Goal: Task Accomplishment & Management: Complete application form

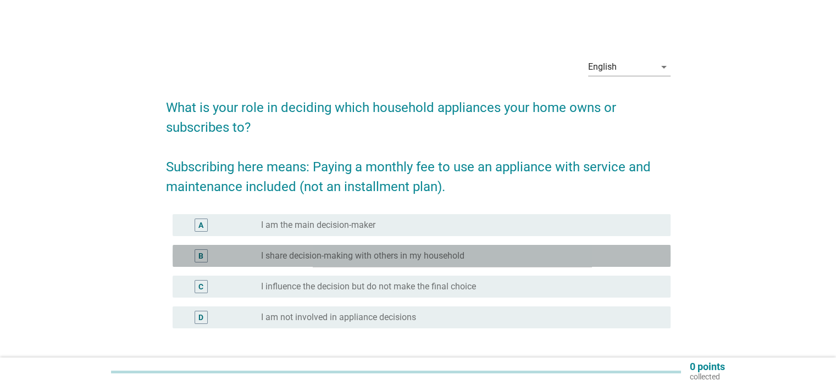
click at [196, 257] on div "B" at bounding box center [200, 255] width 13 height 13
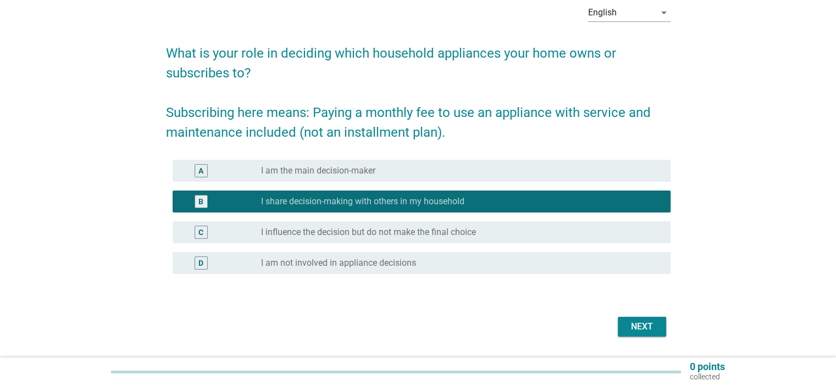
scroll to position [86, 0]
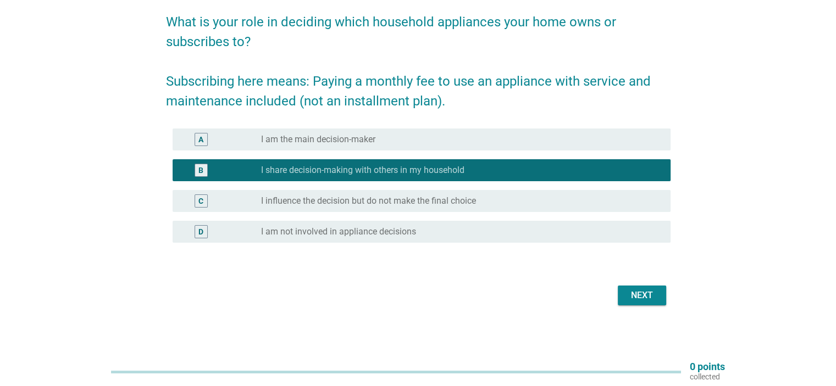
click at [627, 306] on div "Next" at bounding box center [418, 295] width 504 height 26
click at [631, 297] on div "Next" at bounding box center [641, 295] width 31 height 13
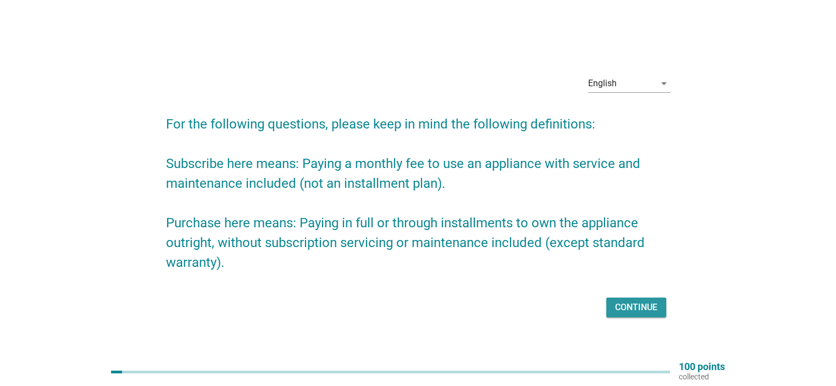
click at [642, 302] on div "Continue" at bounding box center [636, 307] width 42 height 13
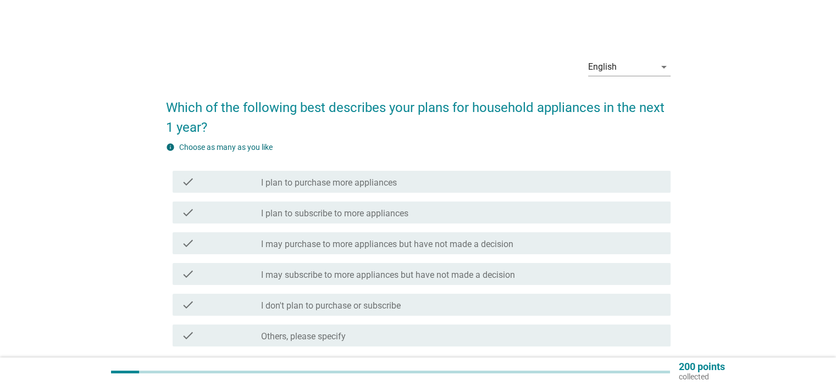
click at [411, 185] on div "check_box_outline_blank I plan to purchase more appliances" at bounding box center [461, 181] width 400 height 13
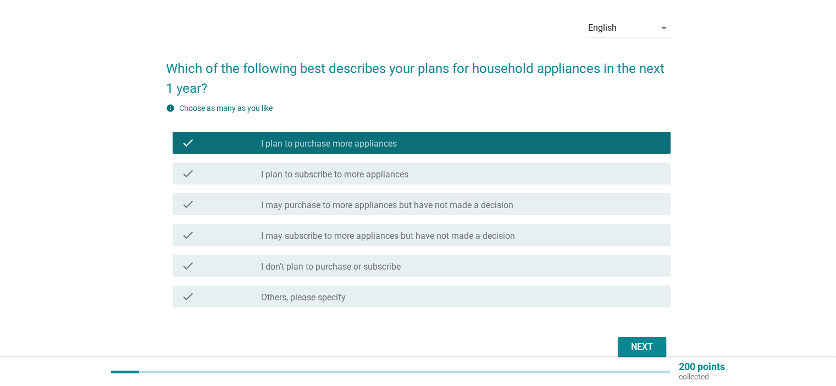
scroll to position [91, 0]
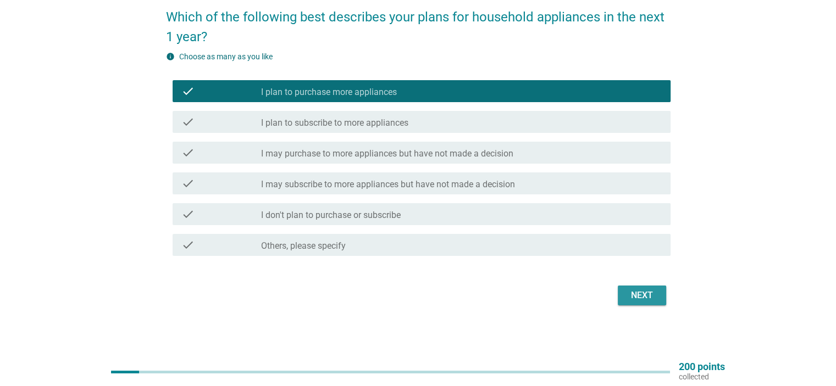
click at [628, 302] on button "Next" at bounding box center [641, 296] width 48 height 20
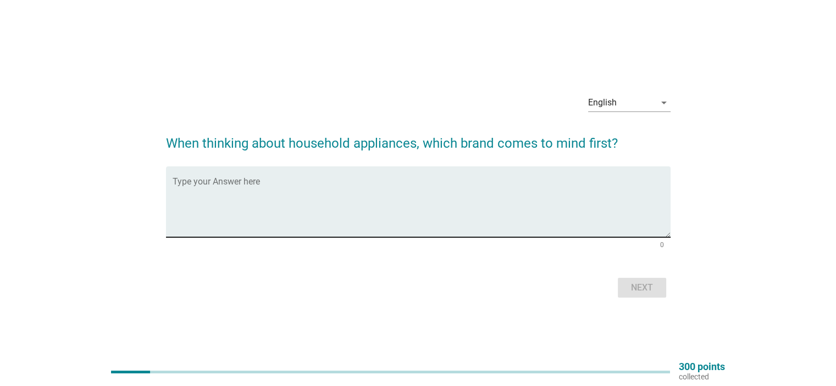
click at [375, 206] on textarea "Type your Answer here" at bounding box center [421, 209] width 498 height 58
type textarea "panasonic"
click at [631, 292] on div "Next" at bounding box center [641, 287] width 31 height 13
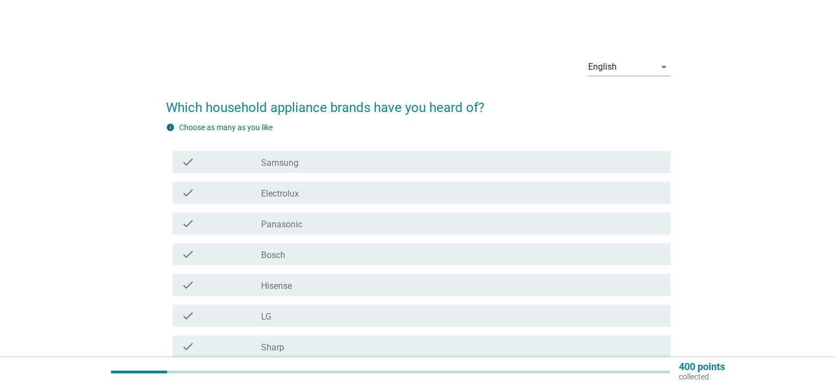
click at [308, 159] on div "check_box_outline_blank Samsung" at bounding box center [461, 161] width 400 height 13
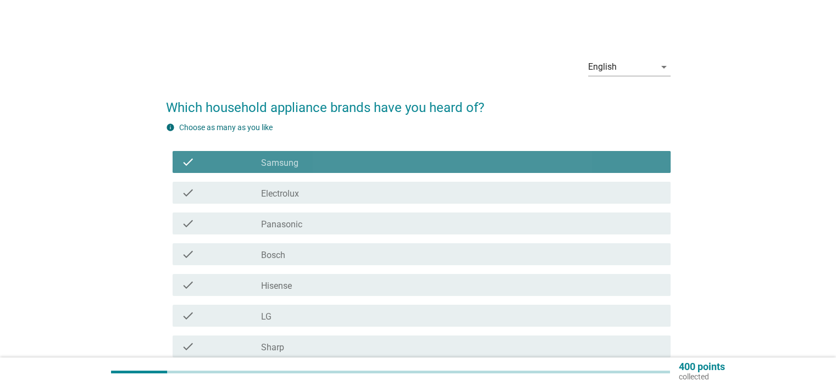
click at [305, 191] on div "check_box_outline_blank Electrolux" at bounding box center [461, 192] width 400 height 13
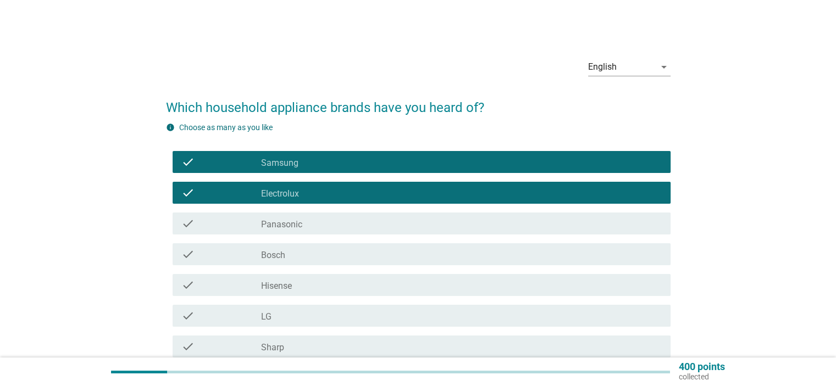
drag, startPoint x: 310, startPoint y: 217, endPoint x: 312, endPoint y: 246, distance: 28.6
click at [310, 216] on div "check check_box_outline_blank Panasonic" at bounding box center [421, 224] width 498 height 22
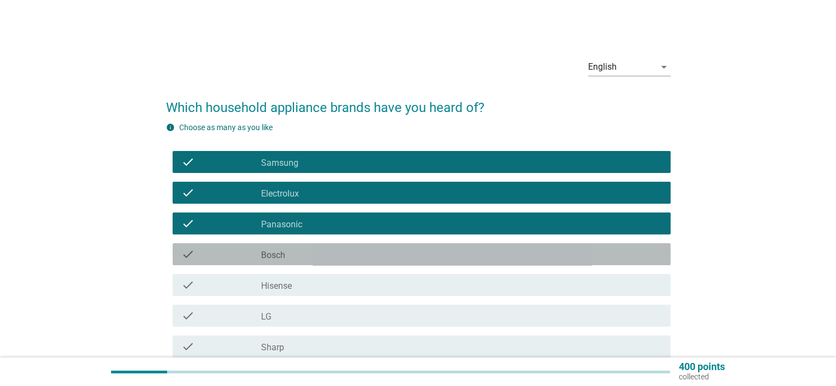
drag, startPoint x: 308, startPoint y: 250, endPoint x: 304, endPoint y: 305, distance: 54.5
click at [308, 251] on div "check_box_outline_blank Bosch" at bounding box center [461, 254] width 400 height 13
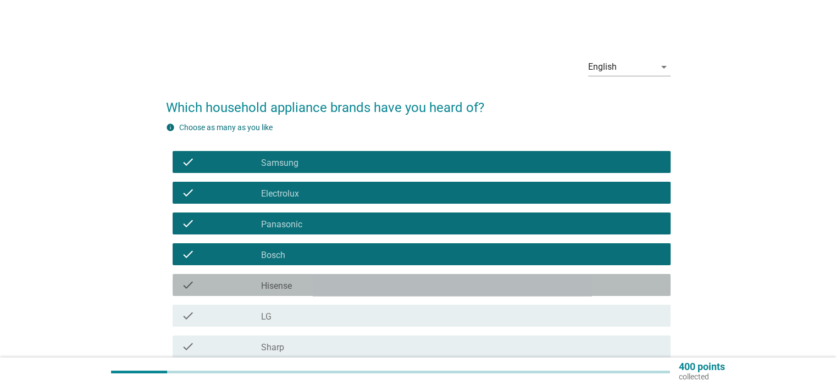
click at [308, 285] on div "check_box_outline_blank Hisense" at bounding box center [461, 285] width 400 height 13
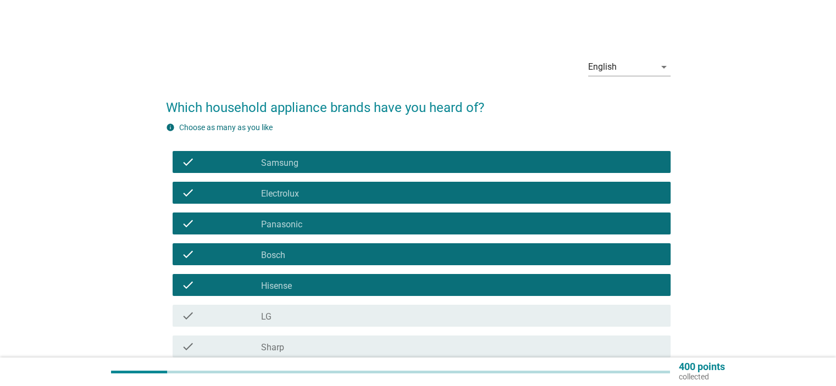
drag, startPoint x: 305, startPoint y: 322, endPoint x: 309, endPoint y: 338, distance: 15.9
click at [305, 322] on div "check check_box_outline_blank LG" at bounding box center [421, 316] width 498 height 22
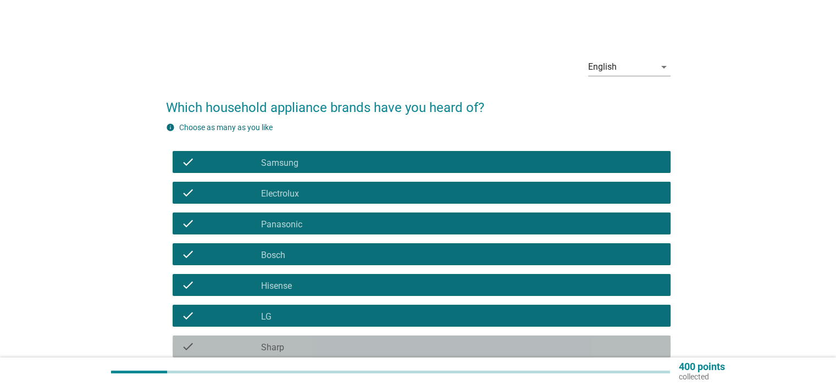
drag, startPoint x: 302, startPoint y: 352, endPoint x: 341, endPoint y: 332, distance: 43.5
click at [302, 351] on div "check_box_outline_blank Sharp" at bounding box center [461, 346] width 400 height 13
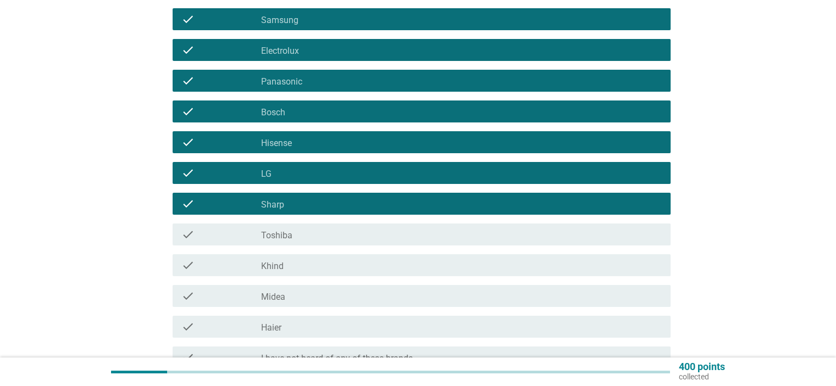
scroll to position [220, 0]
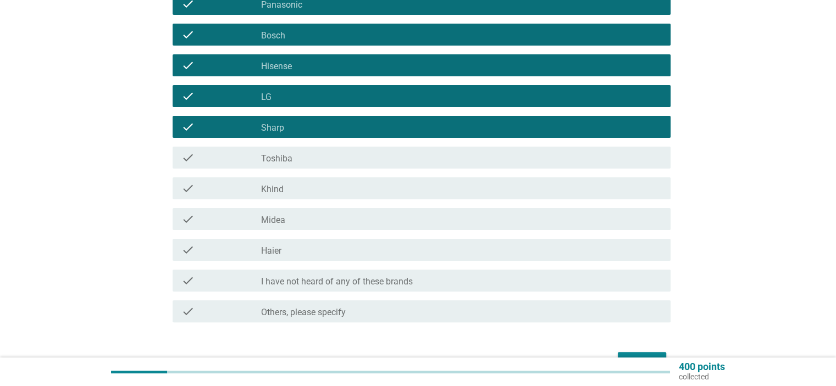
click at [294, 165] on div "check check_box_outline_blank Toshiba" at bounding box center [421, 158] width 498 height 22
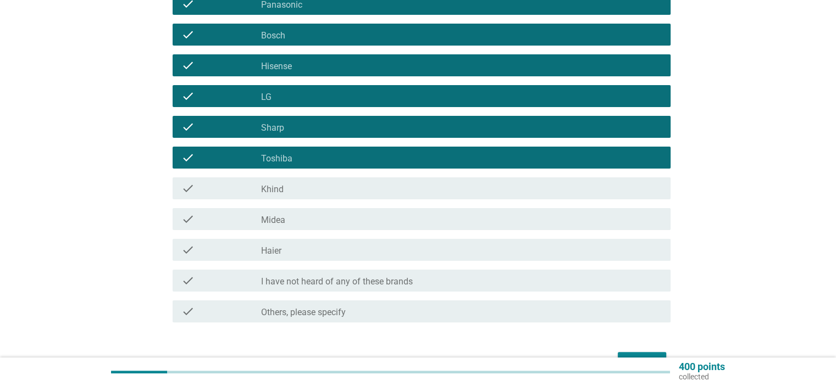
drag, startPoint x: 304, startPoint y: 188, endPoint x: 313, endPoint y: 211, distance: 24.4
click at [303, 190] on div "check_box_outline_blank Khind" at bounding box center [461, 188] width 400 height 13
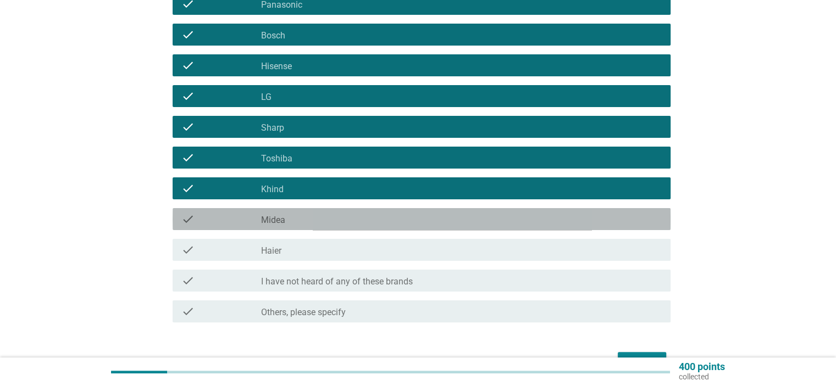
click at [308, 226] on div "check check_box_outline_blank Midea" at bounding box center [421, 219] width 498 height 22
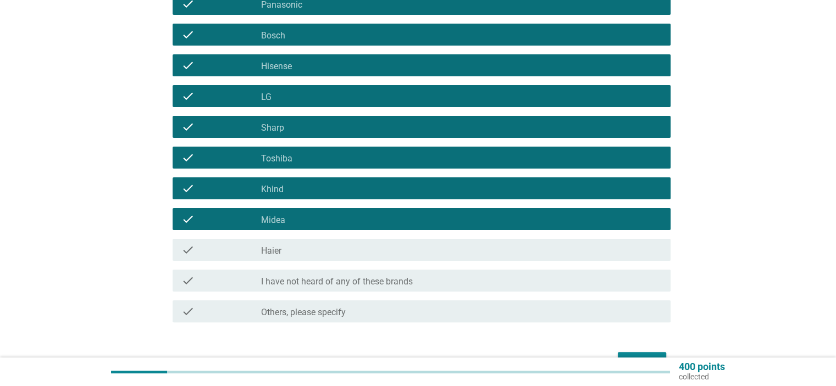
click at [314, 250] on div "check_box_outline_blank Haier" at bounding box center [461, 249] width 400 height 13
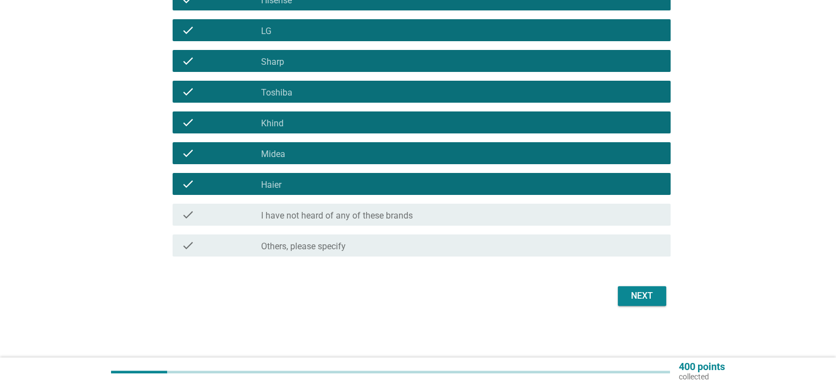
scroll to position [286, 0]
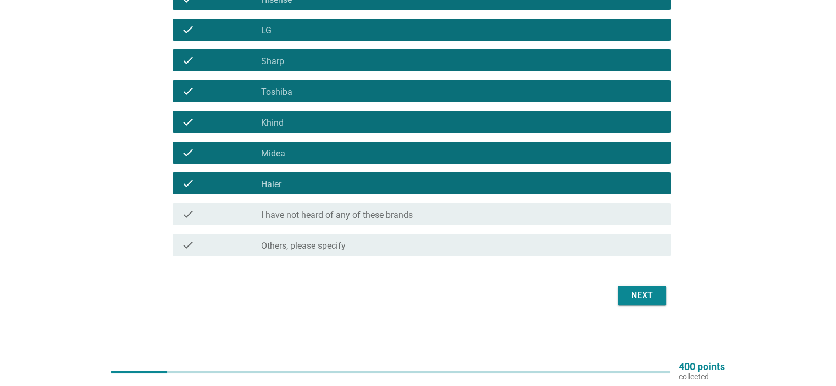
click at [651, 293] on div "Next" at bounding box center [641, 295] width 31 height 13
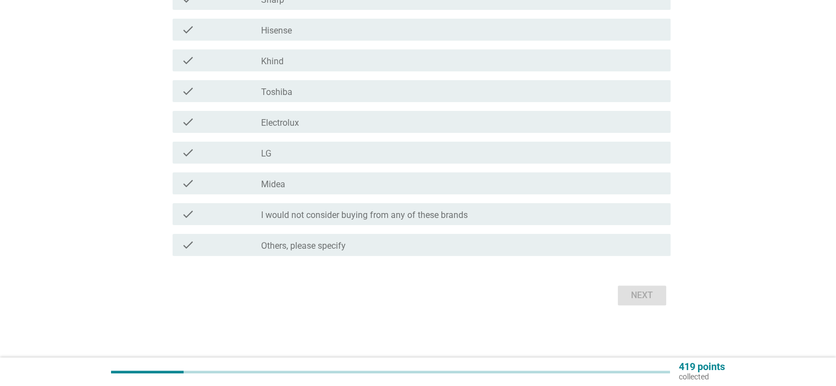
scroll to position [0, 0]
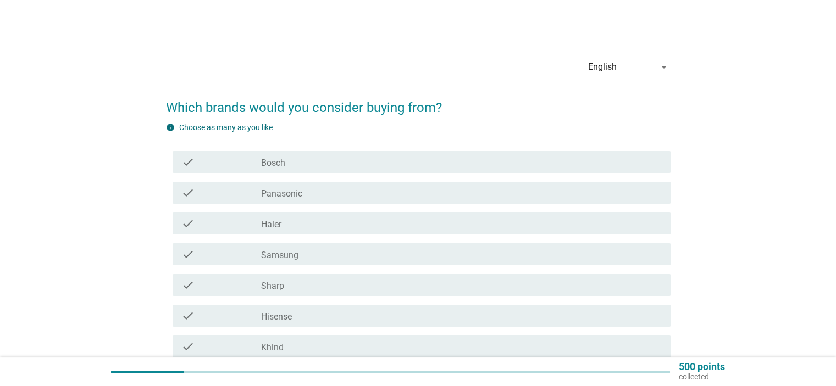
click at [312, 160] on div "check_box_outline_blank Bosch" at bounding box center [461, 161] width 400 height 13
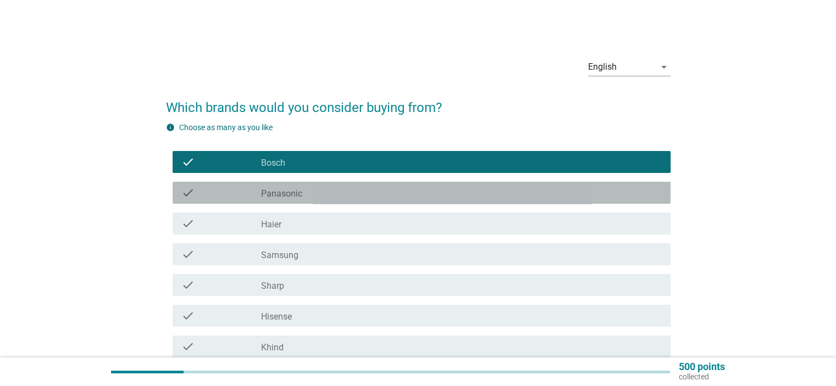
click at [299, 198] on label "Panasonic" at bounding box center [281, 193] width 41 height 11
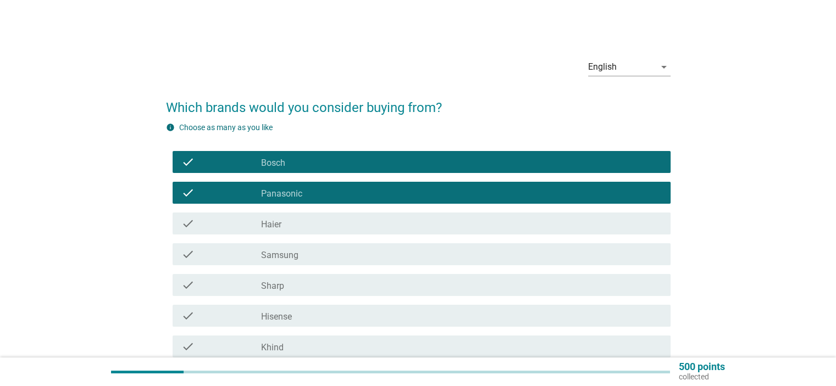
click at [299, 220] on div "check_box_outline_blank Haier" at bounding box center [461, 223] width 400 height 13
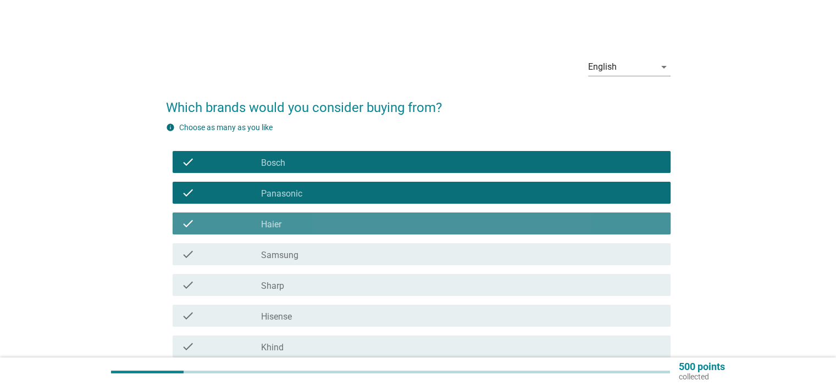
click at [299, 230] on div "check_box_outline_blank Haier" at bounding box center [461, 223] width 400 height 13
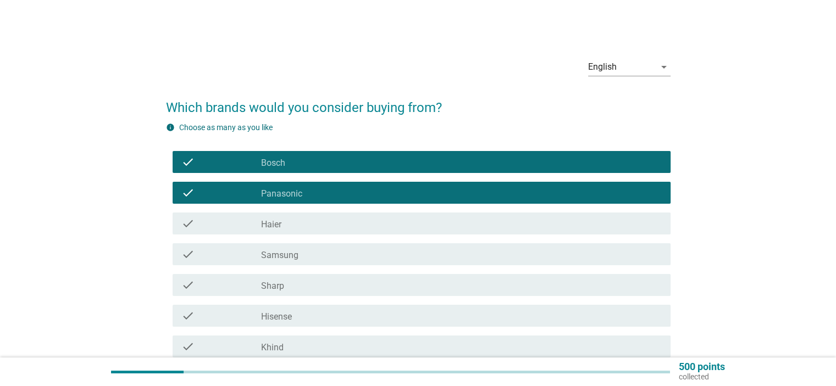
click at [302, 258] on div "check_box_outline_blank Samsung" at bounding box center [461, 254] width 400 height 13
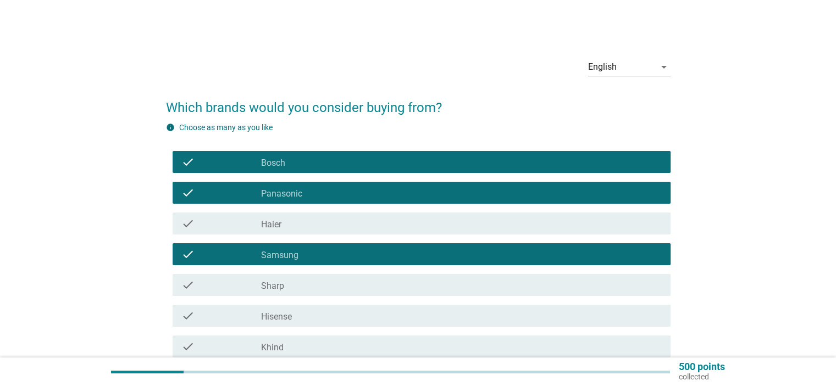
click at [297, 288] on div "check_box_outline_blank Sharp" at bounding box center [461, 285] width 400 height 13
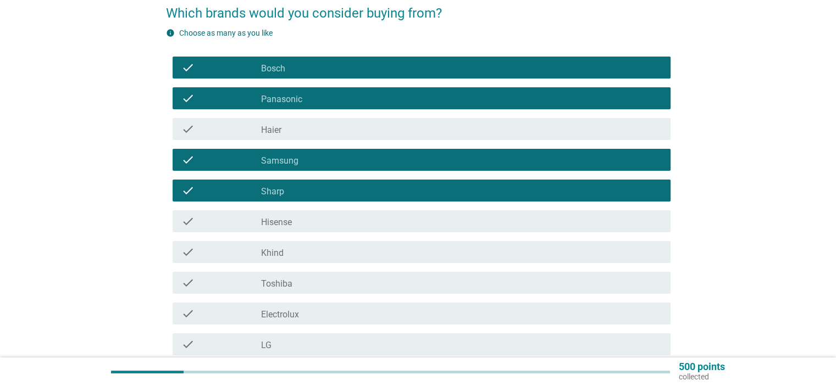
scroll to position [110, 0]
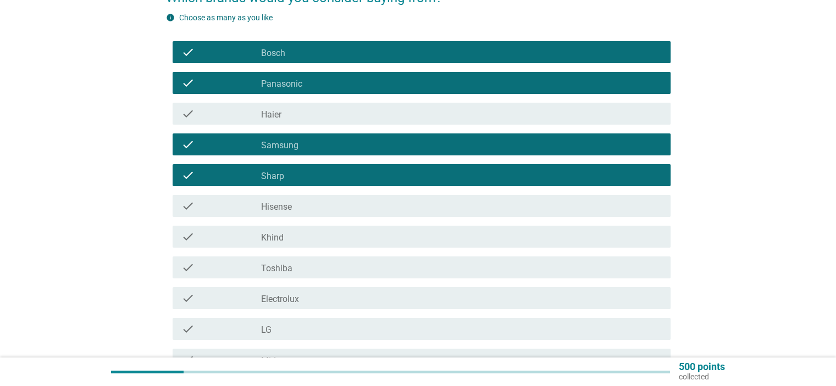
click at [315, 266] on div "check_box_outline_blank Toshiba" at bounding box center [461, 267] width 400 height 13
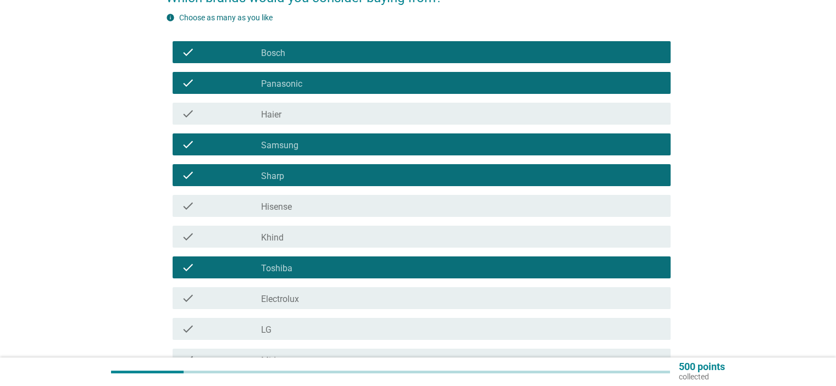
drag, startPoint x: 305, startPoint y: 293, endPoint x: 307, endPoint y: 317, distance: 23.7
click at [305, 294] on div "check_box_outline_blank Electrolux" at bounding box center [461, 298] width 400 height 13
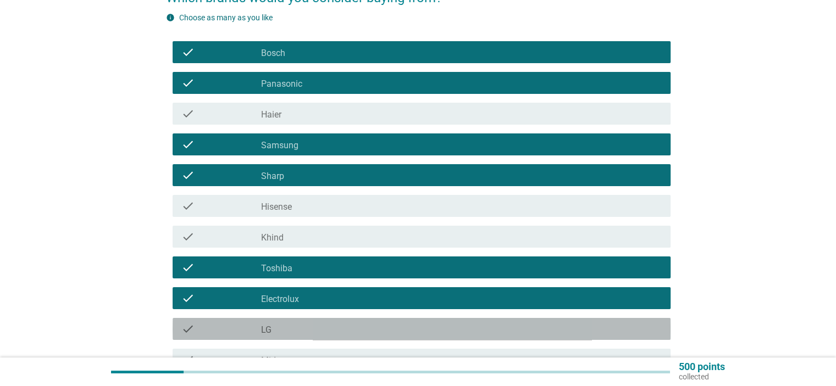
click at [304, 325] on div "check_box_outline_blank LG" at bounding box center [461, 328] width 400 height 13
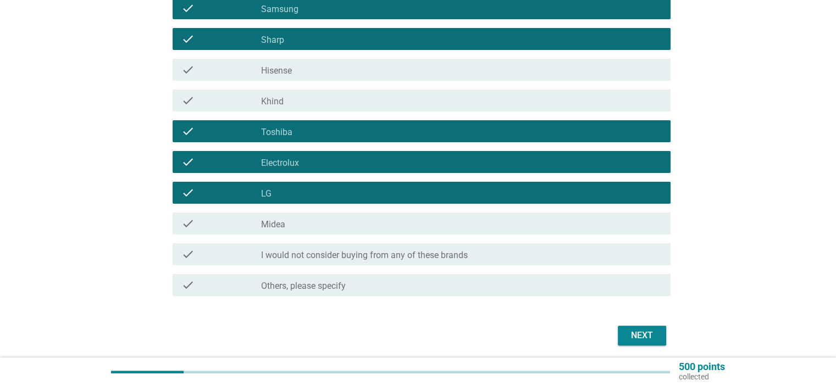
scroll to position [286, 0]
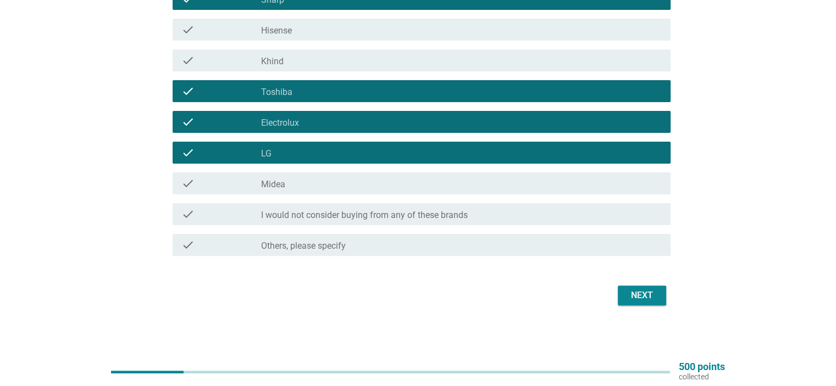
click at [639, 296] on div "Next" at bounding box center [641, 295] width 31 height 13
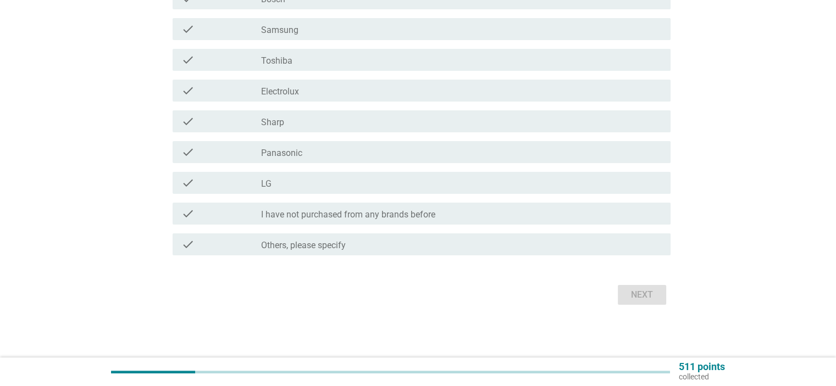
scroll to position [0, 0]
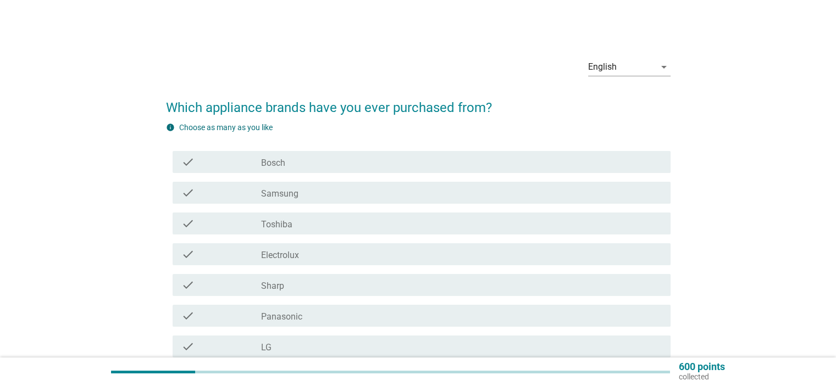
click at [295, 196] on label "Samsung" at bounding box center [279, 193] width 37 height 11
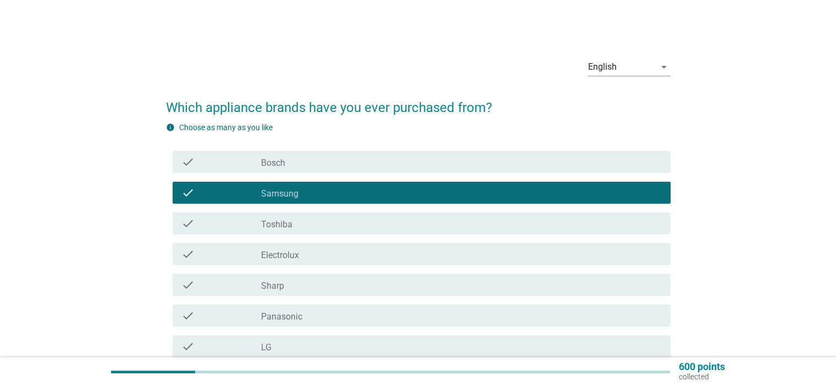
drag, startPoint x: 308, startPoint y: 228, endPoint x: 311, endPoint y: 236, distance: 8.2
click at [308, 227] on div "check_box Toshiba" at bounding box center [461, 223] width 400 height 13
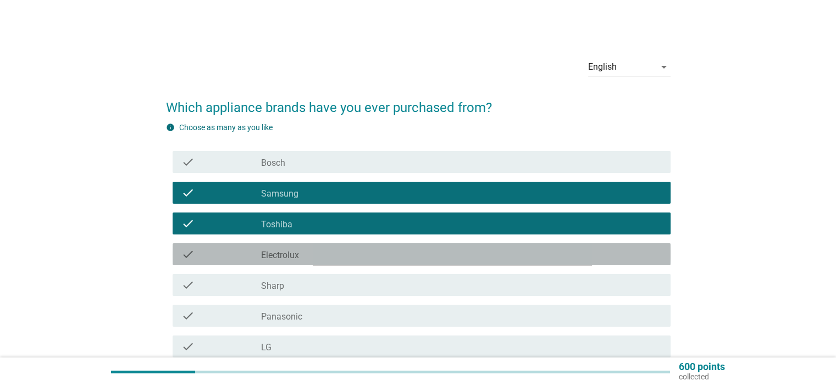
click at [309, 260] on div "check_box Electrolux" at bounding box center [461, 254] width 400 height 13
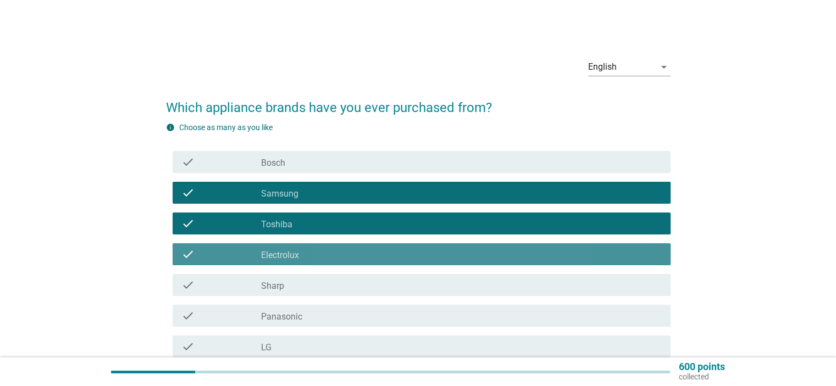
click at [316, 254] on div "check_box Electrolux" at bounding box center [461, 254] width 400 height 13
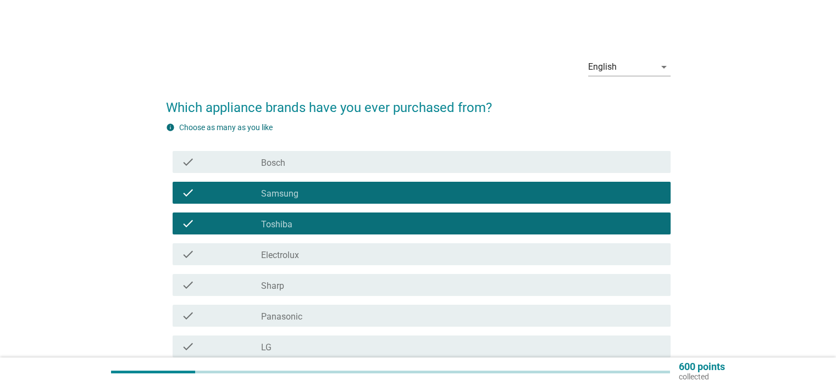
click at [316, 255] on div "check_box Electrolux" at bounding box center [461, 254] width 400 height 13
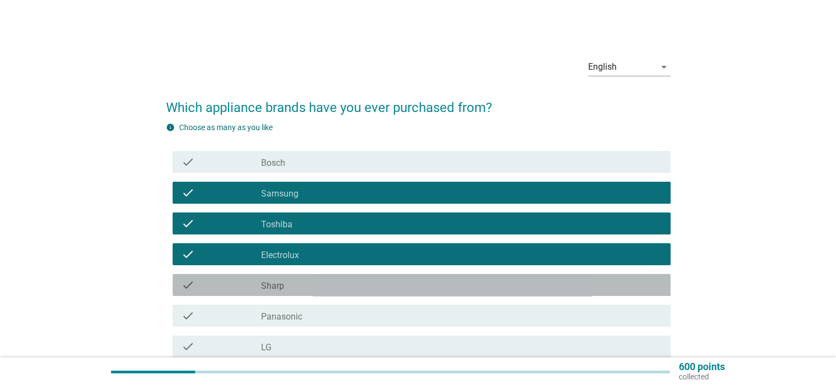
click at [309, 286] on div "check_box_outline_blank Sharp" at bounding box center [461, 285] width 400 height 13
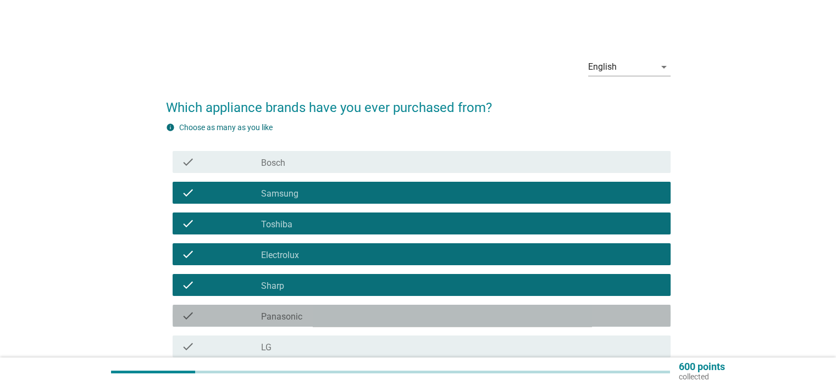
click at [308, 322] on div "check check_box Panasonic" at bounding box center [421, 316] width 498 height 22
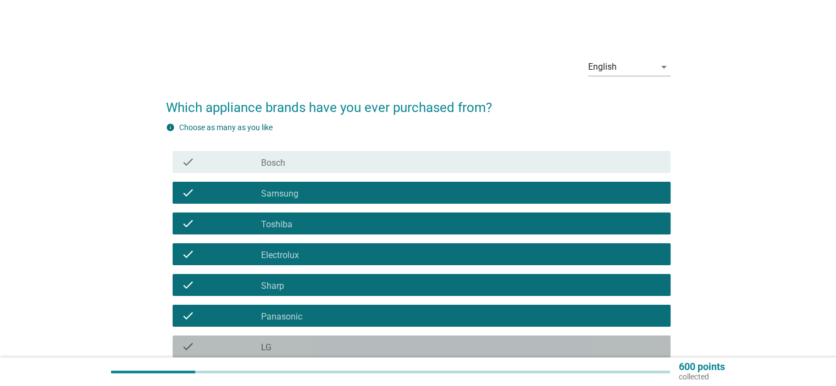
drag, startPoint x: 303, startPoint y: 345, endPoint x: 388, endPoint y: 335, distance: 85.2
click at [302, 344] on div "check_box LG" at bounding box center [461, 346] width 400 height 13
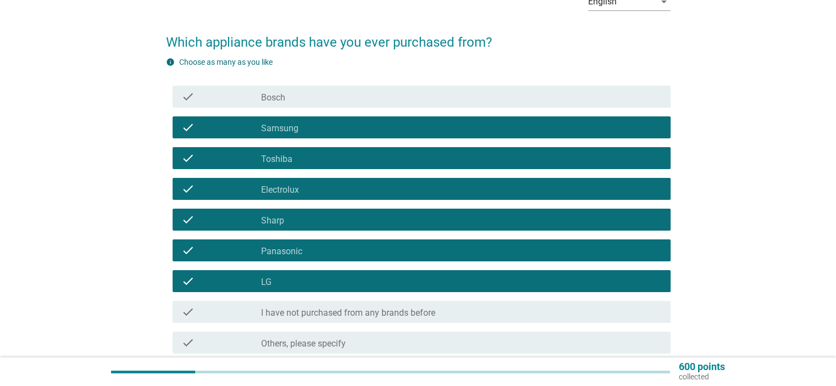
scroll to position [110, 0]
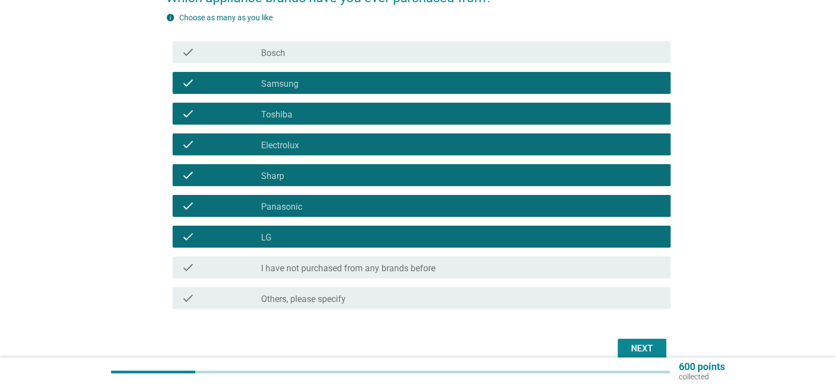
drag, startPoint x: 306, startPoint y: 228, endPoint x: 315, endPoint y: 227, distance: 8.8
click at [306, 228] on div "check check_box LG" at bounding box center [421, 237] width 498 height 22
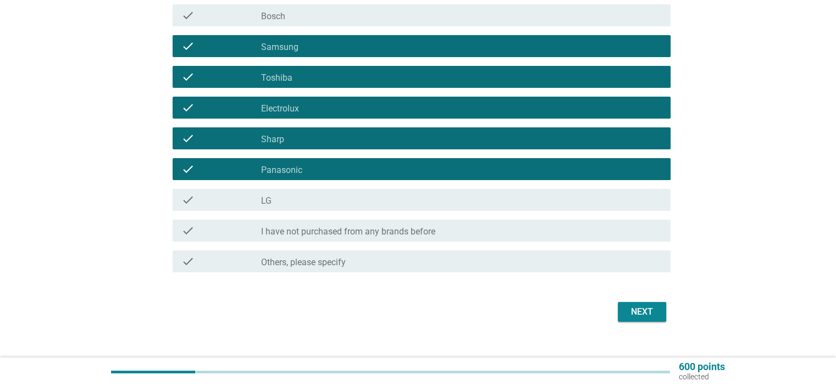
scroll to position [163, 0]
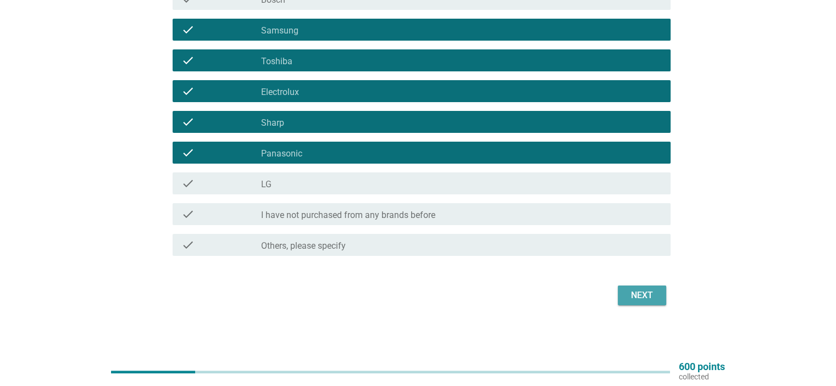
click at [632, 295] on div "Next" at bounding box center [641, 295] width 31 height 13
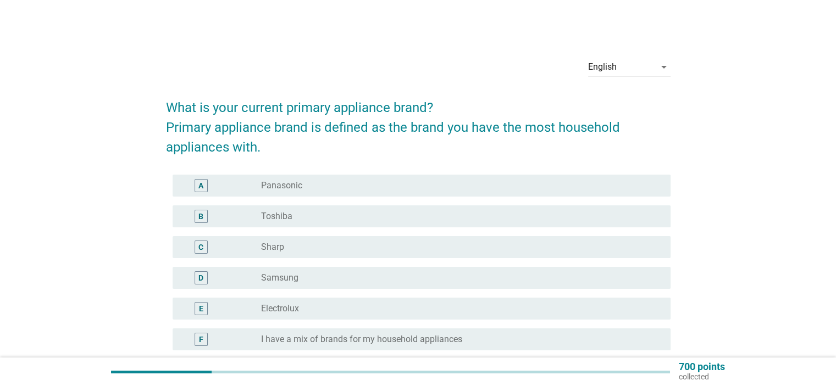
drag, startPoint x: 283, startPoint y: 189, endPoint x: 301, endPoint y: 187, distance: 17.7
click at [283, 189] on label "Panasonic" at bounding box center [281, 185] width 41 height 11
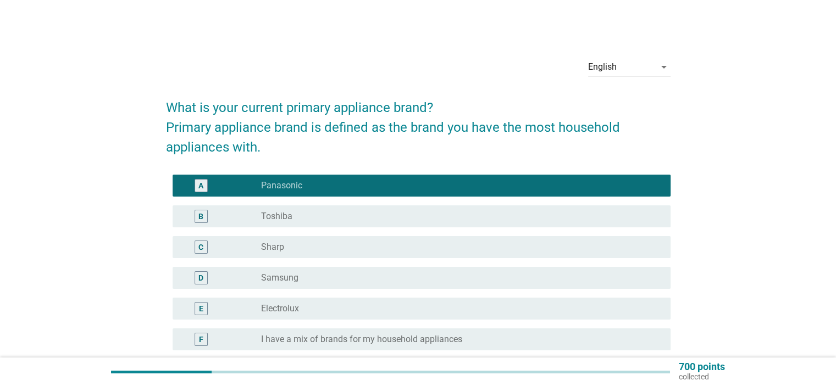
click at [405, 215] on div "radio_button_unchecked Toshiba" at bounding box center [456, 216] width 391 height 11
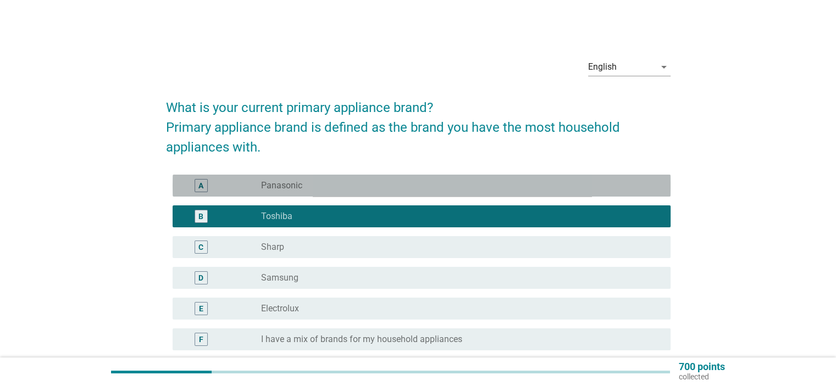
click at [379, 184] on div "radio_button_unchecked Panasonic" at bounding box center [456, 185] width 391 height 11
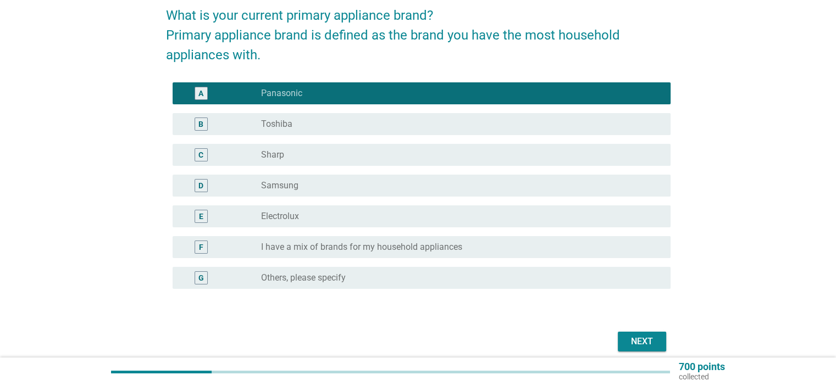
scroll to position [138, 0]
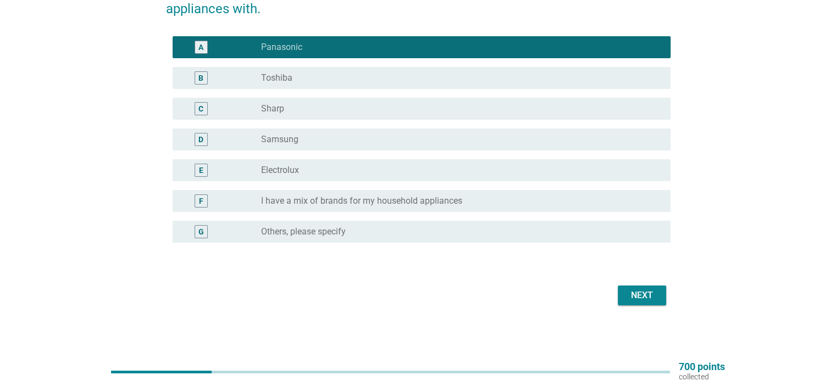
click at [630, 294] on div "Next" at bounding box center [641, 295] width 31 height 13
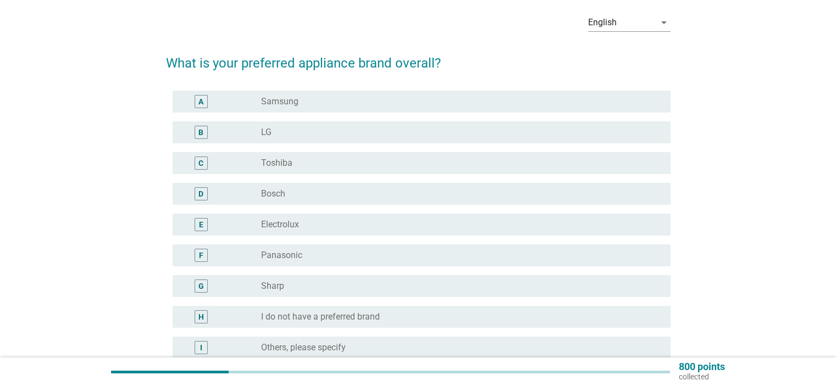
scroll to position [110, 0]
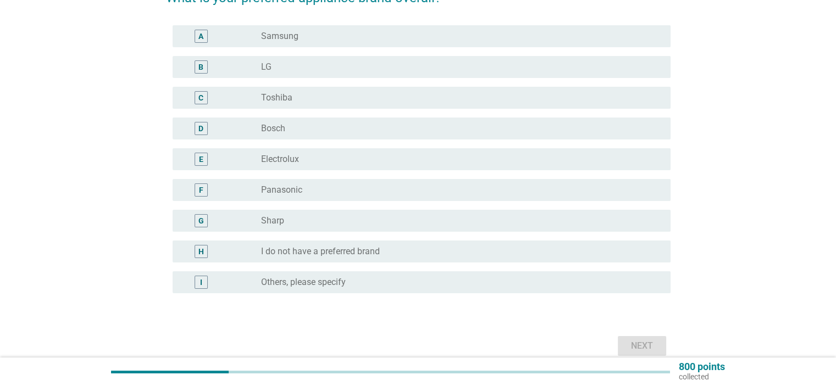
click at [294, 191] on label "Panasonic" at bounding box center [281, 190] width 41 height 11
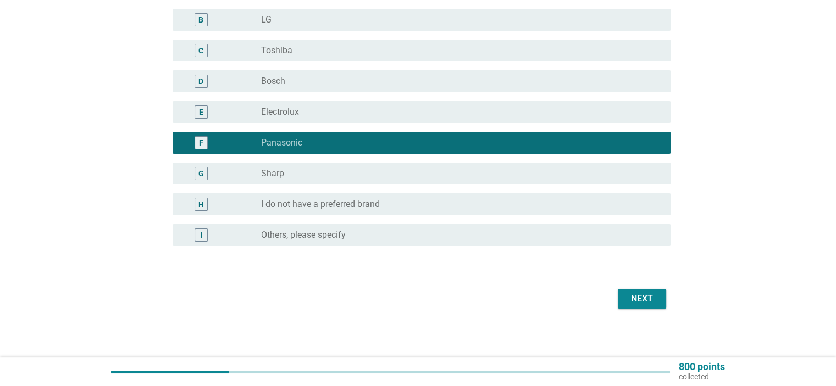
scroll to position [160, 0]
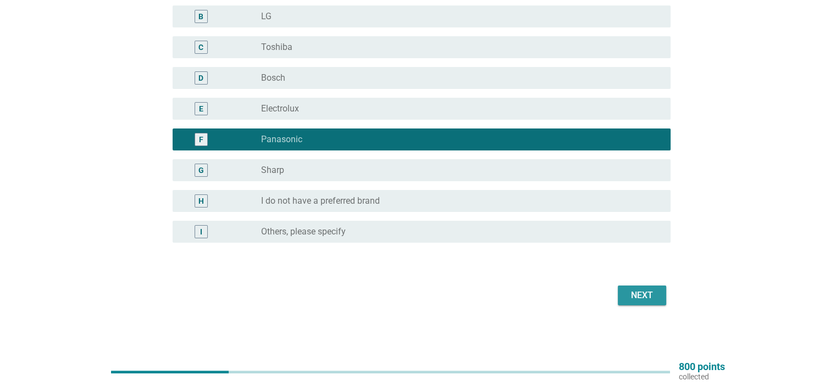
drag, startPoint x: 631, startPoint y: 293, endPoint x: 621, endPoint y: 296, distance: 9.7
click at [622, 298] on button "Next" at bounding box center [641, 296] width 48 height 20
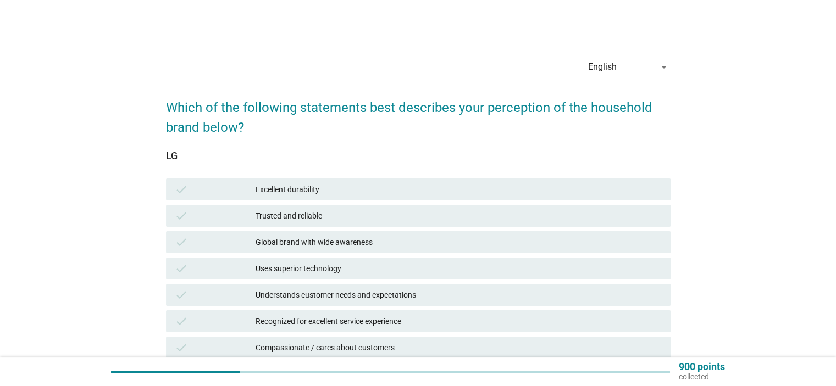
click at [356, 192] on div "Excellent durability" at bounding box center [457, 189] width 405 height 13
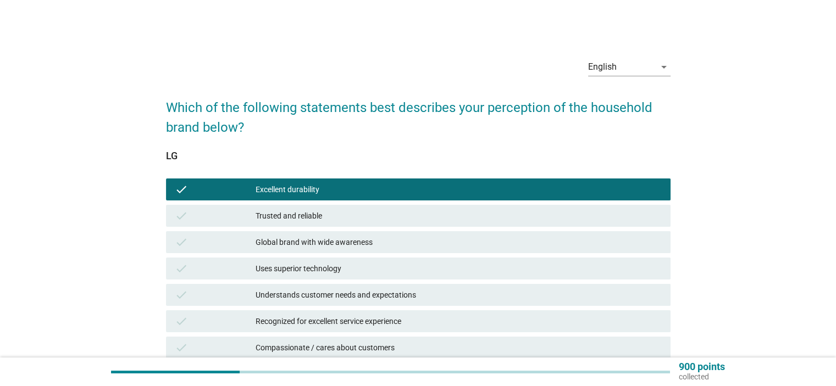
click at [342, 221] on div "Trusted and reliable" at bounding box center [457, 215] width 405 height 13
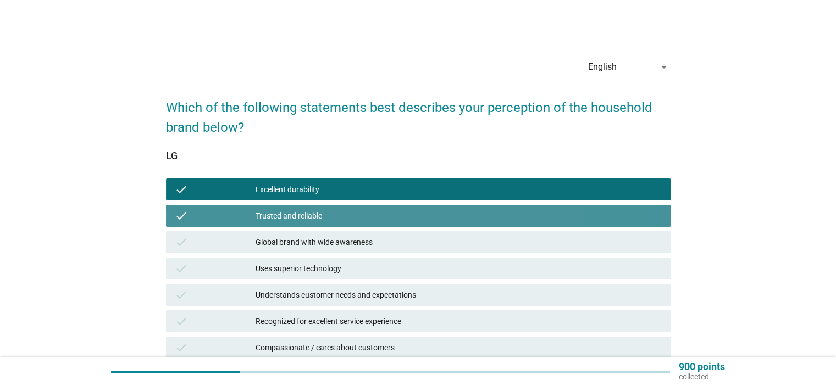
click at [348, 250] on div "check Global brand with wide awareness" at bounding box center [418, 242] width 504 height 22
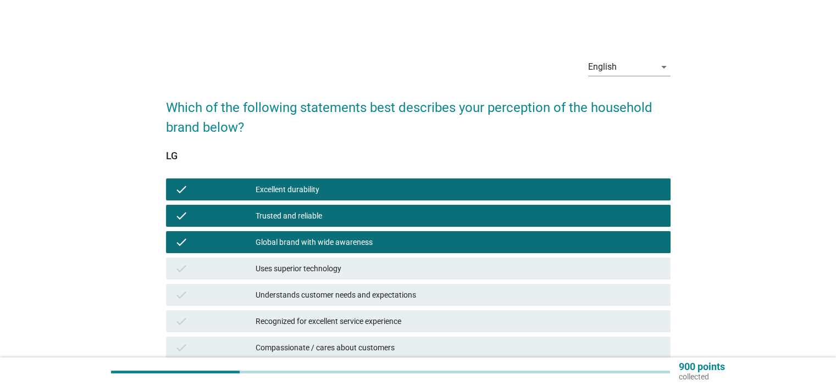
click at [339, 271] on div "Uses superior technology" at bounding box center [457, 268] width 405 height 13
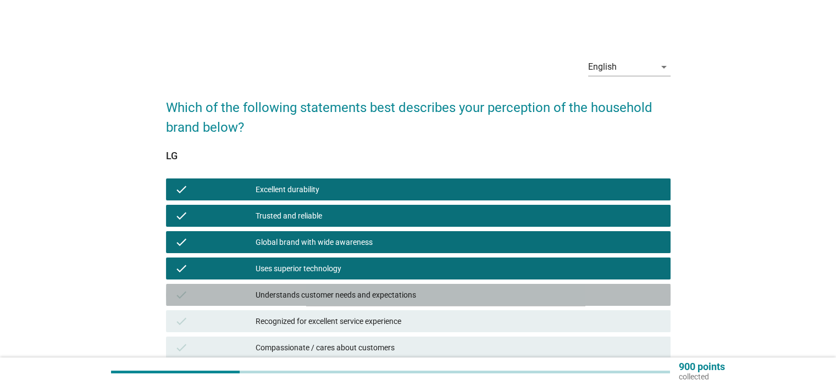
click at [352, 292] on div "Understands customer needs and expectations" at bounding box center [457, 294] width 405 height 13
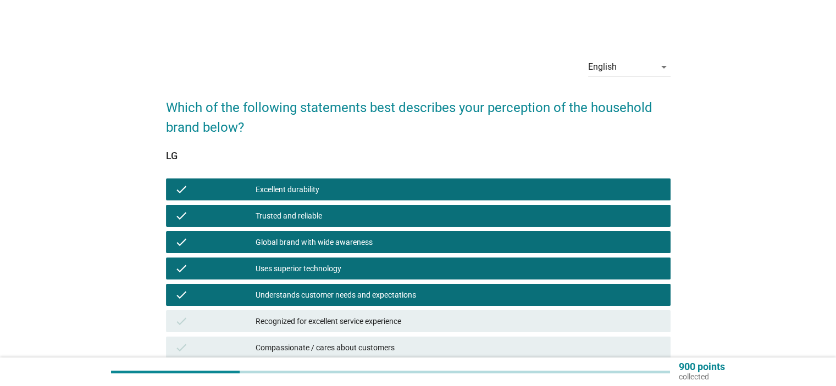
click at [346, 315] on div "Recognized for excellent service experience" at bounding box center [457, 321] width 405 height 13
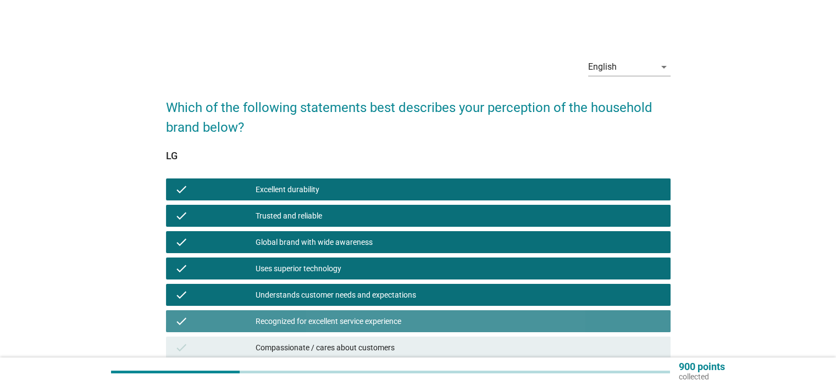
click at [341, 339] on div "check Compassionate / cares about customers" at bounding box center [418, 348] width 504 height 22
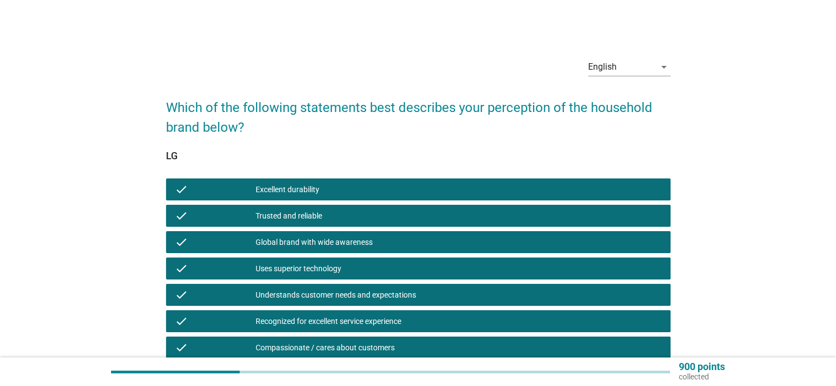
scroll to position [165, 0]
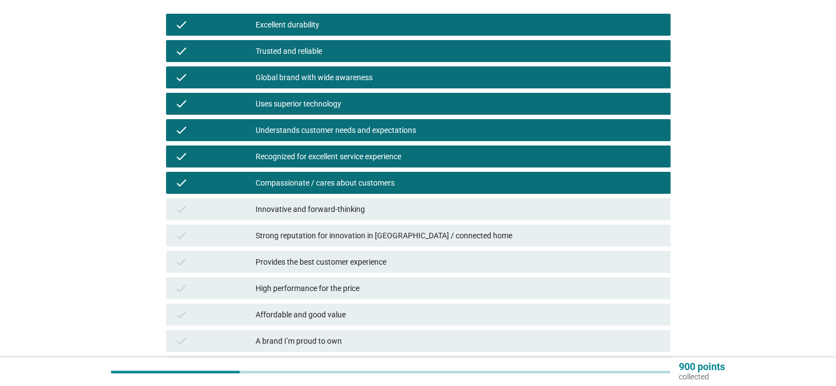
click at [323, 213] on div "Innovative and forward-thinking" at bounding box center [457, 209] width 405 height 13
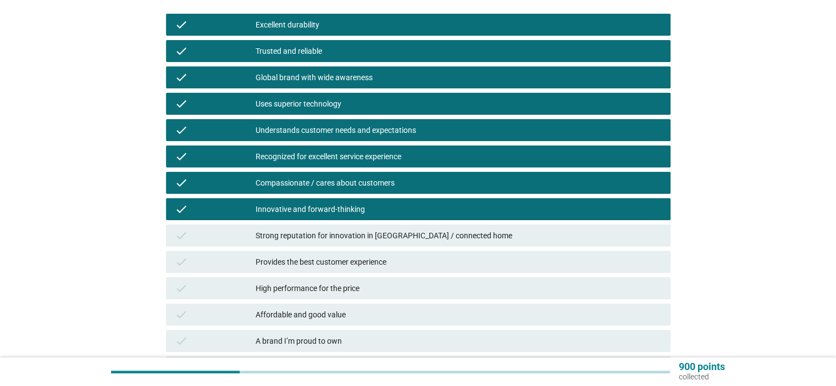
click at [317, 232] on div "Strong reputation for innovation in [GEOGRAPHIC_DATA] / connected home" at bounding box center [457, 235] width 405 height 13
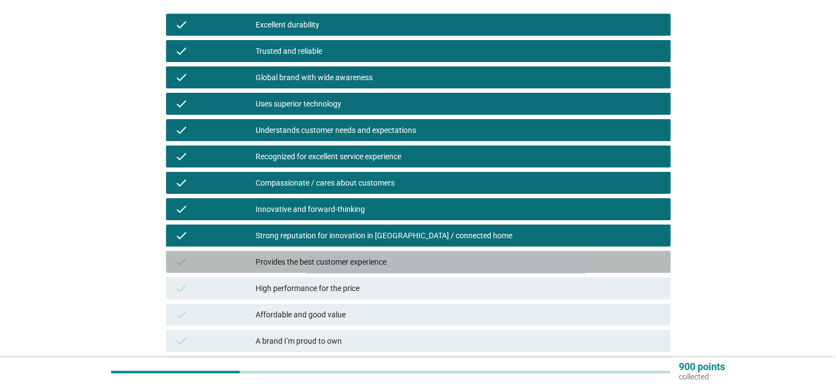
click at [313, 254] on div "check Provides the best customer experience" at bounding box center [418, 262] width 504 height 22
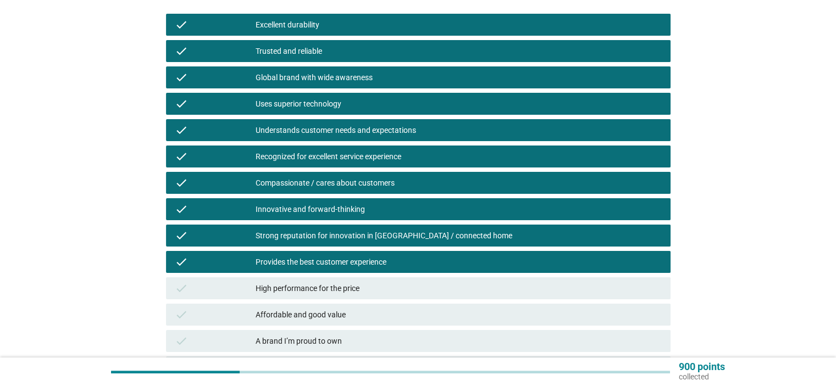
click at [314, 277] on div "check High performance for the price" at bounding box center [418, 288] width 504 height 22
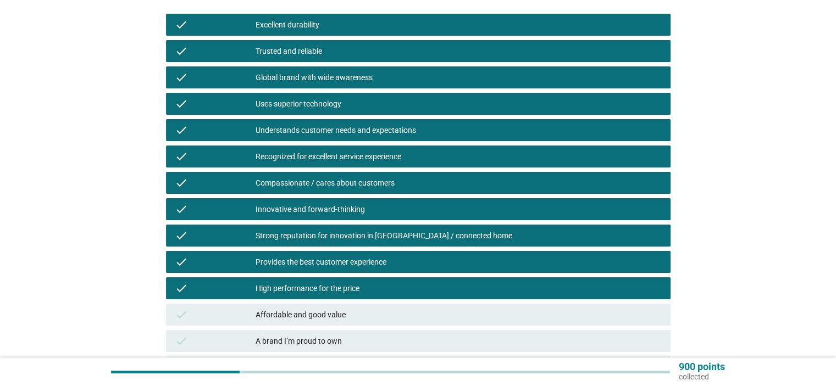
click at [325, 311] on div "Affordable and good value" at bounding box center [457, 314] width 405 height 13
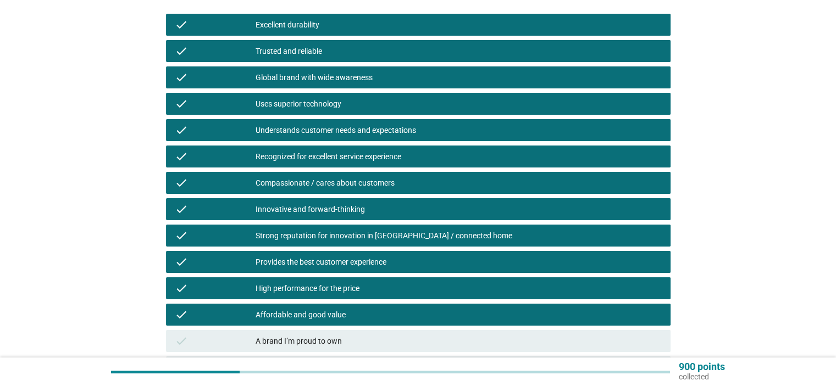
click at [325, 345] on div "A brand I’m proud to own" at bounding box center [457, 341] width 405 height 13
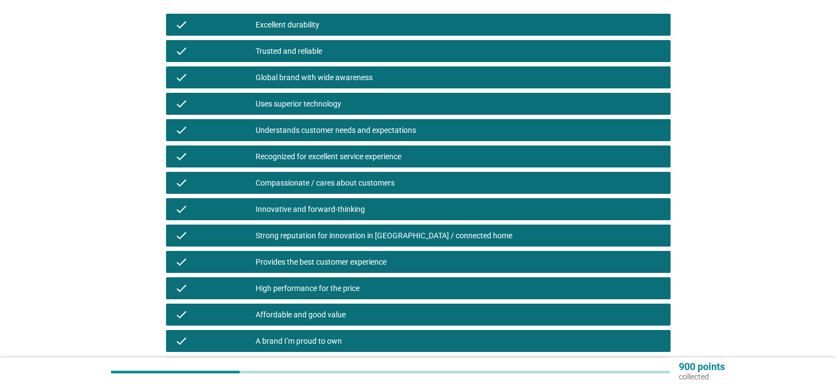
scroll to position [275, 0]
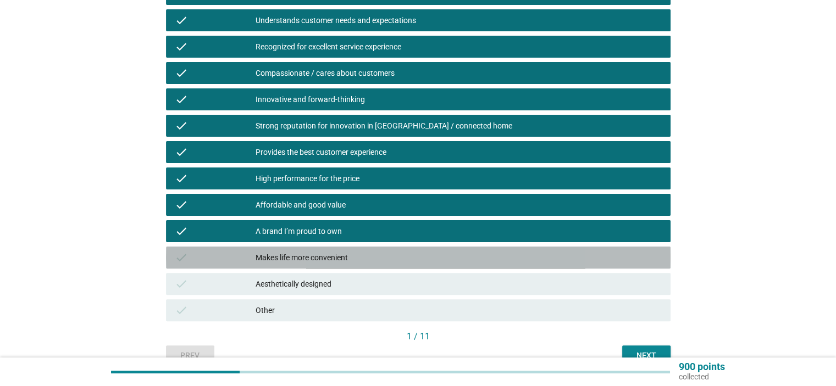
click at [342, 260] on div "Makes life more convenient" at bounding box center [457, 257] width 405 height 13
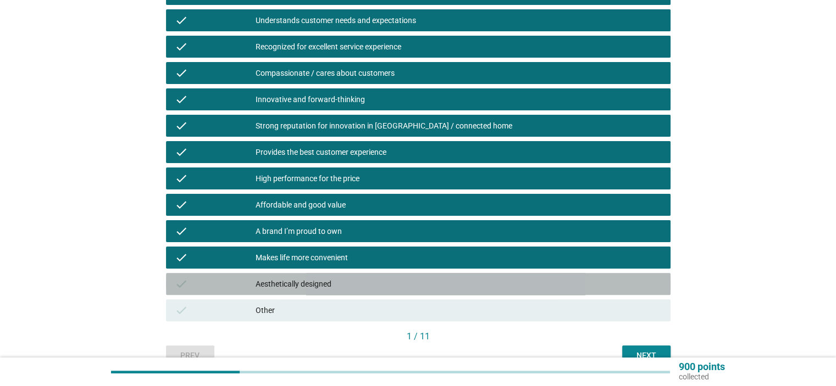
click at [337, 292] on div "check Aesthetically designed" at bounding box center [418, 284] width 504 height 22
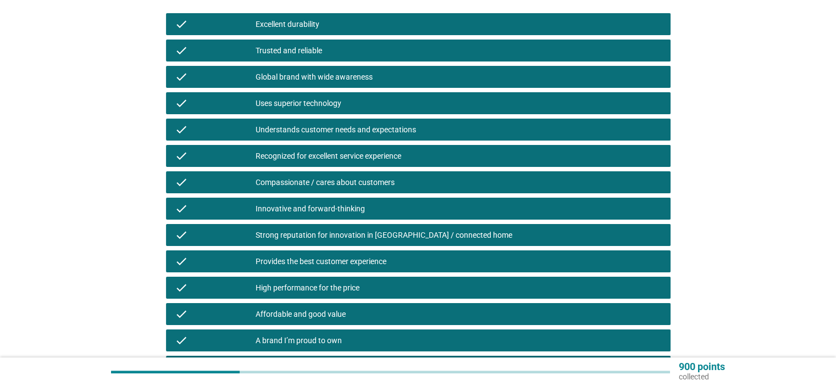
scroll to position [165, 0]
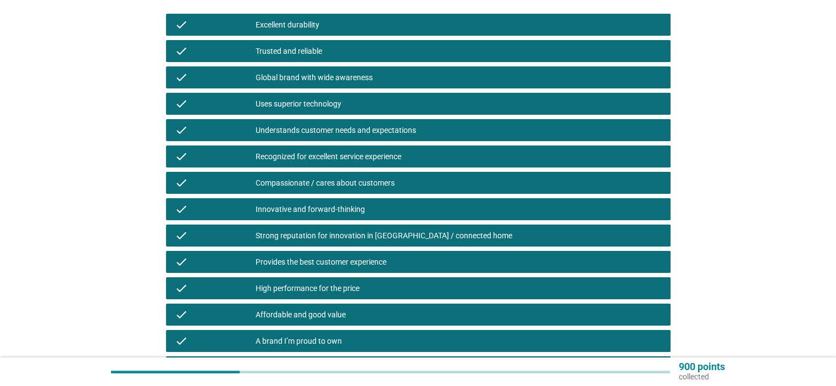
click at [357, 76] on div "Global brand with wide awareness" at bounding box center [457, 77] width 405 height 13
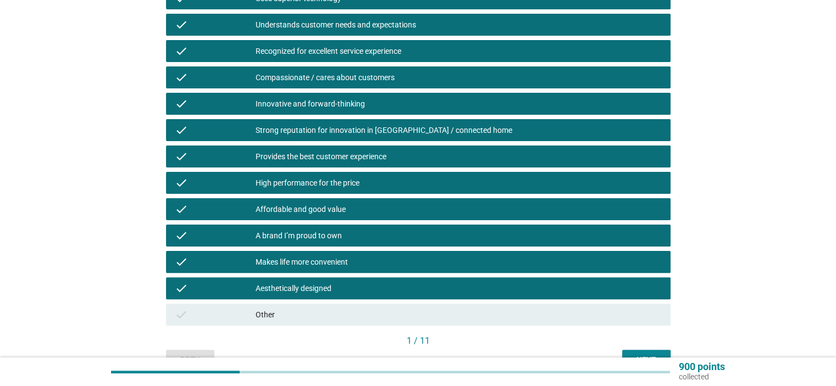
scroll to position [332, 0]
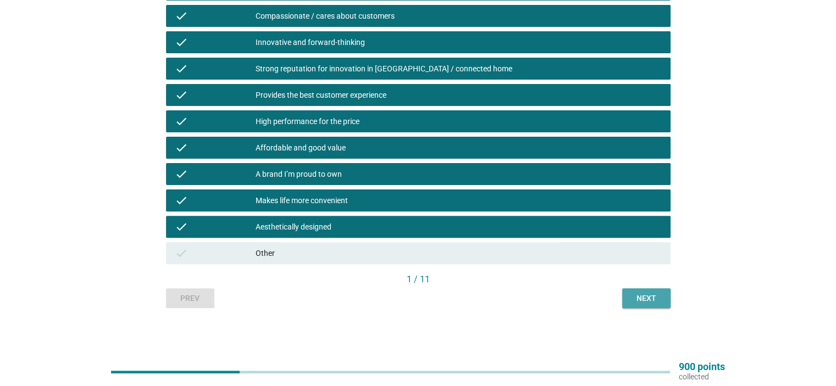
click at [628, 296] on button "Next" at bounding box center [646, 298] width 48 height 20
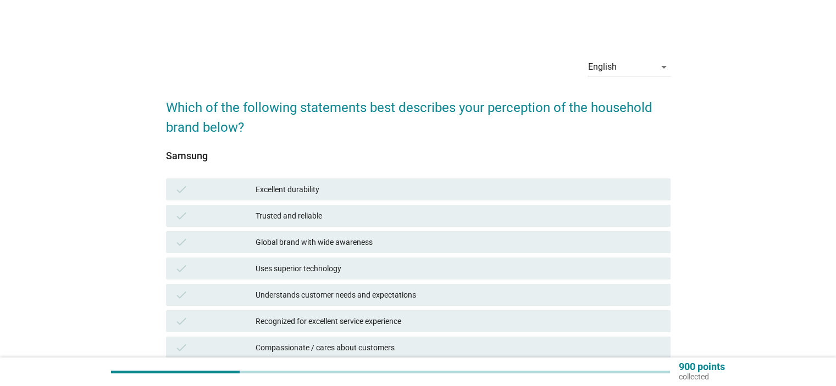
click at [353, 268] on div "Uses superior technology" at bounding box center [457, 268] width 405 height 13
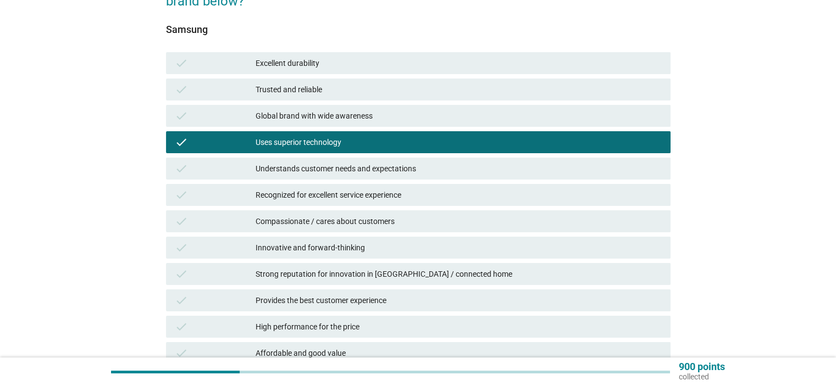
scroll to position [165, 0]
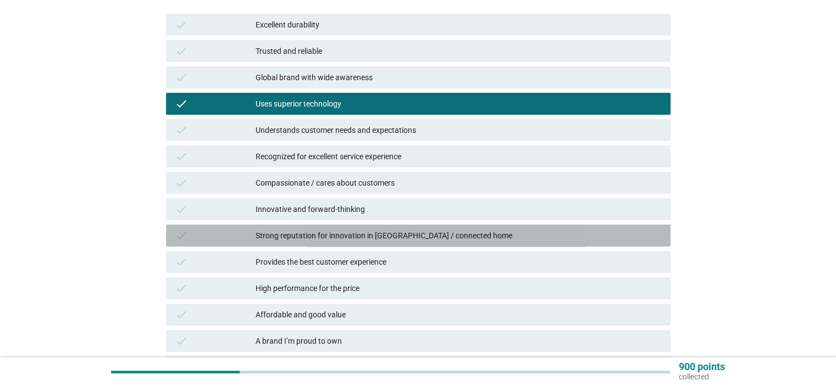
drag, startPoint x: 425, startPoint y: 232, endPoint x: 382, endPoint y: 191, distance: 59.8
click at [424, 232] on div "Strong reputation for innovation in [GEOGRAPHIC_DATA] / connected home" at bounding box center [457, 235] width 405 height 13
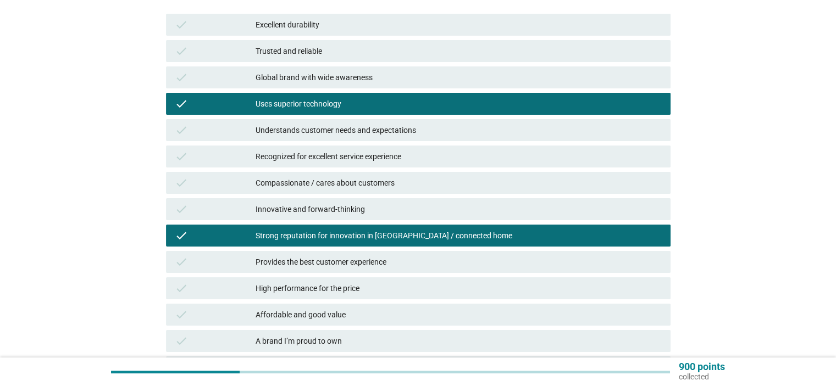
click at [371, 152] on div "Recognized for excellent service experience" at bounding box center [457, 156] width 405 height 13
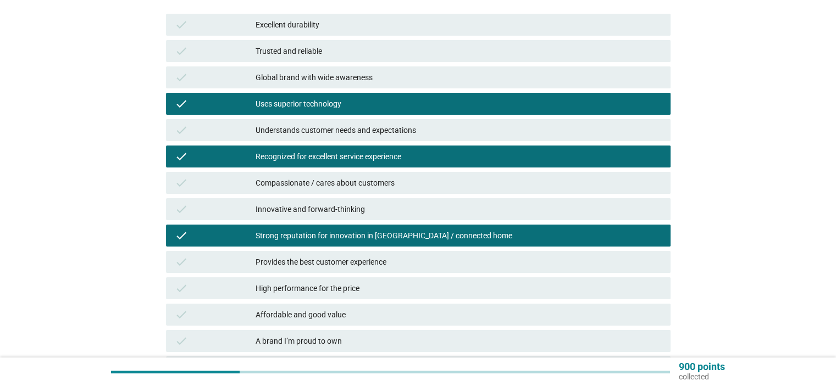
click at [359, 129] on div "Understands customer needs and expectations" at bounding box center [457, 130] width 405 height 13
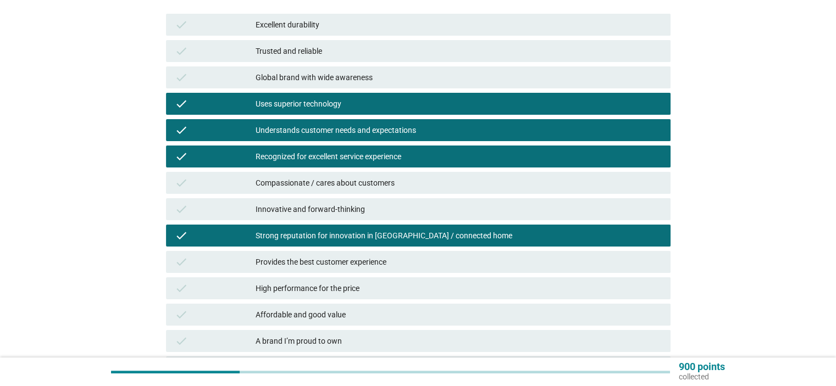
click at [338, 322] on div "check Affordable and good value" at bounding box center [418, 315] width 504 height 22
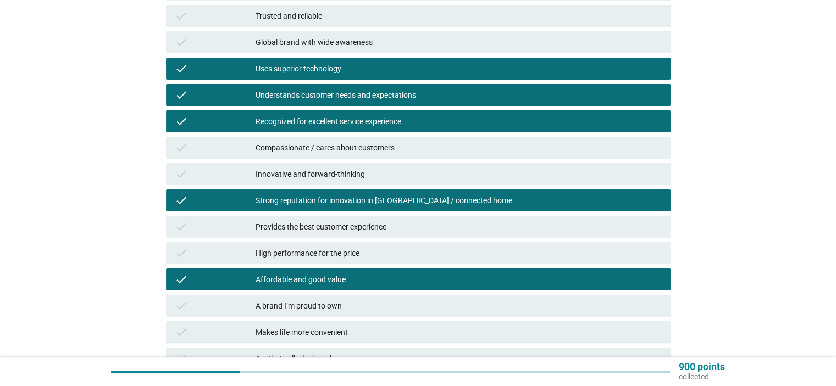
scroll to position [220, 0]
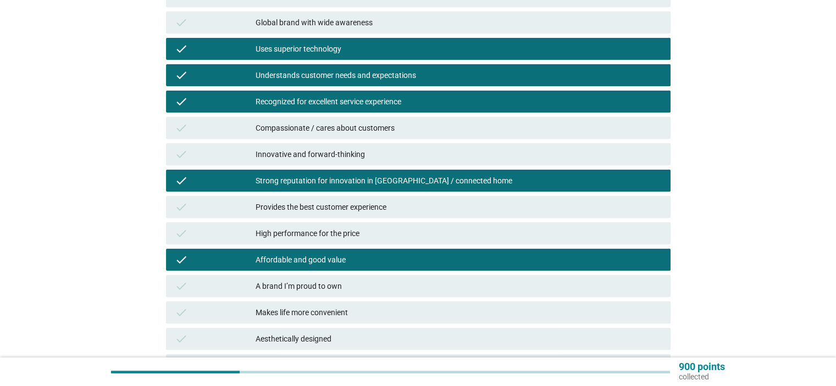
click at [377, 312] on div "Makes life more convenient" at bounding box center [457, 312] width 405 height 13
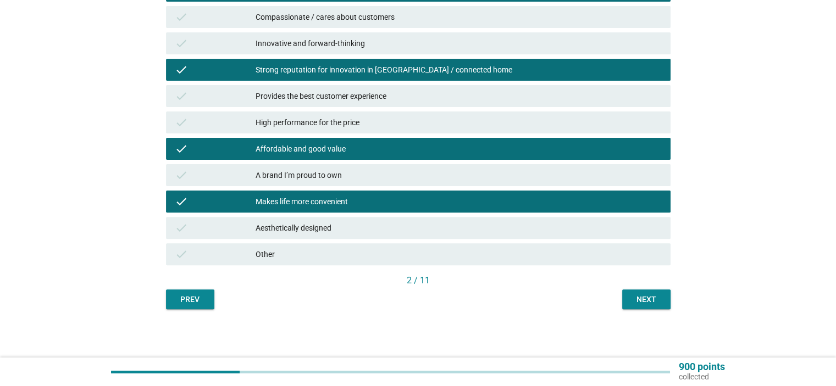
scroll to position [332, 0]
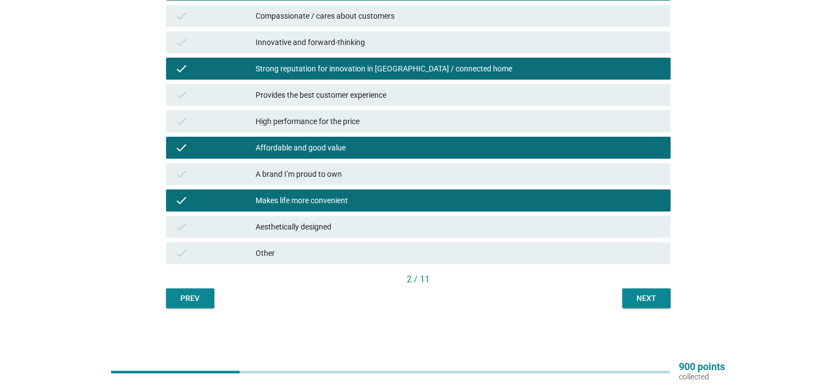
click at [627, 305] on button "Next" at bounding box center [646, 298] width 48 height 20
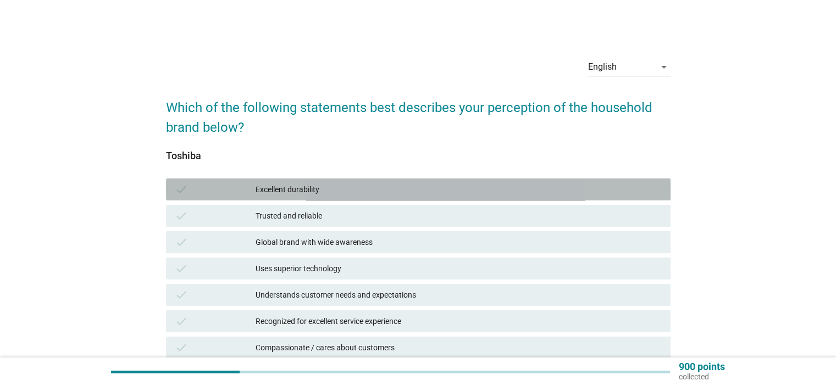
drag, startPoint x: 325, startPoint y: 184, endPoint x: 324, endPoint y: 208, distance: 24.2
click at [325, 184] on div "Excellent durability" at bounding box center [457, 189] width 405 height 13
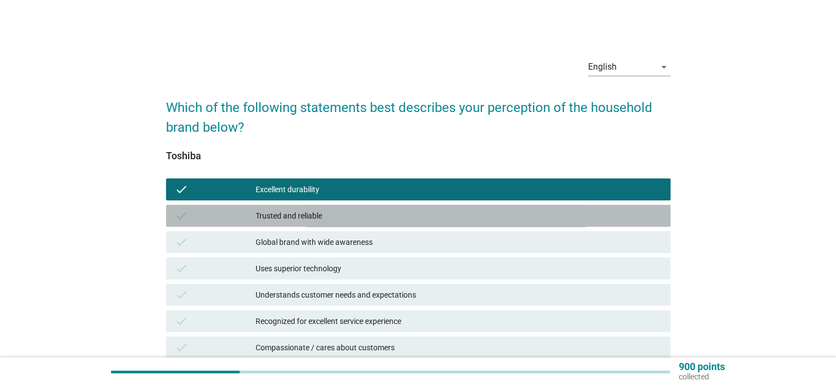
click at [320, 217] on div "Trusted and reliable" at bounding box center [457, 215] width 405 height 13
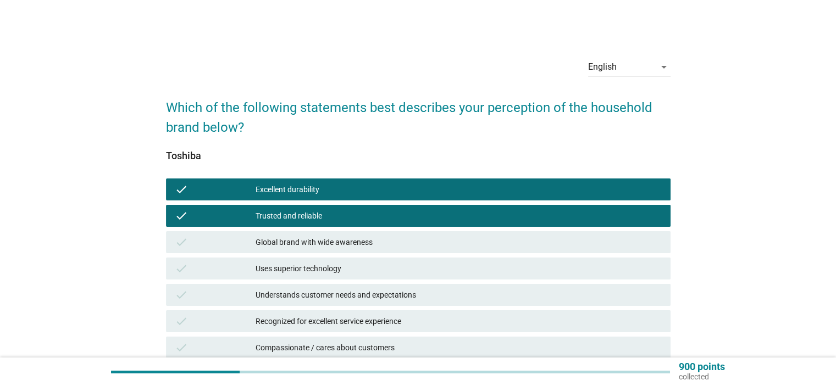
click at [333, 246] on div "Global brand with wide awareness" at bounding box center [457, 242] width 405 height 13
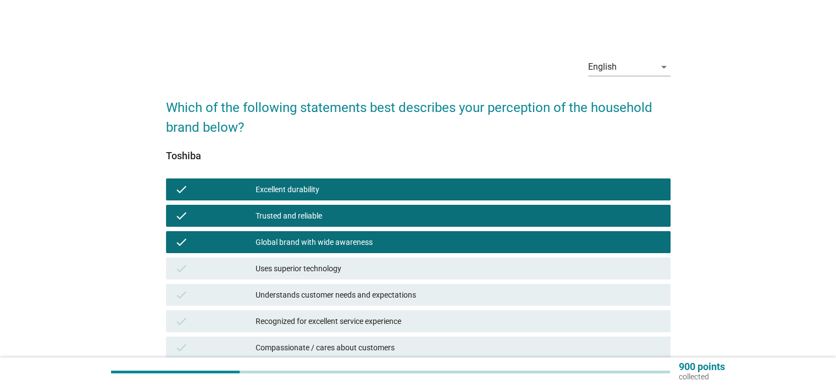
click at [345, 287] on div "check Understands customer needs and expectations" at bounding box center [418, 295] width 504 height 22
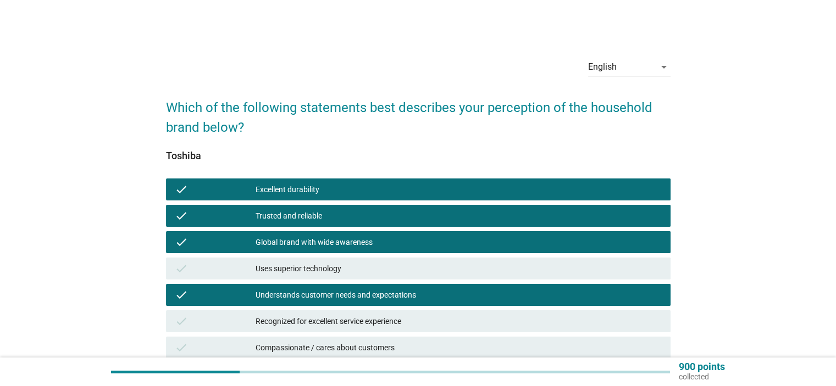
click at [331, 269] on div "Uses superior technology" at bounding box center [457, 268] width 405 height 13
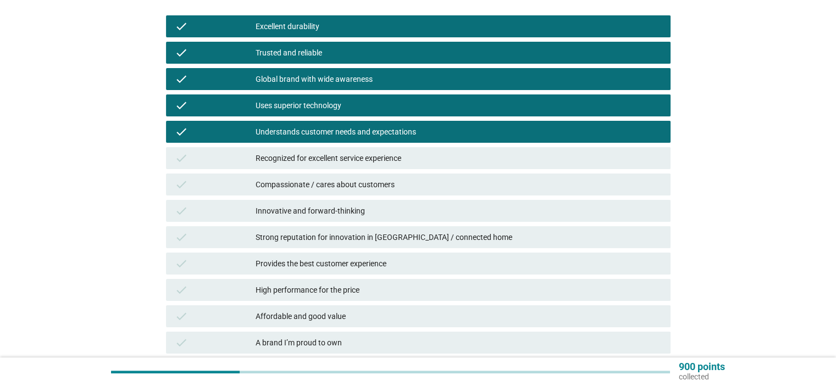
scroll to position [165, 0]
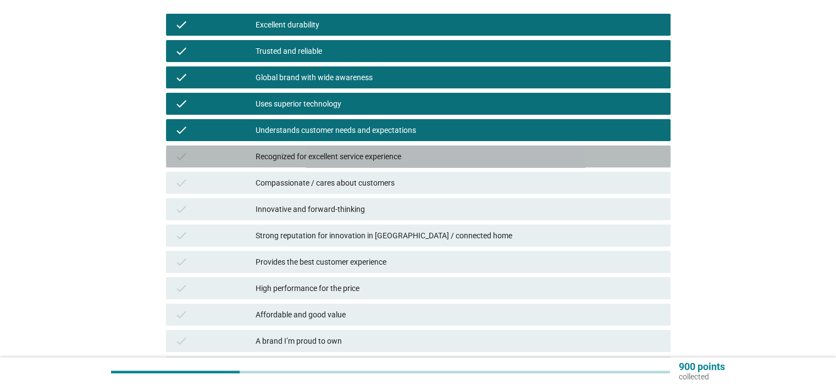
click at [348, 165] on div "check Recognized for excellent service experience" at bounding box center [418, 157] width 504 height 22
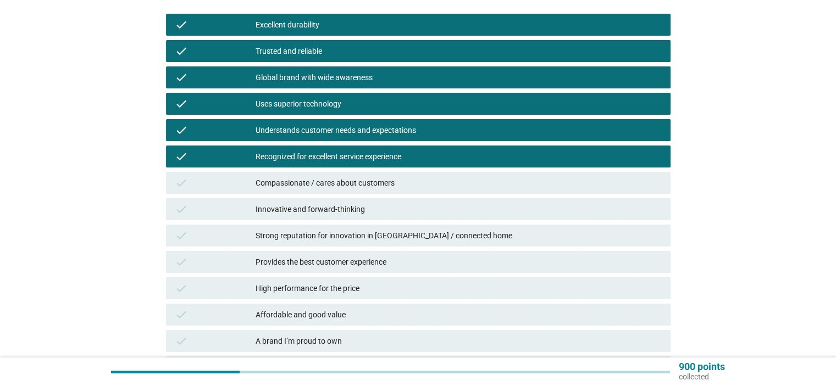
click at [342, 188] on div "Compassionate / cares about customers" at bounding box center [457, 182] width 405 height 13
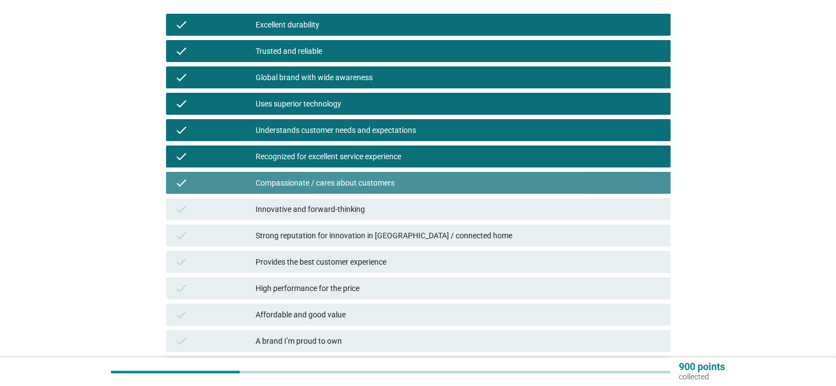
click at [335, 210] on div "Innovative and forward-thinking" at bounding box center [457, 209] width 405 height 13
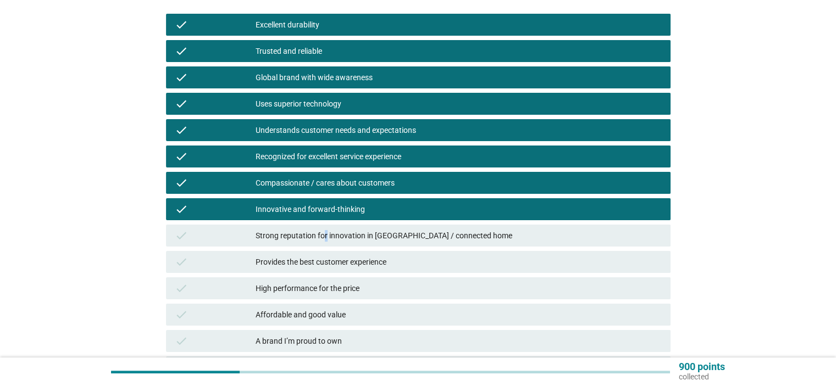
click at [325, 234] on div "Strong reputation for innovation in [GEOGRAPHIC_DATA] / connected home" at bounding box center [457, 235] width 405 height 13
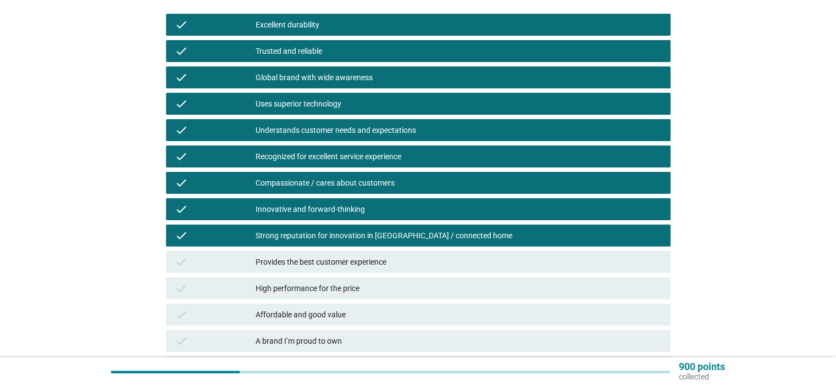
drag, startPoint x: 315, startPoint y: 262, endPoint x: 321, endPoint y: 293, distance: 31.3
click at [315, 263] on div "Provides the best customer experience" at bounding box center [457, 261] width 405 height 13
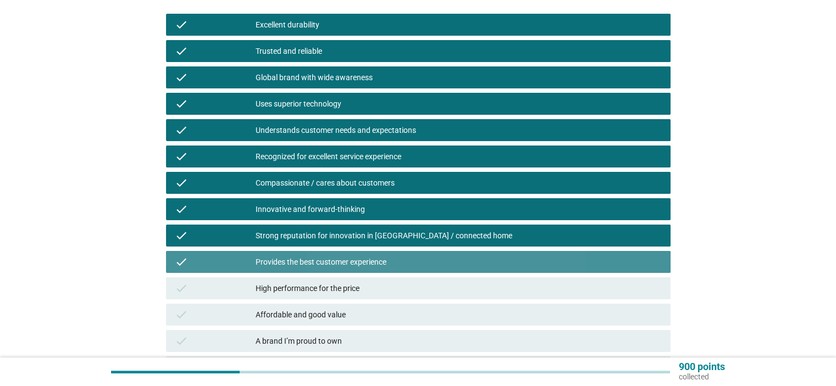
click at [319, 292] on div "High performance for the price" at bounding box center [457, 288] width 405 height 13
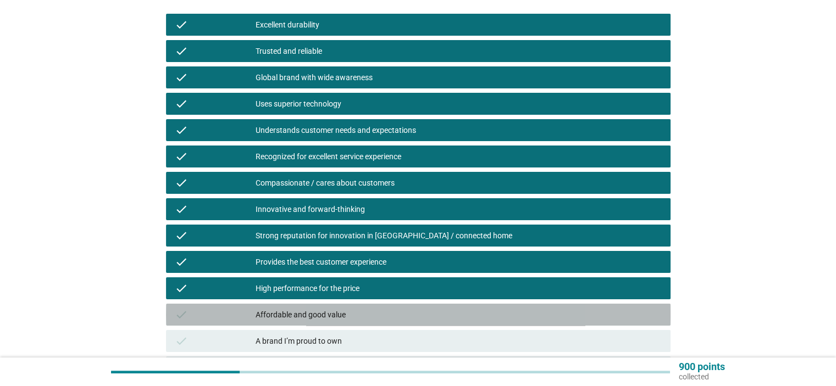
click at [316, 318] on div "Affordable and good value" at bounding box center [457, 314] width 405 height 13
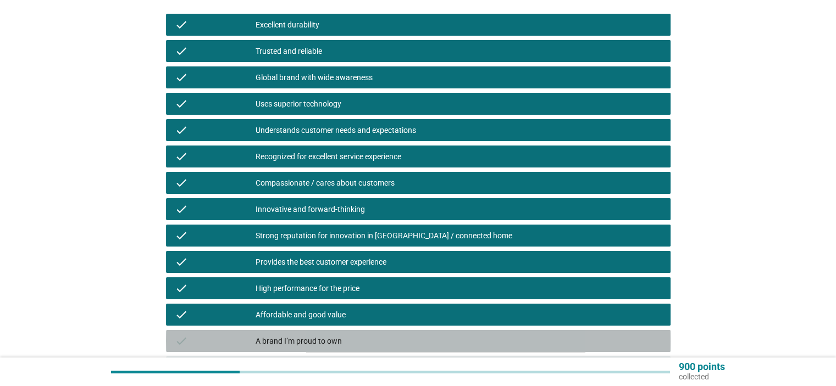
click at [312, 341] on div "A brand I’m proud to own" at bounding box center [457, 341] width 405 height 13
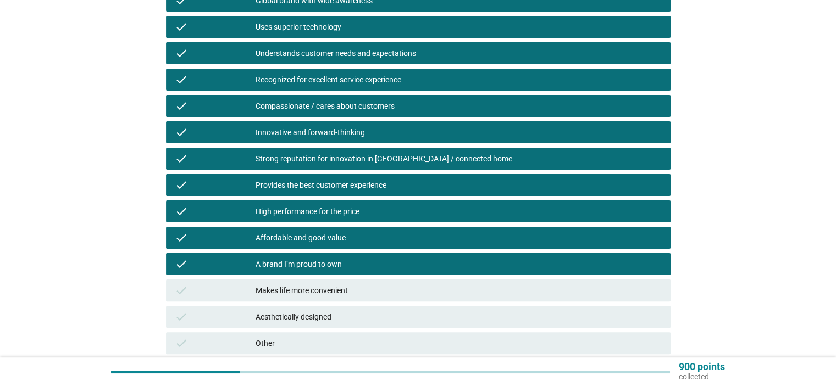
scroll to position [330, 0]
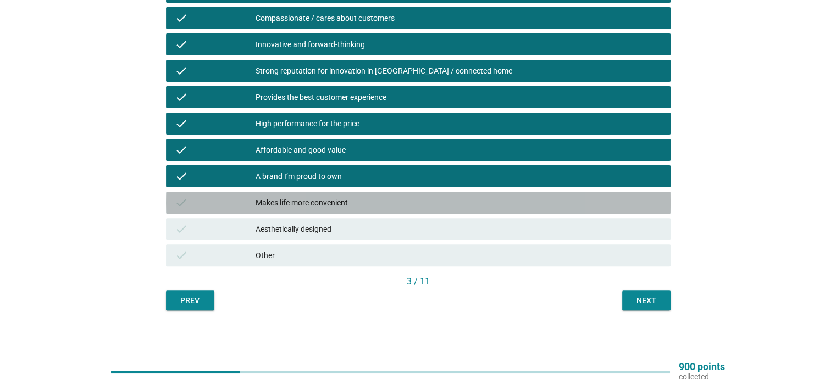
click at [311, 198] on div "Makes life more convenient" at bounding box center [457, 202] width 405 height 13
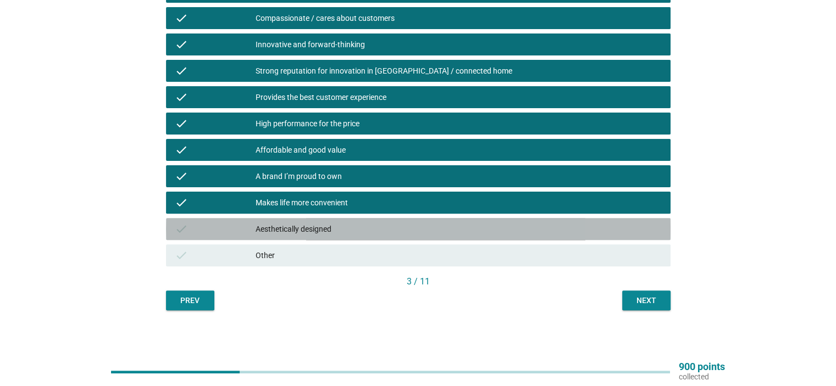
click at [336, 236] on div "check Aesthetically designed" at bounding box center [418, 229] width 504 height 22
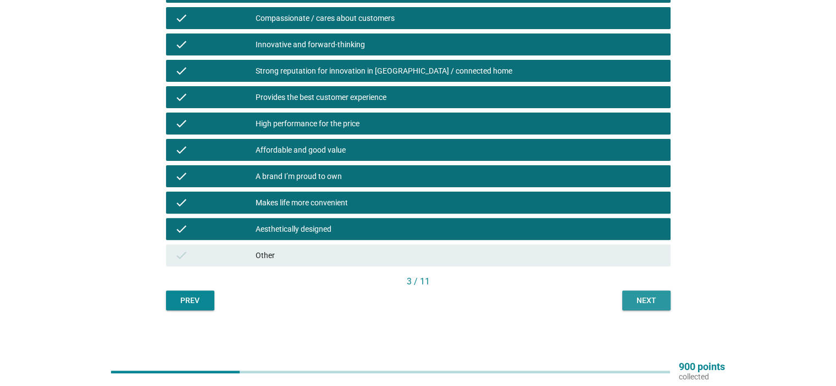
click at [625, 301] on button "Next" at bounding box center [646, 301] width 48 height 20
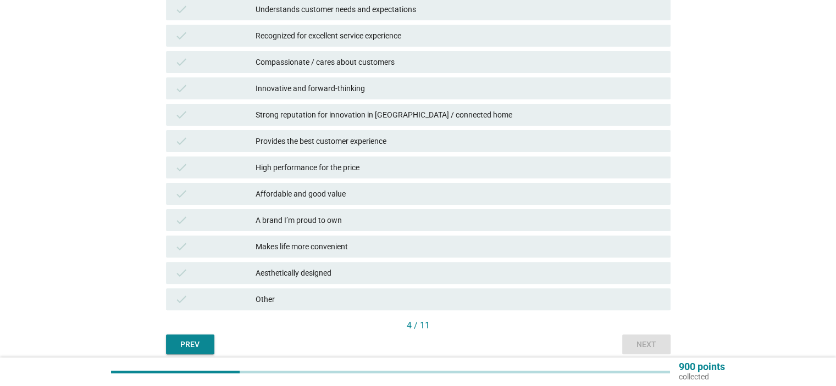
scroll to position [332, 0]
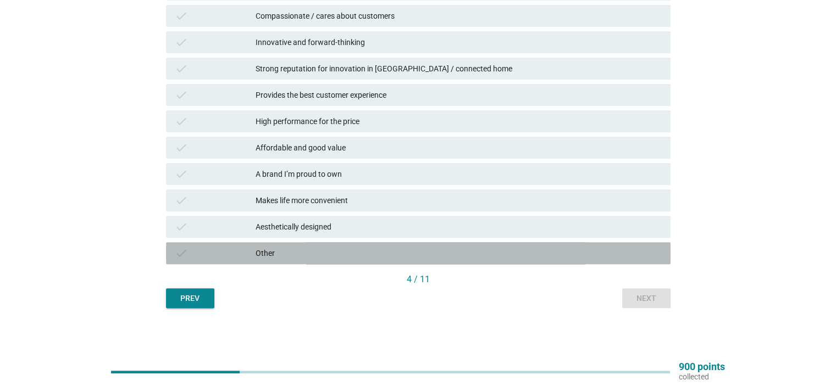
click at [311, 251] on div "Other" at bounding box center [457, 253] width 405 height 13
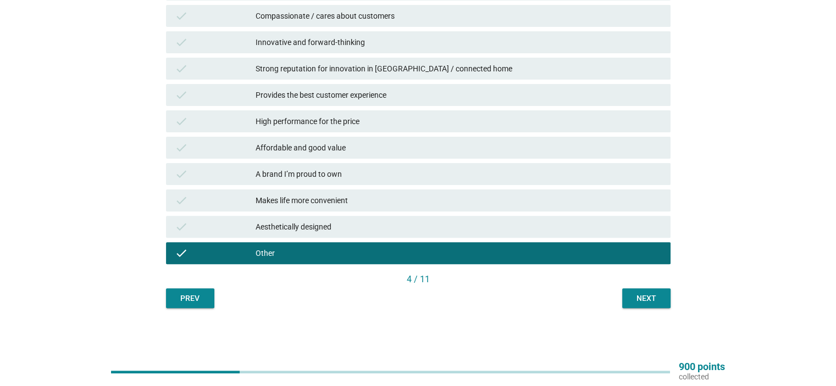
click at [640, 298] on div "Next" at bounding box center [646, 299] width 31 height 12
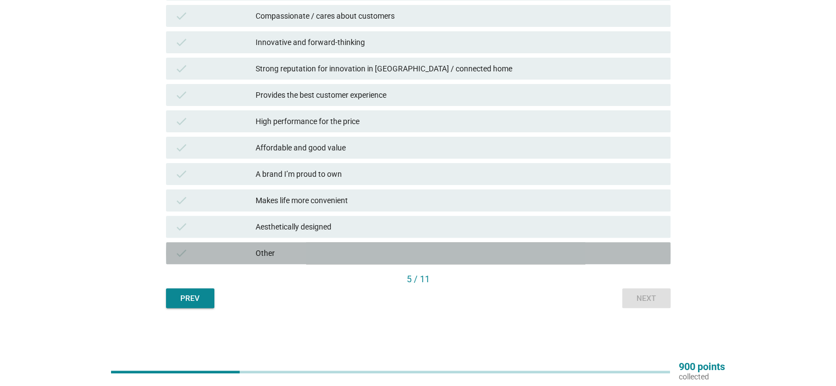
click at [355, 243] on div "check Other" at bounding box center [418, 253] width 504 height 22
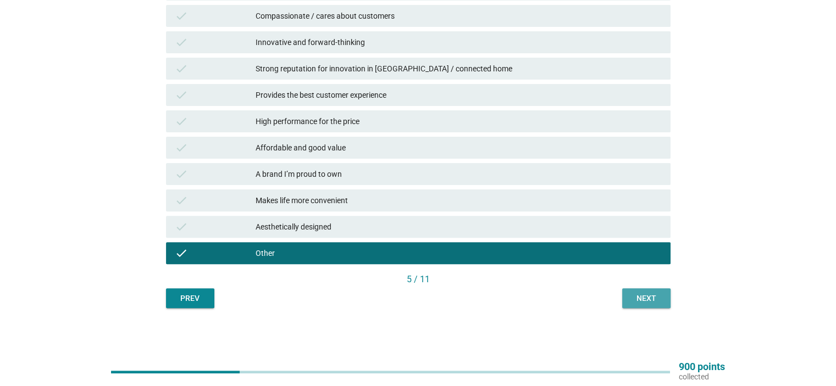
click at [637, 303] on div "Next" at bounding box center [646, 299] width 31 height 12
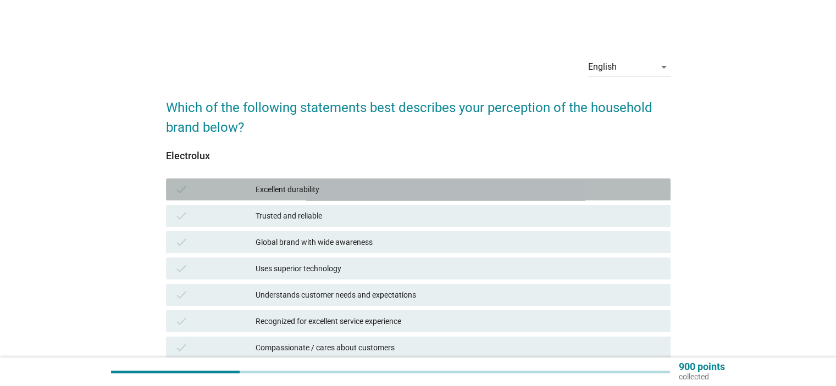
click at [394, 194] on div "Excellent durability" at bounding box center [457, 189] width 405 height 13
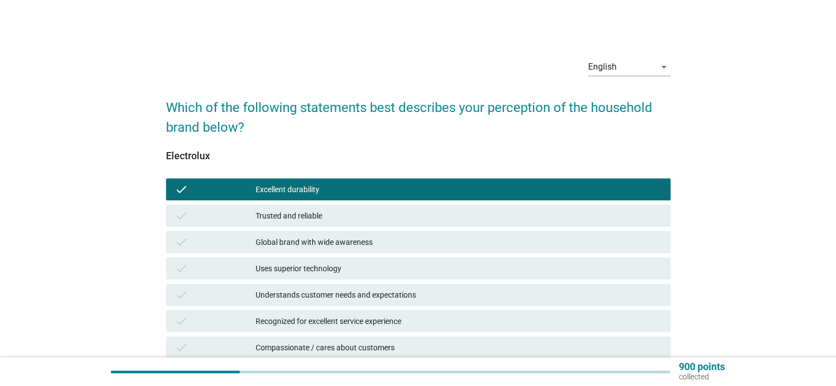
drag, startPoint x: 367, startPoint y: 213, endPoint x: 365, endPoint y: 220, distance: 6.9
click at [367, 215] on div "Trusted and reliable" at bounding box center [457, 215] width 405 height 13
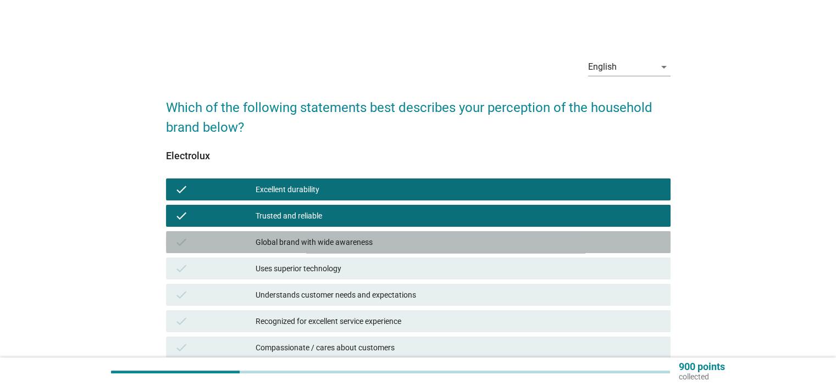
click at [353, 250] on div "check Global brand with wide awareness" at bounding box center [418, 242] width 504 height 22
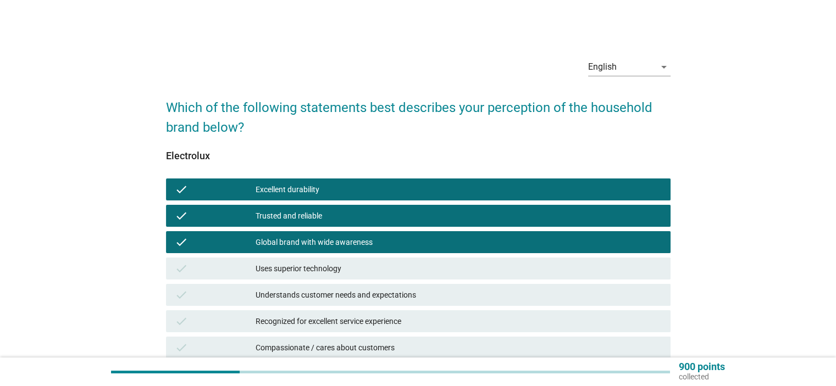
click at [343, 266] on div "Uses superior technology" at bounding box center [457, 268] width 405 height 13
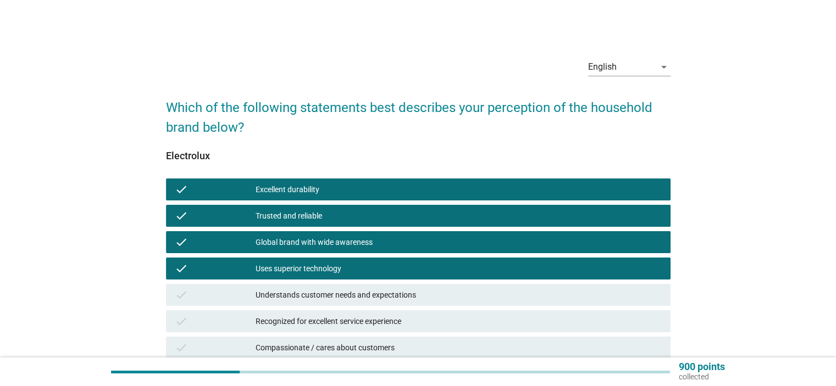
click at [335, 281] on div "check Uses superior technology" at bounding box center [418, 268] width 509 height 26
drag, startPoint x: 341, startPoint y: 298, endPoint x: 348, endPoint y: 320, distance: 22.8
click at [341, 297] on div "Understands customer needs and expectations" at bounding box center [457, 294] width 405 height 13
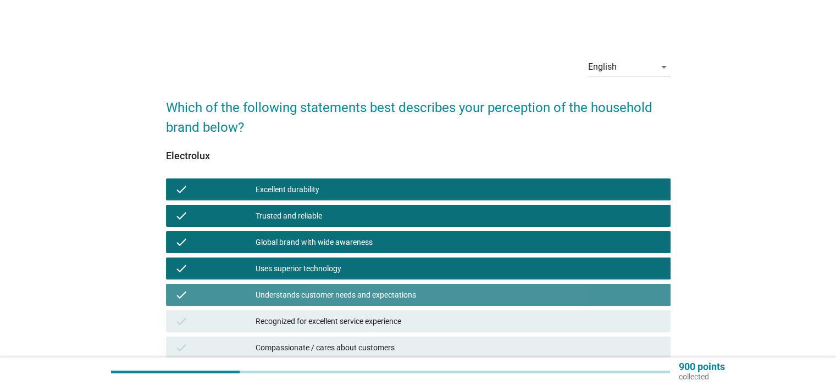
click at [342, 325] on div "Recognized for excellent service experience" at bounding box center [457, 321] width 405 height 13
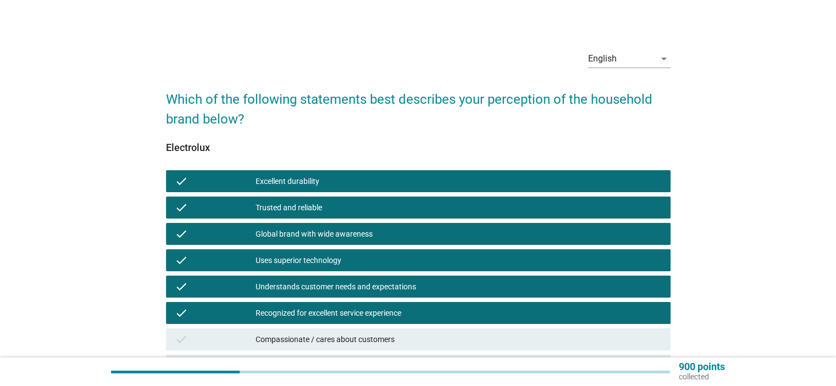
scroll to position [110, 0]
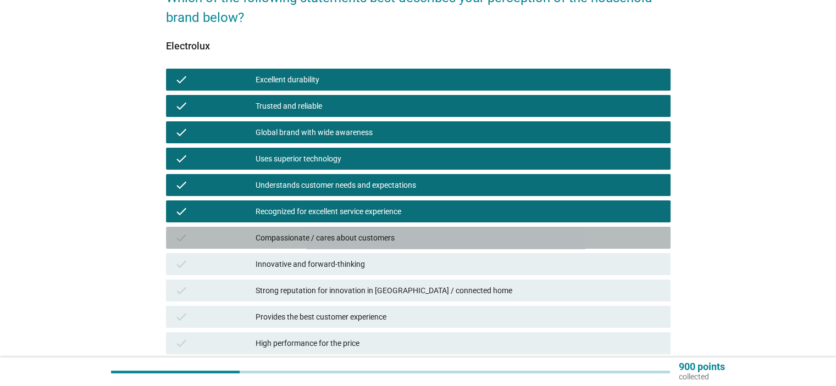
click at [344, 246] on div "check Compassionate / cares about customers" at bounding box center [418, 238] width 504 height 22
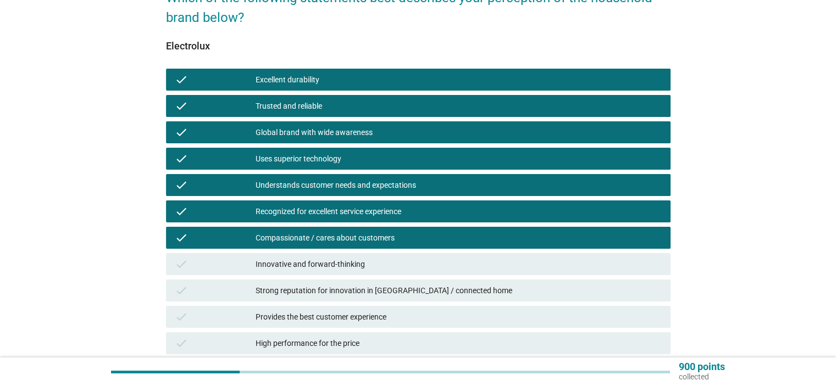
click at [336, 267] on div "Innovative and forward-thinking" at bounding box center [457, 264] width 405 height 13
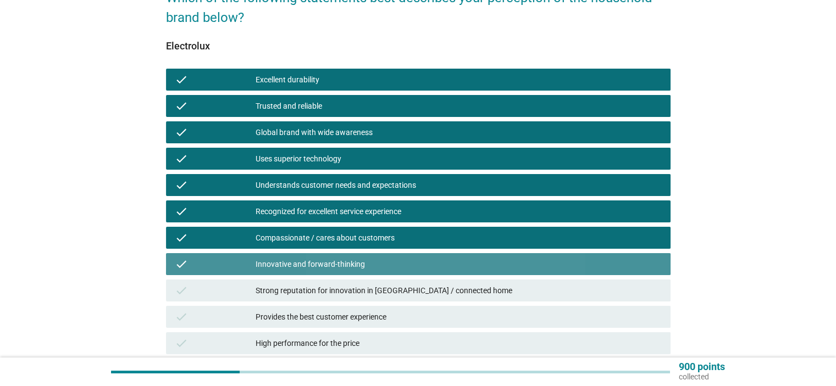
click at [336, 284] on div "Strong reputation for innovation in [GEOGRAPHIC_DATA] / connected home" at bounding box center [457, 290] width 405 height 13
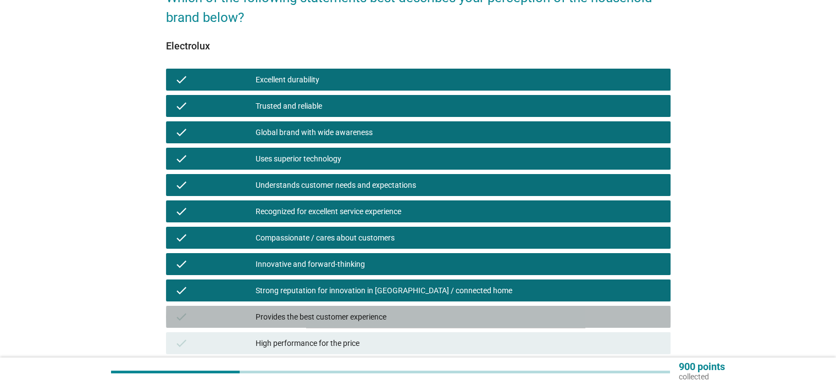
drag, startPoint x: 311, startPoint y: 313, endPoint x: 316, endPoint y: 350, distance: 37.7
click at [311, 312] on div "Provides the best customer experience" at bounding box center [457, 316] width 405 height 13
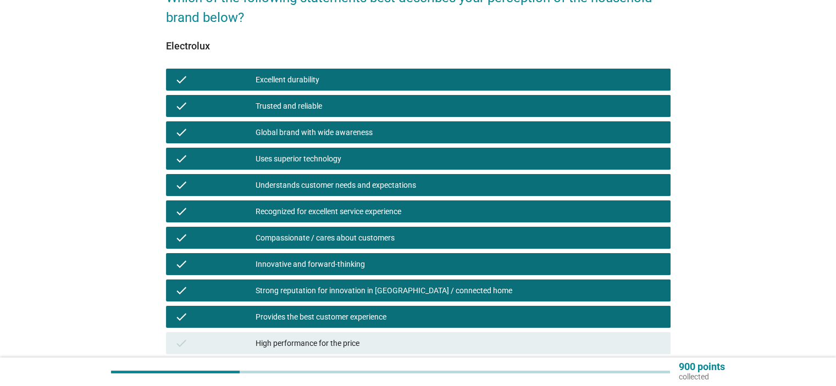
click at [320, 338] on div "High performance for the price" at bounding box center [457, 343] width 405 height 13
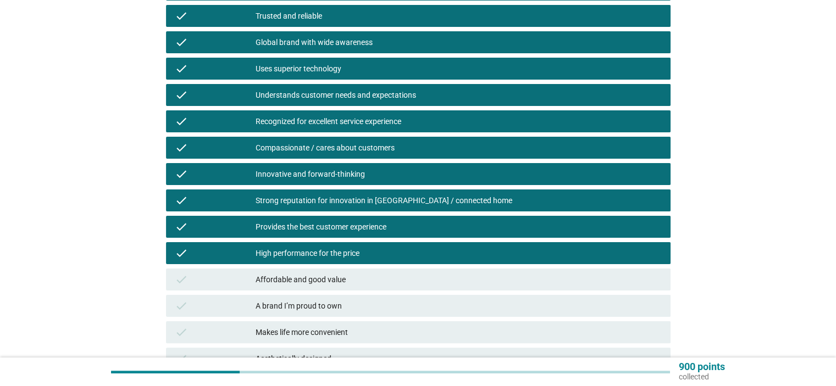
scroll to position [275, 0]
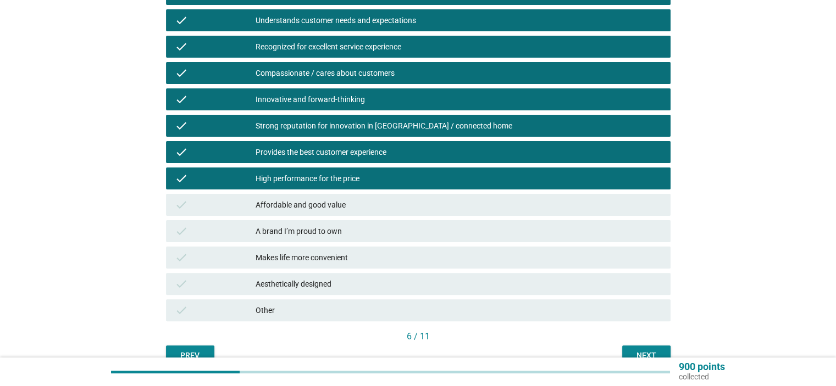
click at [302, 203] on div "Affordable and good value" at bounding box center [457, 204] width 405 height 13
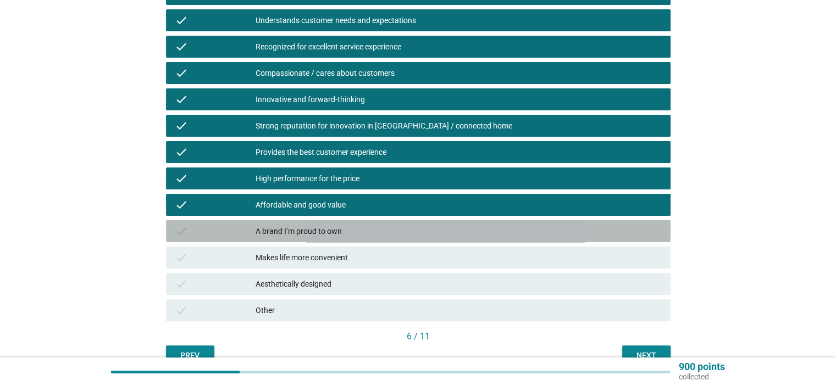
click at [316, 232] on div "A brand I’m proud to own" at bounding box center [457, 231] width 405 height 13
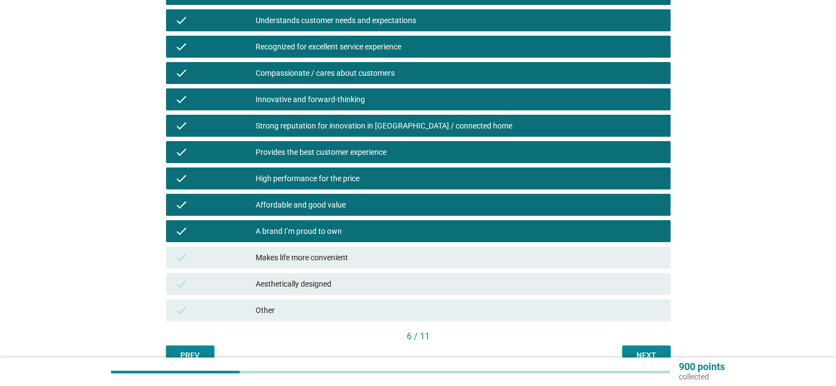
click at [311, 257] on div "Makes life more convenient" at bounding box center [457, 257] width 405 height 13
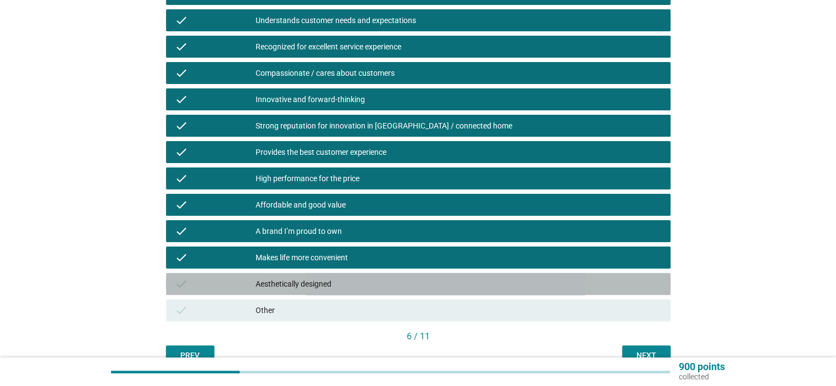
drag, startPoint x: 309, startPoint y: 287, endPoint x: 359, endPoint y: 300, distance: 51.0
click at [310, 287] on div "Aesthetically designed" at bounding box center [457, 283] width 405 height 13
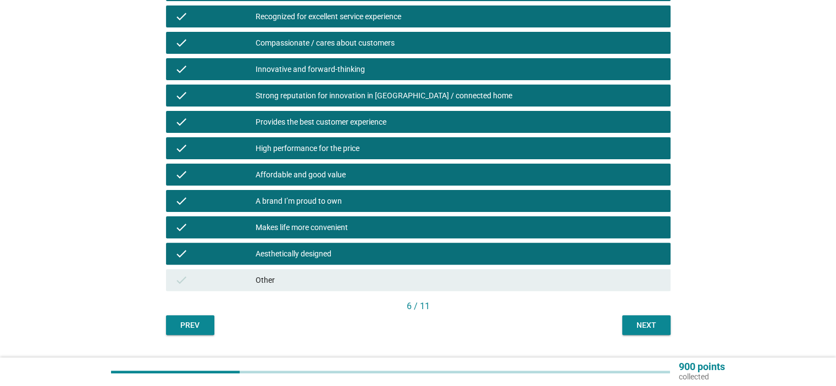
scroll to position [332, 0]
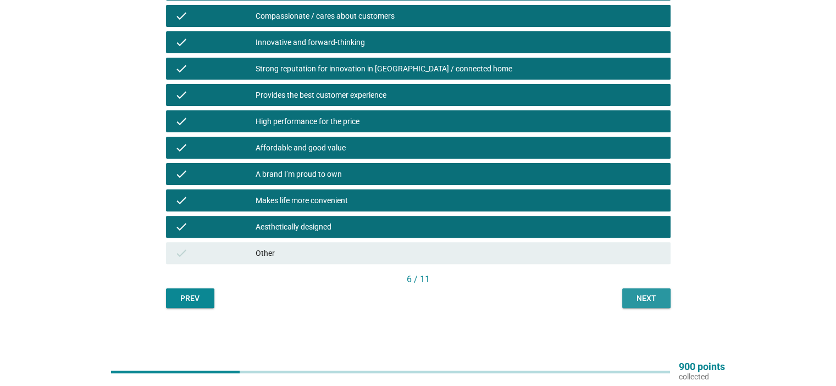
click at [640, 299] on div "Next" at bounding box center [646, 299] width 31 height 12
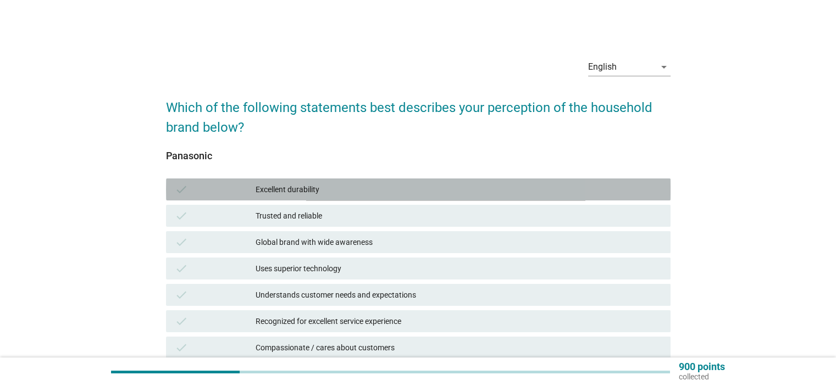
drag, startPoint x: 286, startPoint y: 188, endPoint x: 298, endPoint y: 215, distance: 29.7
click at [286, 188] on div "Excellent durability" at bounding box center [457, 189] width 405 height 13
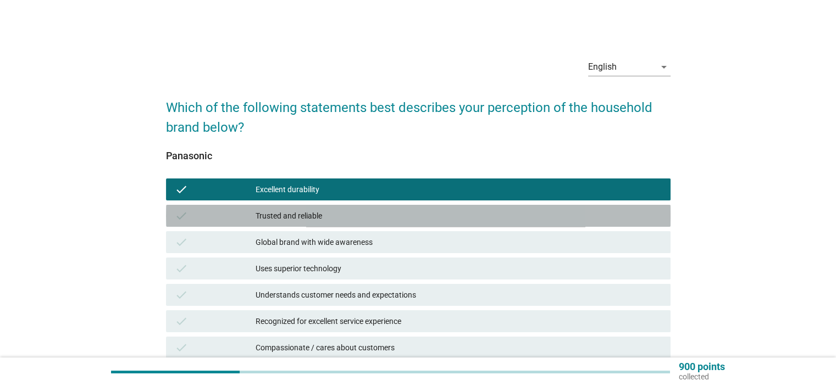
drag, startPoint x: 297, startPoint y: 217, endPoint x: 307, endPoint y: 241, distance: 25.8
click at [297, 217] on div "Trusted and reliable" at bounding box center [457, 215] width 405 height 13
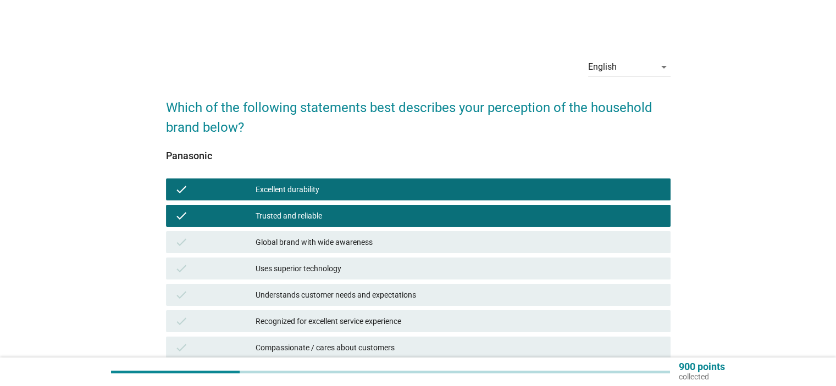
click at [307, 241] on div "Global brand with wide awareness" at bounding box center [457, 242] width 405 height 13
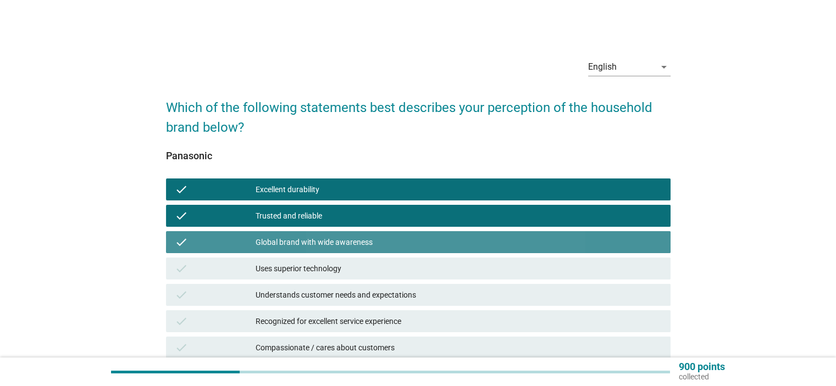
click at [301, 263] on div "Uses superior technology" at bounding box center [457, 268] width 405 height 13
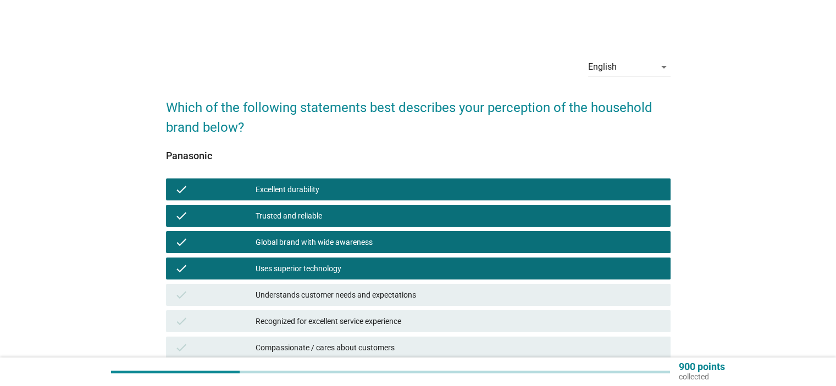
click at [293, 298] on div "Understands customer needs and expectations" at bounding box center [457, 294] width 405 height 13
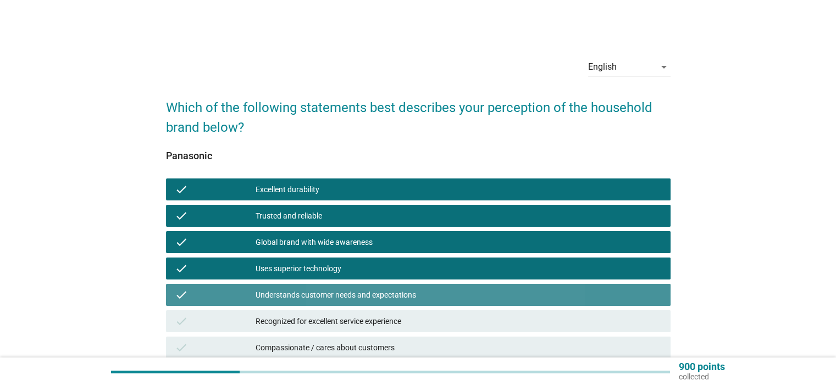
click at [280, 326] on div "Recognized for excellent service experience" at bounding box center [457, 321] width 405 height 13
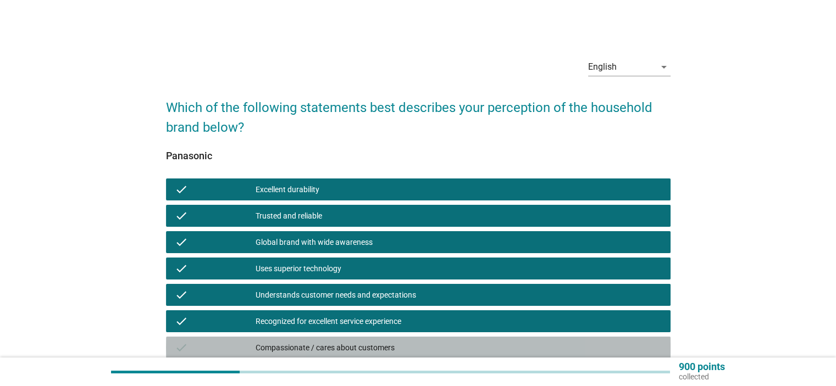
drag, startPoint x: 276, startPoint y: 354, endPoint x: 280, endPoint y: 349, distance: 5.9
click at [277, 352] on div "check Compassionate / cares about customers" at bounding box center [418, 348] width 504 height 22
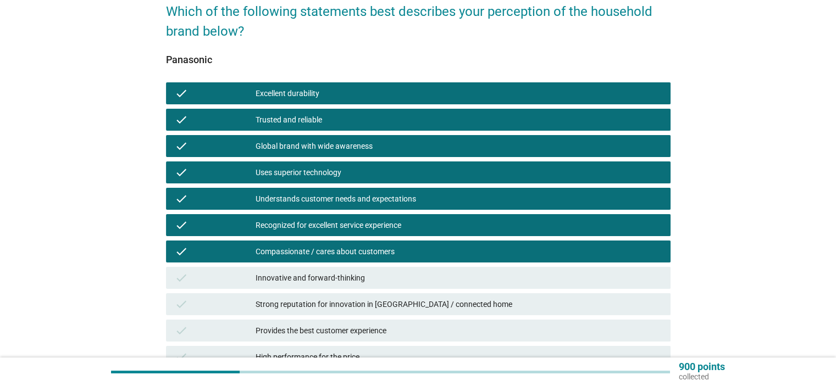
scroll to position [220, 0]
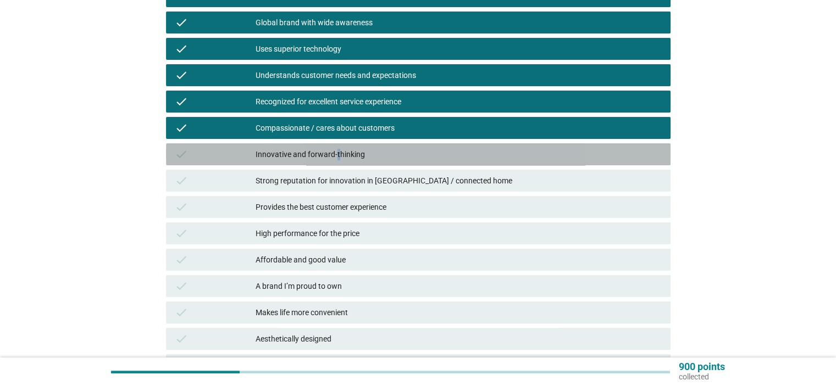
drag, startPoint x: 336, startPoint y: 149, endPoint x: 343, endPoint y: 186, distance: 37.4
click at [337, 149] on div "Innovative and forward-thinking" at bounding box center [457, 154] width 405 height 13
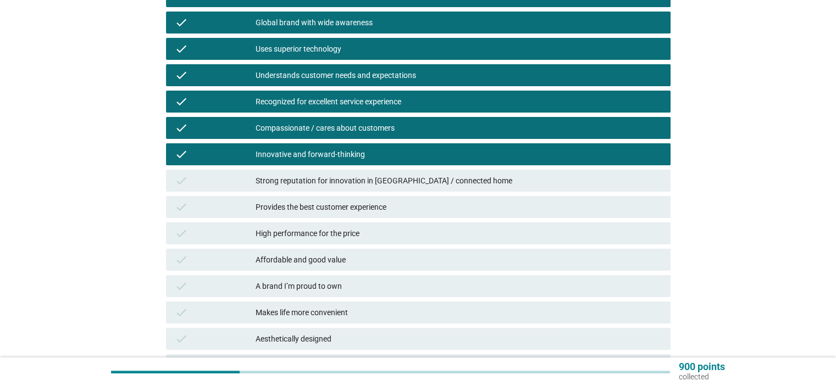
drag, startPoint x: 341, startPoint y: 186, endPoint x: 332, endPoint y: 202, distance: 17.4
click at [341, 186] on div "Strong reputation for innovation in [GEOGRAPHIC_DATA] / connected home" at bounding box center [457, 180] width 405 height 13
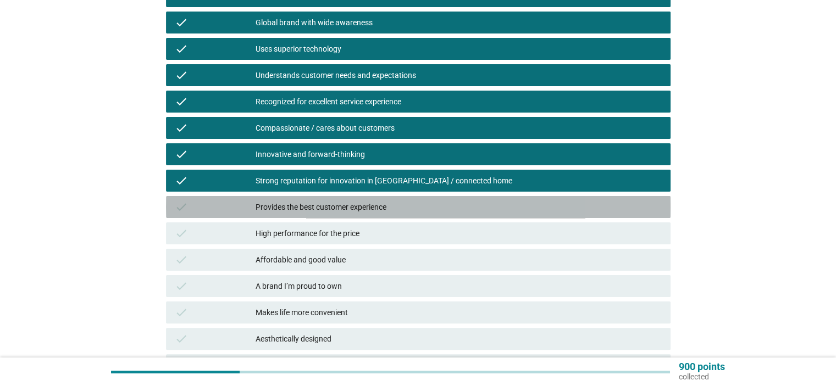
drag, startPoint x: 321, startPoint y: 211, endPoint x: 301, endPoint y: 235, distance: 30.8
click at [320, 211] on div "Provides the best customer experience" at bounding box center [457, 206] width 405 height 13
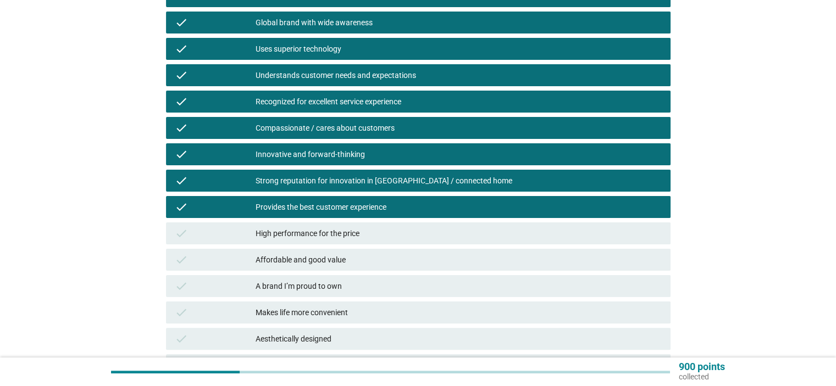
drag, startPoint x: 299, startPoint y: 235, endPoint x: 279, endPoint y: 266, distance: 37.0
click at [298, 237] on div "High performance for the price" at bounding box center [457, 233] width 405 height 13
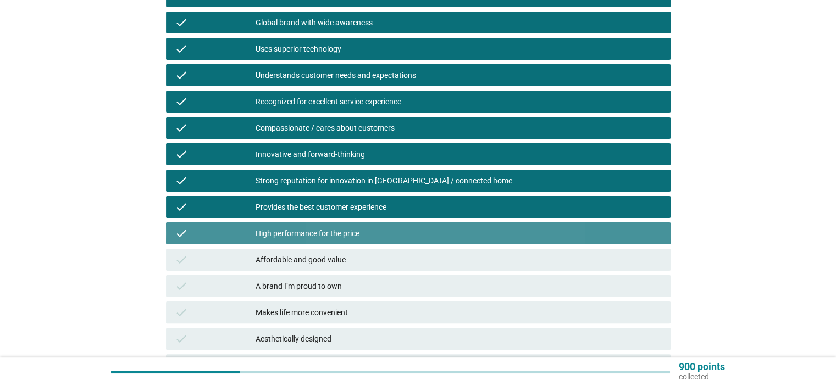
click at [279, 266] on div "check Affordable and good value" at bounding box center [418, 260] width 504 height 22
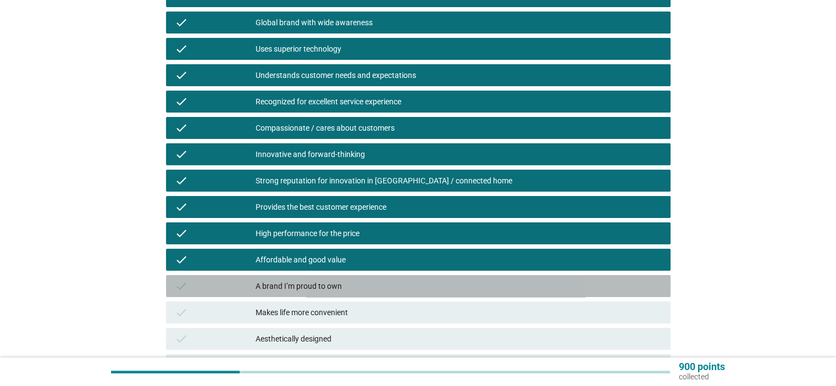
click at [280, 291] on div "A brand I’m proud to own" at bounding box center [457, 286] width 405 height 13
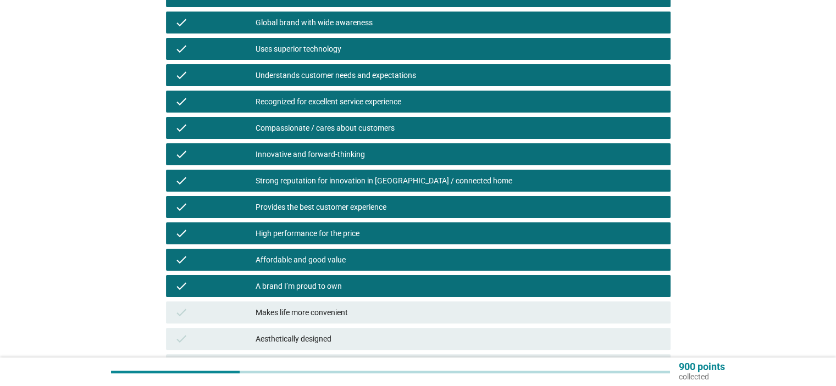
click at [283, 312] on div "Makes life more convenient" at bounding box center [457, 312] width 405 height 13
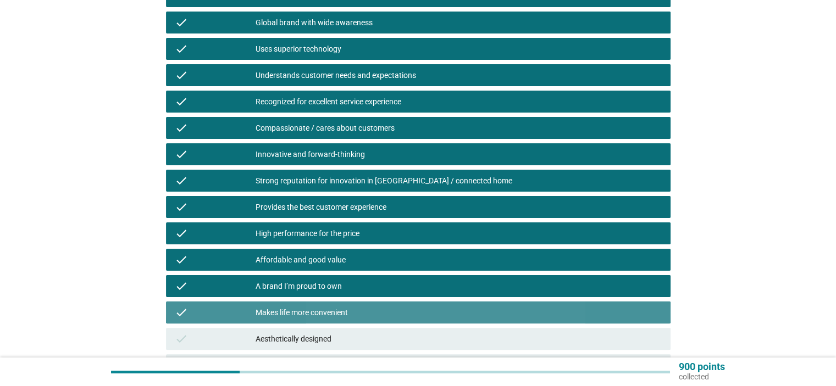
drag, startPoint x: 275, startPoint y: 335, endPoint x: 294, endPoint y: 329, distance: 20.2
click at [275, 334] on div "Aesthetically designed" at bounding box center [457, 338] width 405 height 13
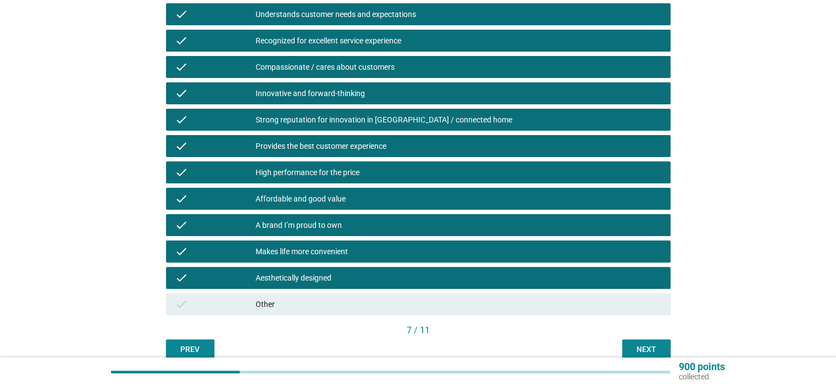
scroll to position [332, 0]
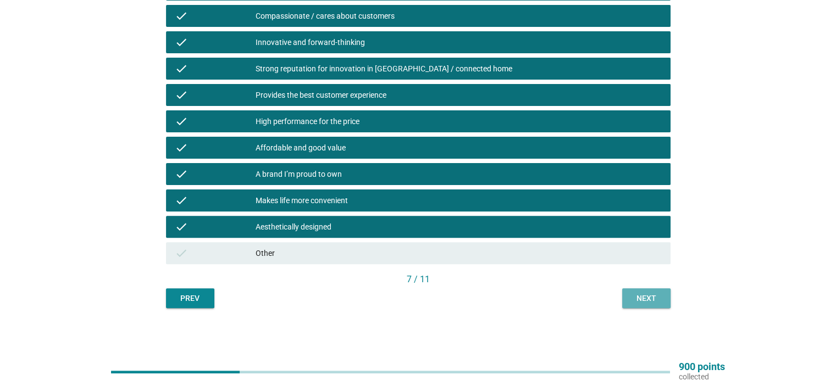
click at [653, 302] on div "Next" at bounding box center [646, 299] width 31 height 12
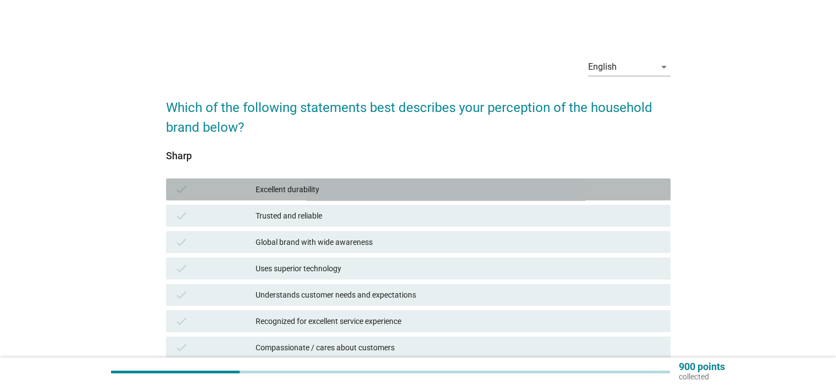
drag, startPoint x: 305, startPoint y: 181, endPoint x: 309, endPoint y: 186, distance: 5.9
click at [305, 182] on div "check Excellent durability" at bounding box center [418, 190] width 504 height 22
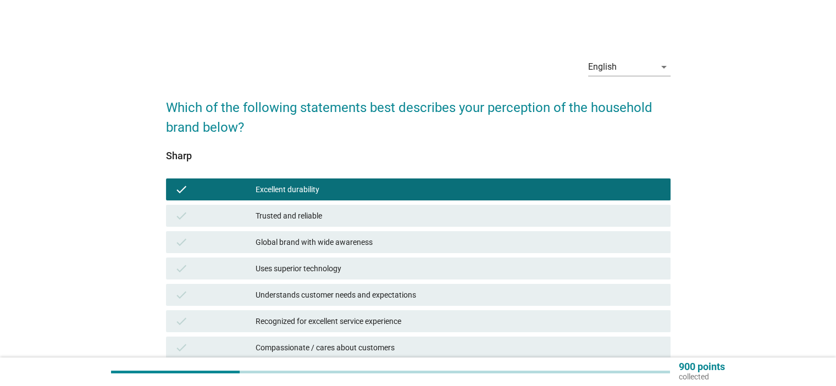
click at [312, 224] on div "check Trusted and reliable" at bounding box center [418, 216] width 504 height 22
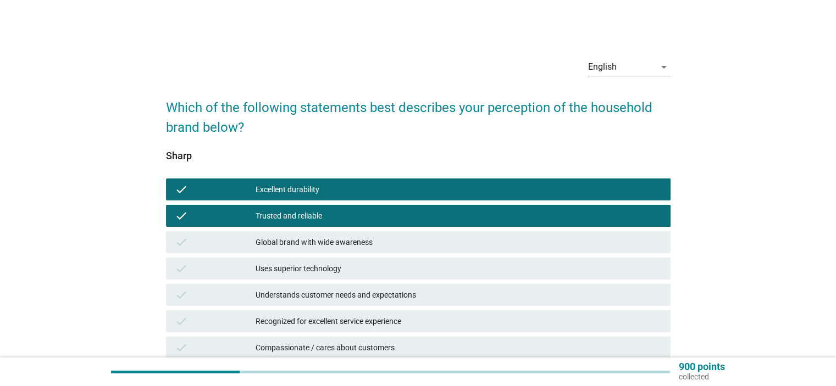
click at [311, 243] on div "Global brand with wide awareness" at bounding box center [457, 242] width 405 height 13
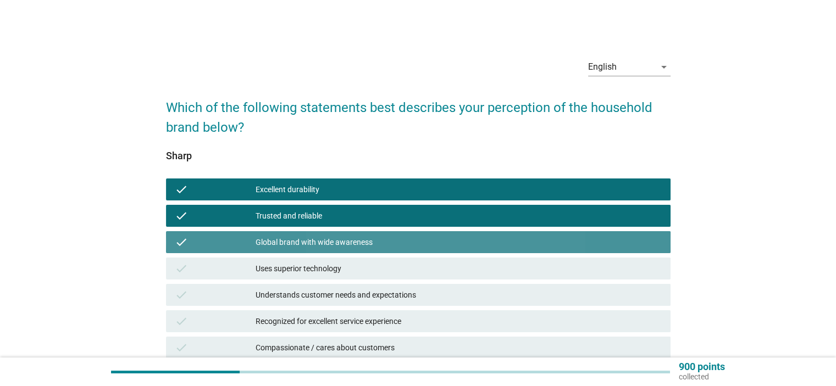
click at [298, 270] on div "Uses superior technology" at bounding box center [457, 268] width 405 height 13
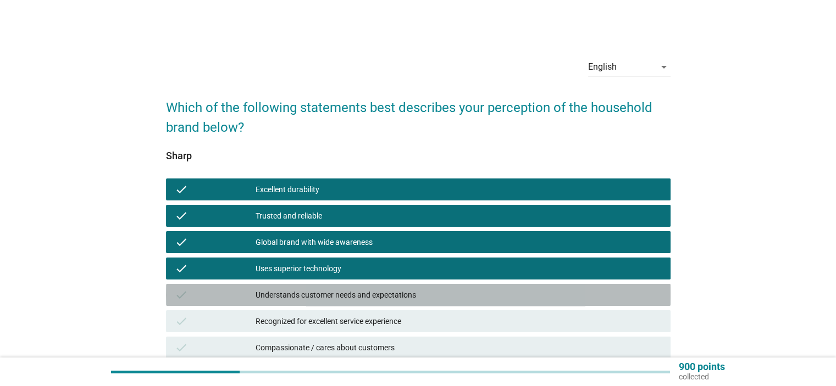
click at [302, 286] on div "check Understands customer needs and expectations" at bounding box center [418, 295] width 504 height 22
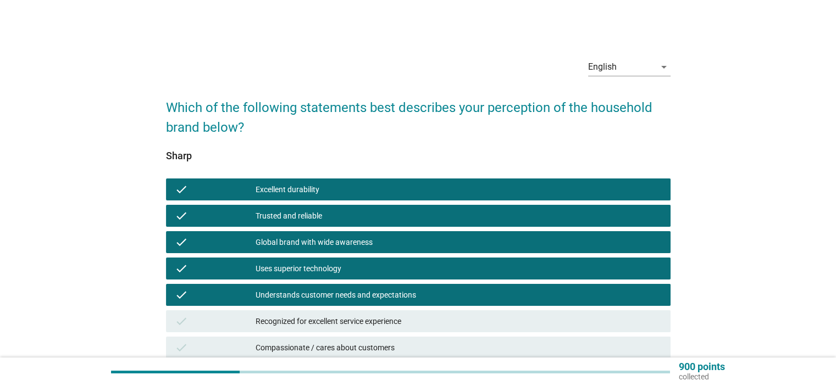
click at [271, 319] on div "Recognized for excellent service experience" at bounding box center [457, 321] width 405 height 13
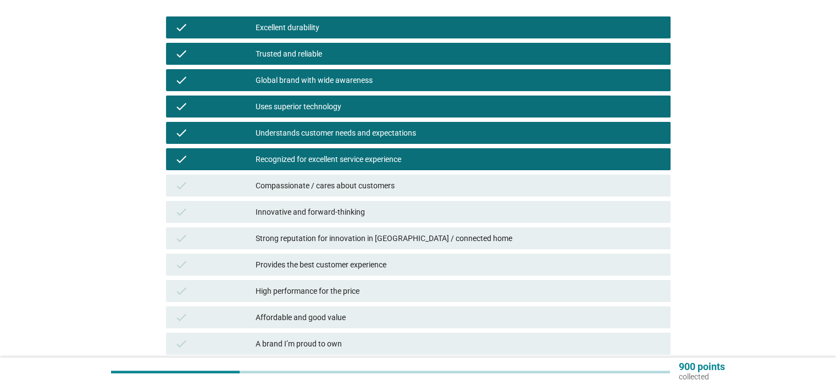
scroll to position [165, 0]
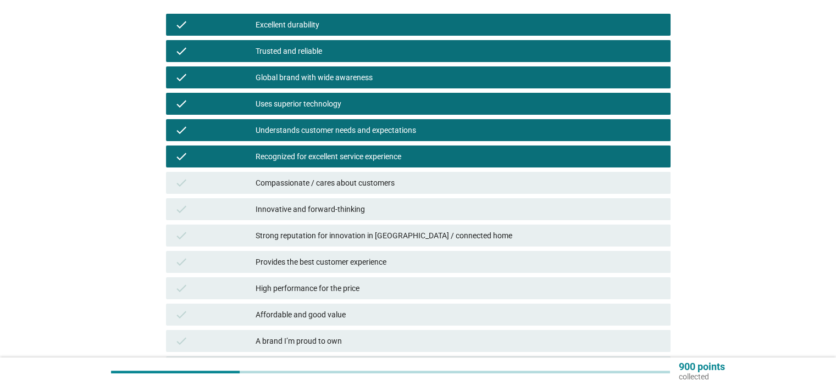
drag, startPoint x: 325, startPoint y: 176, endPoint x: 303, endPoint y: 217, distance: 47.0
click at [325, 177] on div "Compassionate / cares about customers" at bounding box center [457, 182] width 405 height 13
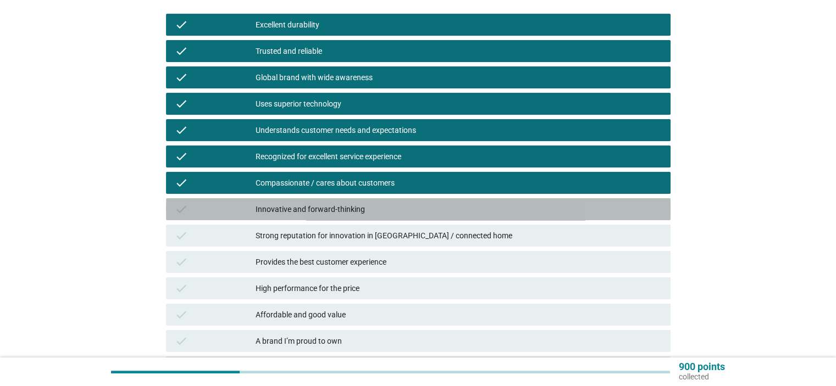
click at [290, 211] on div "Innovative and forward-thinking" at bounding box center [457, 209] width 405 height 13
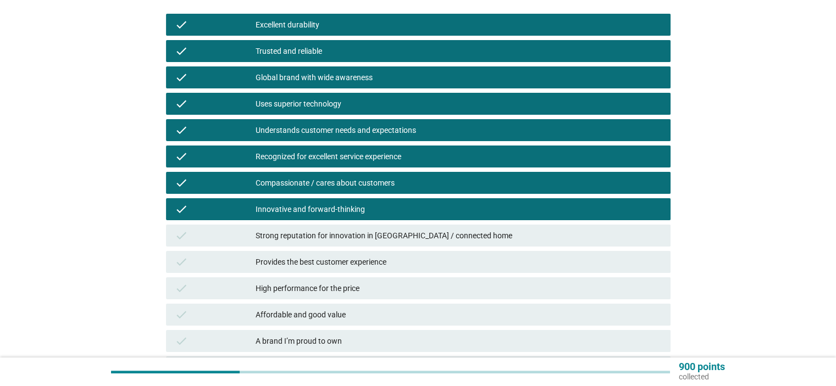
click at [276, 231] on div "Strong reputation for innovation in [GEOGRAPHIC_DATA] / connected home" at bounding box center [457, 235] width 405 height 13
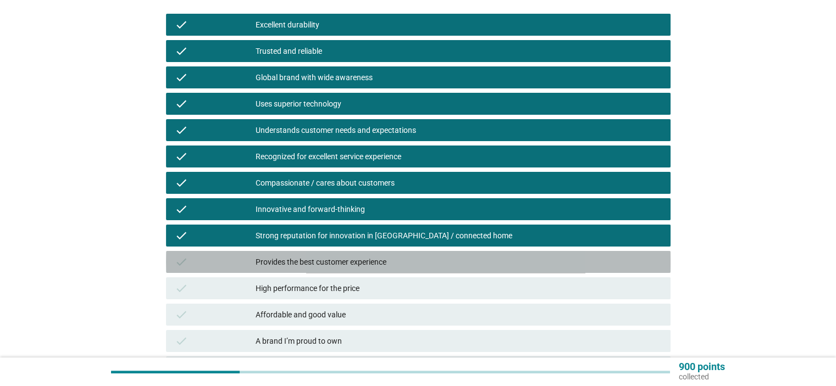
click at [290, 256] on div "Provides the best customer experience" at bounding box center [457, 261] width 405 height 13
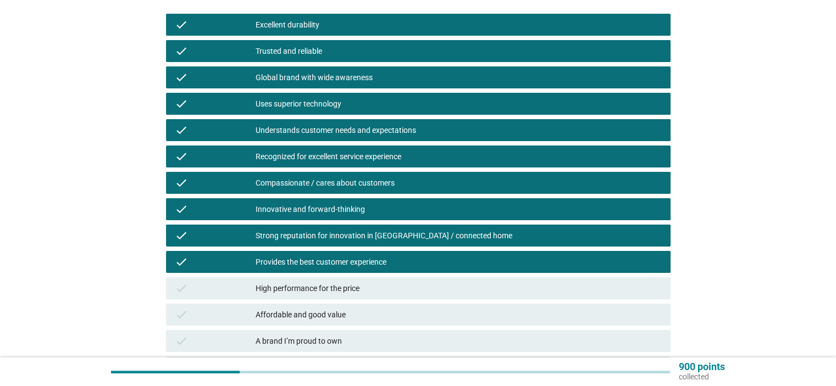
drag, startPoint x: 262, startPoint y: 286, endPoint x: 272, endPoint y: 285, distance: 9.9
click at [265, 285] on div "High performance for the price" at bounding box center [457, 288] width 405 height 13
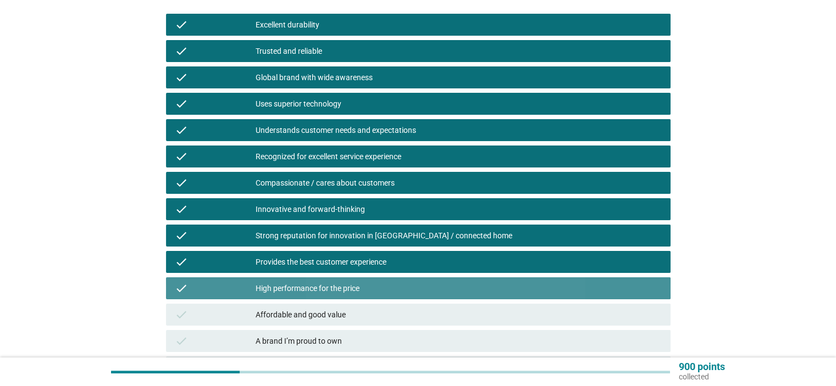
click at [296, 307] on div "check Affordable and good value" at bounding box center [418, 315] width 504 height 22
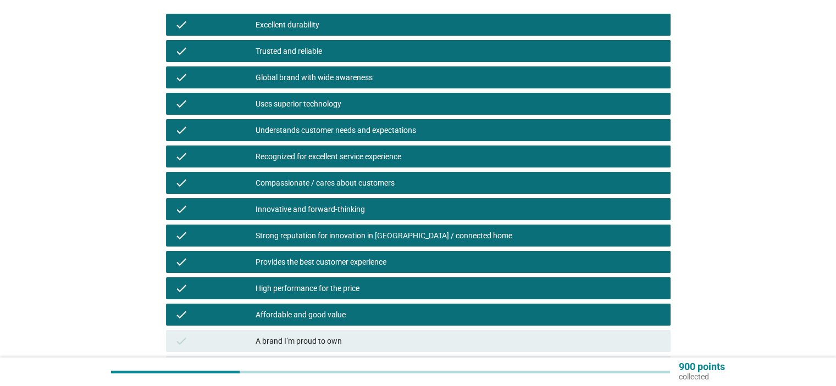
click at [281, 335] on div "check A brand I’m proud to own" at bounding box center [418, 341] width 504 height 22
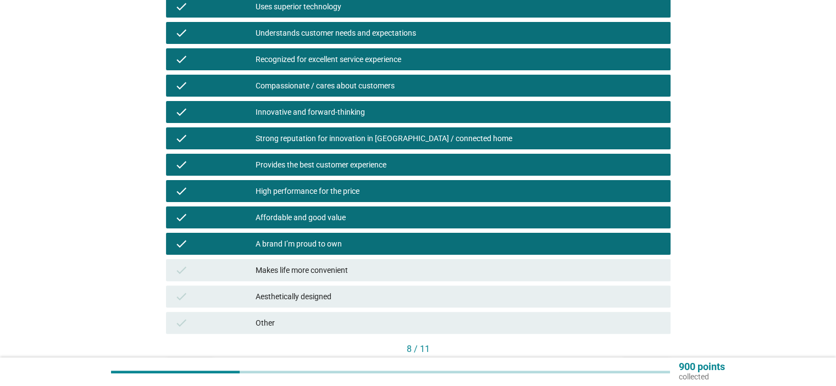
scroll to position [330, 0]
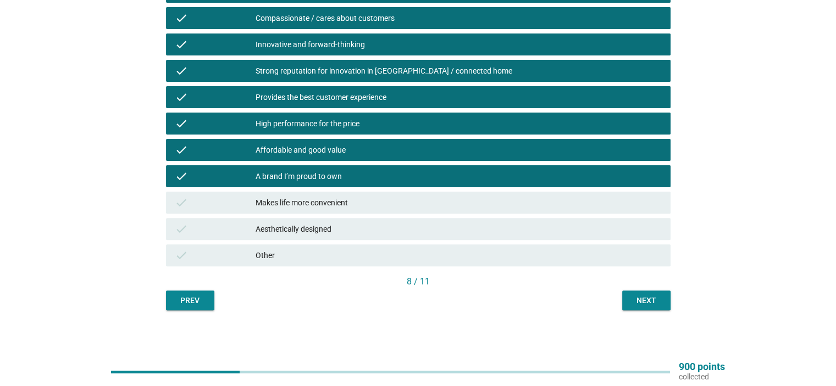
drag, startPoint x: 325, startPoint y: 200, endPoint x: 318, endPoint y: 237, distance: 37.1
click at [324, 200] on div "Makes life more convenient" at bounding box center [457, 202] width 405 height 13
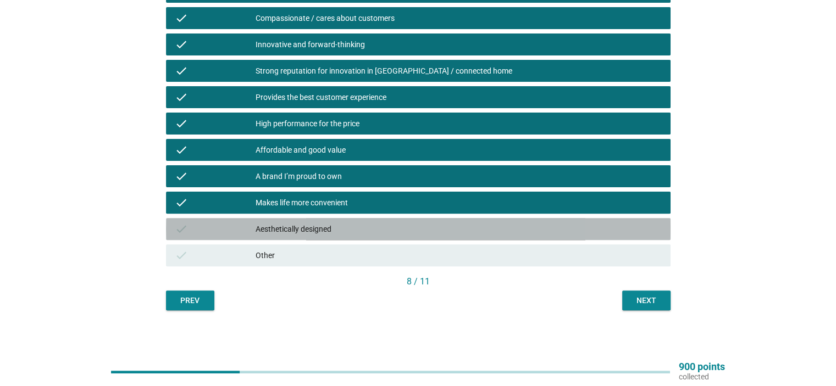
drag, startPoint x: 324, startPoint y: 228, endPoint x: 658, endPoint y: 288, distance: 339.4
click at [325, 227] on div "Aesthetically designed" at bounding box center [457, 228] width 405 height 13
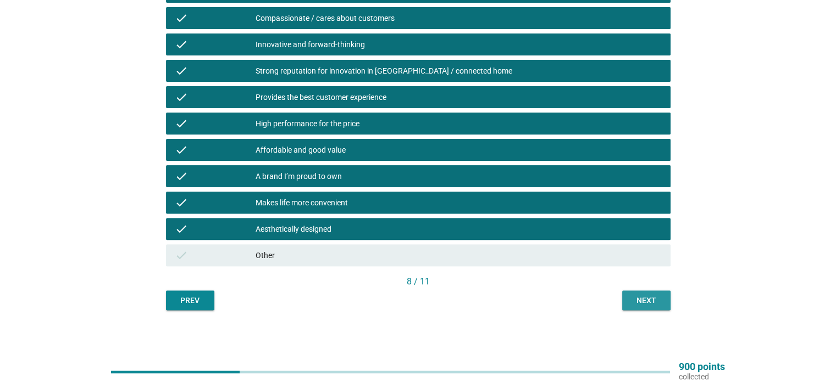
click at [638, 304] on div "Next" at bounding box center [646, 301] width 31 height 12
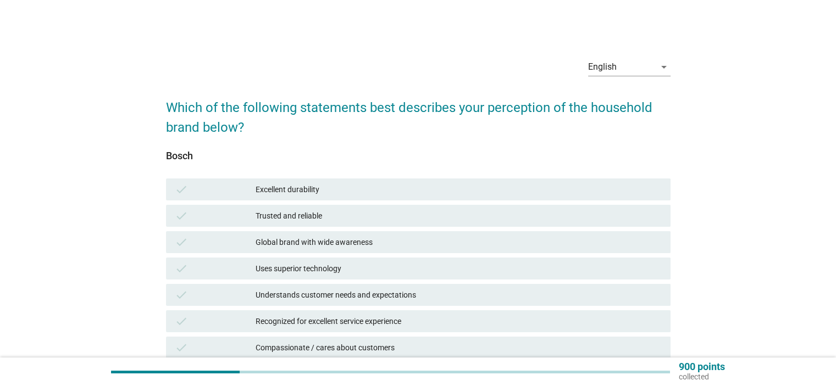
click at [326, 191] on div "Excellent durability" at bounding box center [457, 189] width 405 height 13
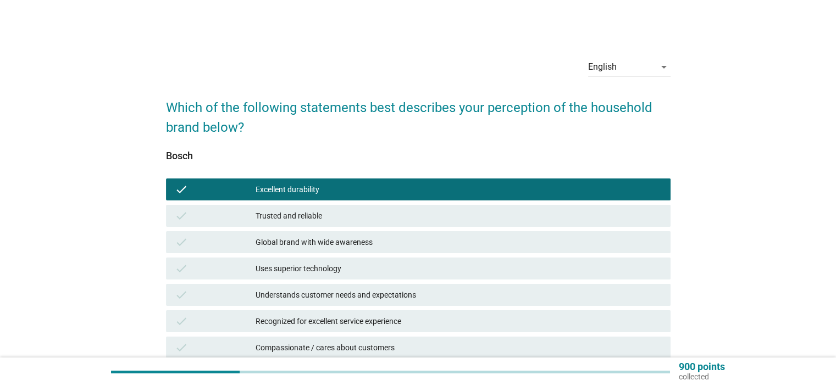
click at [328, 213] on div "Trusted and reliable" at bounding box center [457, 215] width 405 height 13
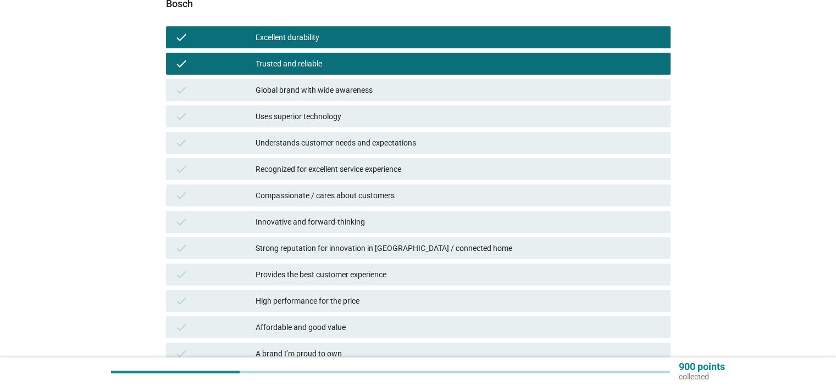
scroll to position [110, 0]
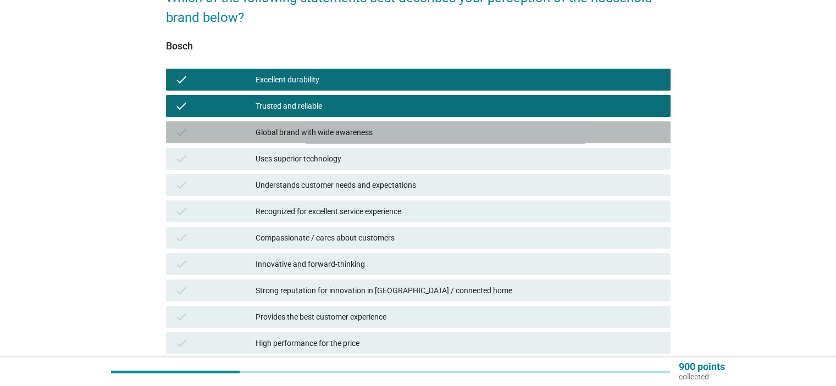
click at [319, 132] on div "Global brand with wide awareness" at bounding box center [457, 132] width 405 height 13
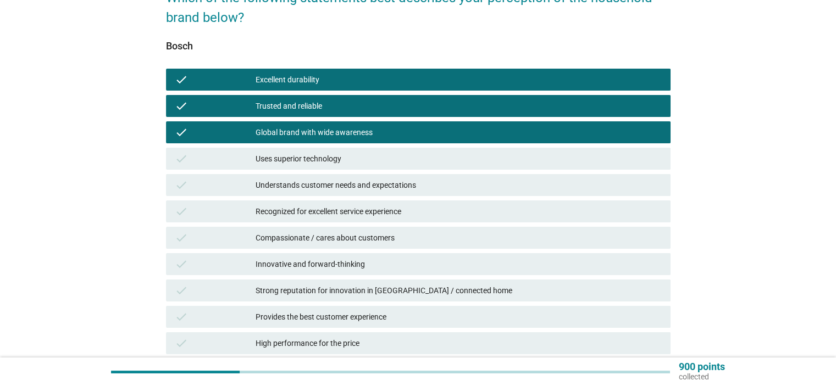
drag, startPoint x: 320, startPoint y: 155, endPoint x: 325, endPoint y: 172, distance: 18.3
click at [320, 155] on div "Uses superior technology" at bounding box center [457, 158] width 405 height 13
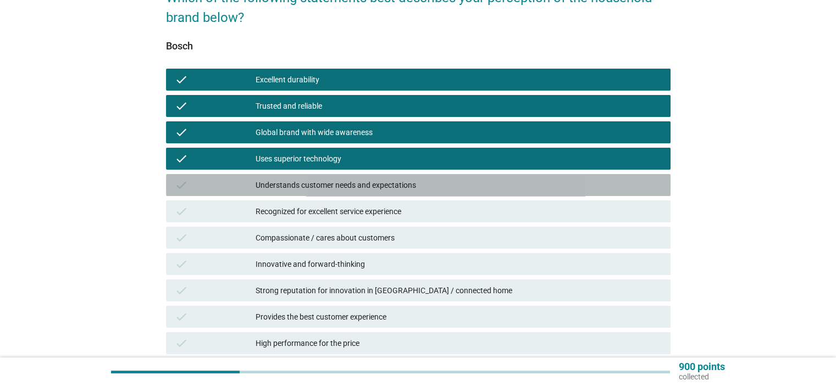
click at [323, 186] on div "Understands customer needs and expectations" at bounding box center [457, 185] width 405 height 13
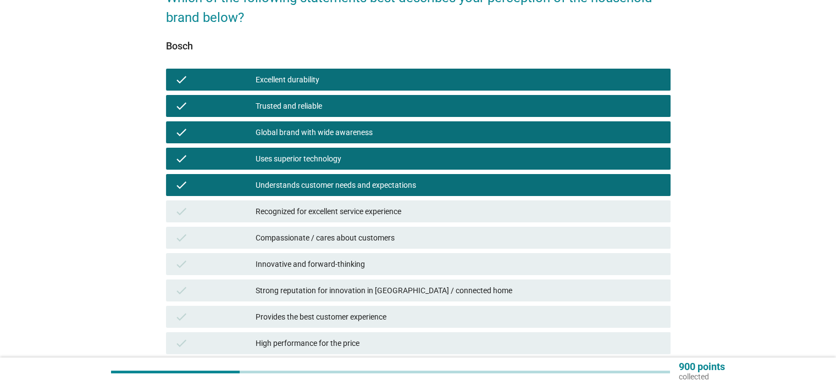
drag, startPoint x: 321, startPoint y: 210, endPoint x: 320, endPoint y: 226, distance: 15.5
click at [321, 211] on div "Recognized for excellent service experience" at bounding box center [457, 211] width 405 height 13
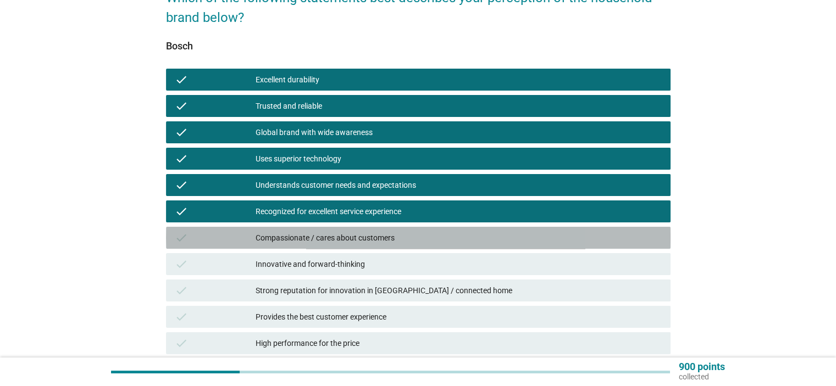
click at [308, 234] on div "Compassionate / cares about customers" at bounding box center [457, 237] width 405 height 13
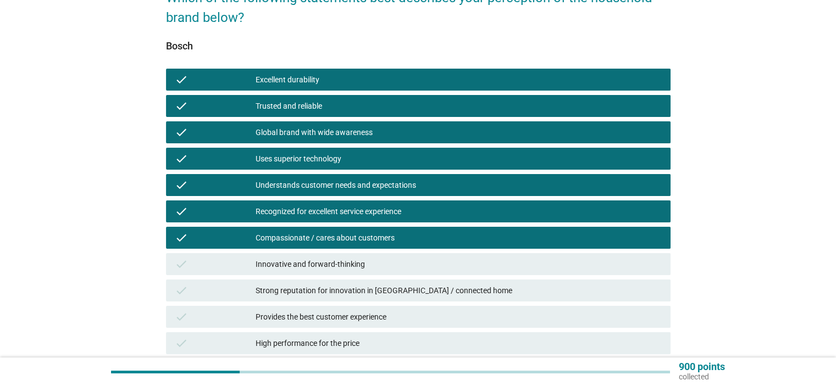
click at [299, 268] on div "Innovative and forward-thinking" at bounding box center [457, 264] width 405 height 13
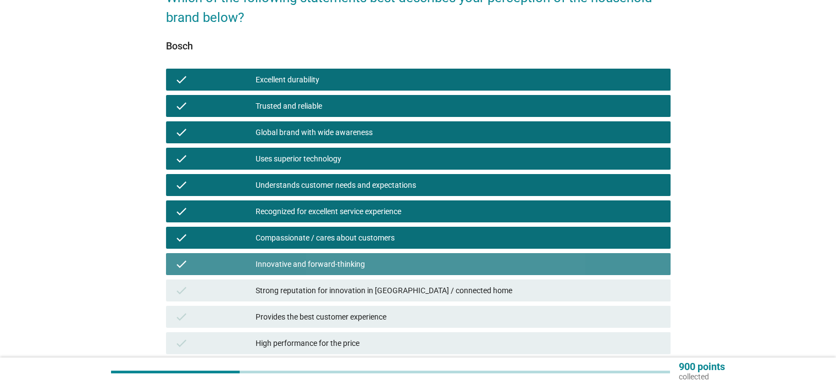
click at [294, 288] on div "Strong reputation for innovation in [GEOGRAPHIC_DATA] / connected home" at bounding box center [457, 290] width 405 height 13
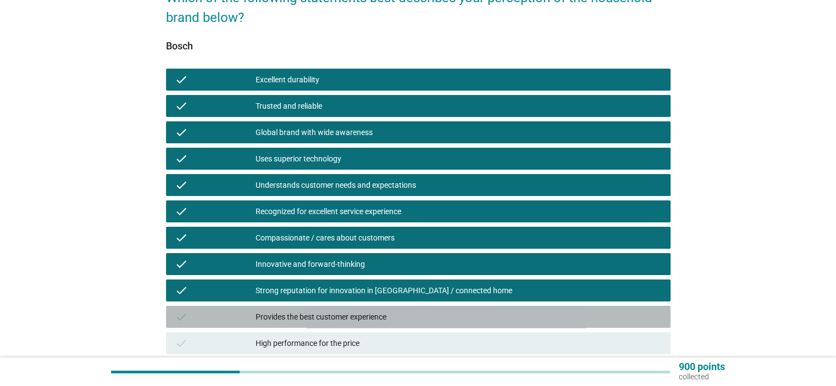
drag, startPoint x: 289, startPoint y: 309, endPoint x: 300, endPoint y: 324, distance: 18.5
click at [288, 311] on div "check Provides the best customer experience" at bounding box center [418, 317] width 504 height 22
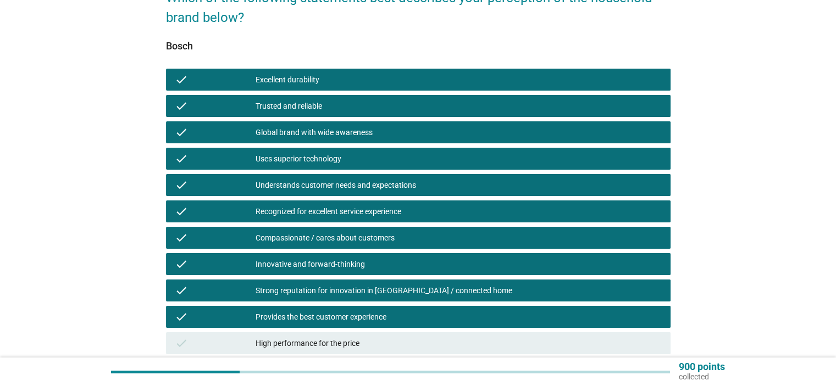
click at [283, 352] on div "check High performance for the price" at bounding box center [418, 343] width 504 height 22
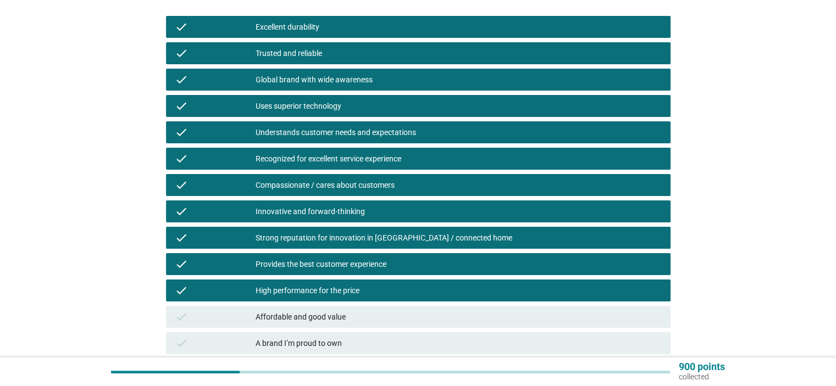
scroll to position [275, 0]
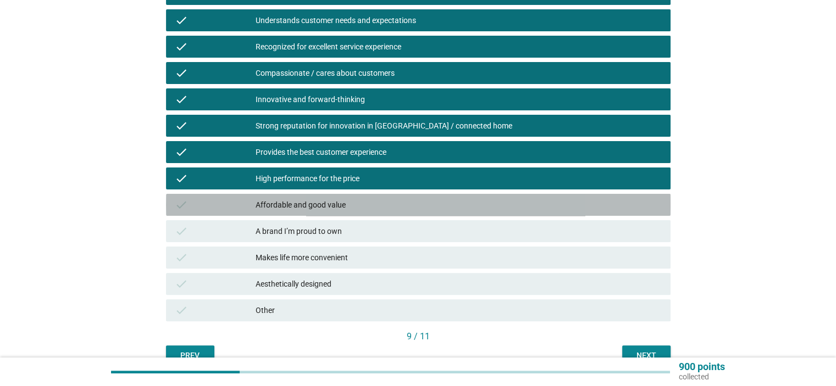
click at [320, 206] on div "Affordable and good value" at bounding box center [457, 204] width 405 height 13
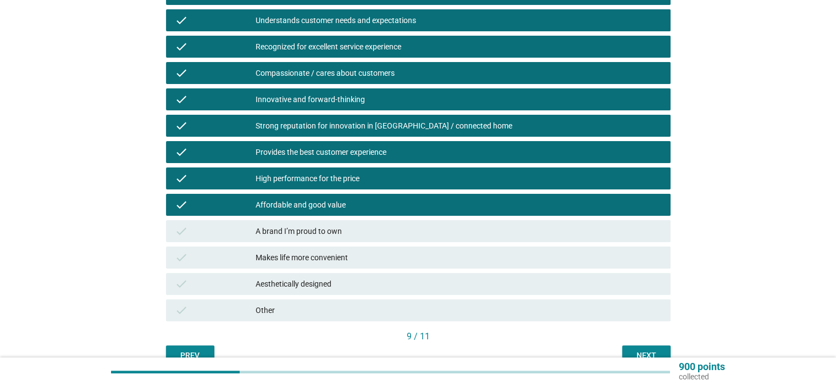
click at [319, 224] on div "check A brand I’m proud to own" at bounding box center [418, 231] width 504 height 22
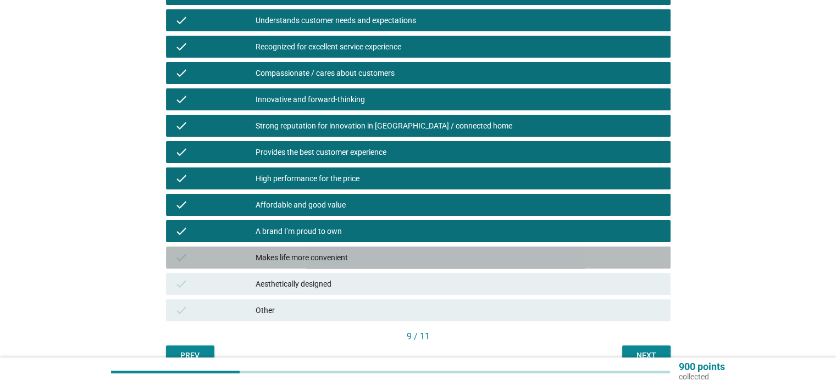
drag, startPoint x: 311, startPoint y: 257, endPoint x: 288, endPoint y: 289, distance: 39.8
click at [305, 263] on div "Makes life more convenient" at bounding box center [457, 257] width 405 height 13
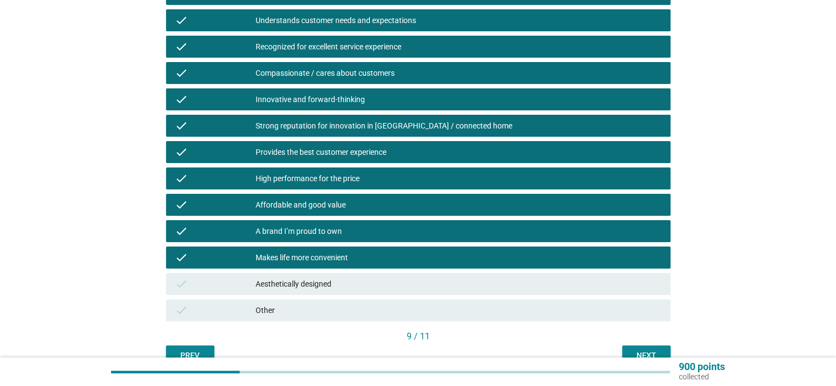
click at [288, 289] on div "Aesthetically designed" at bounding box center [457, 283] width 405 height 13
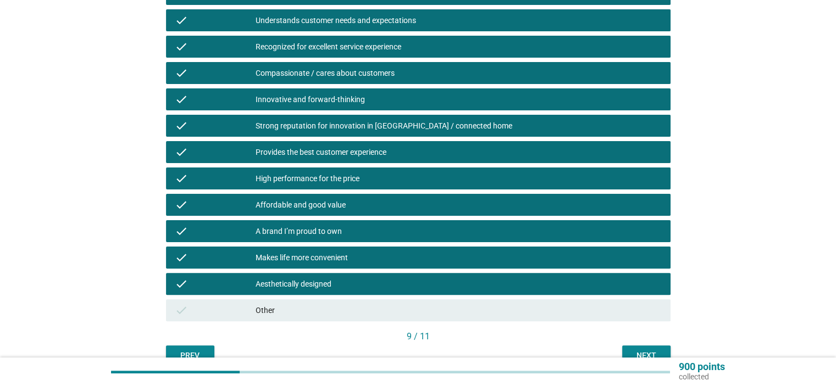
click at [642, 349] on button "Next" at bounding box center [646, 356] width 48 height 20
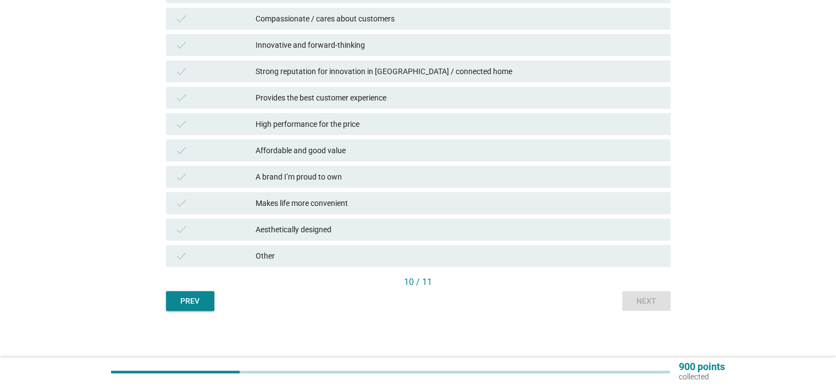
scroll to position [332, 0]
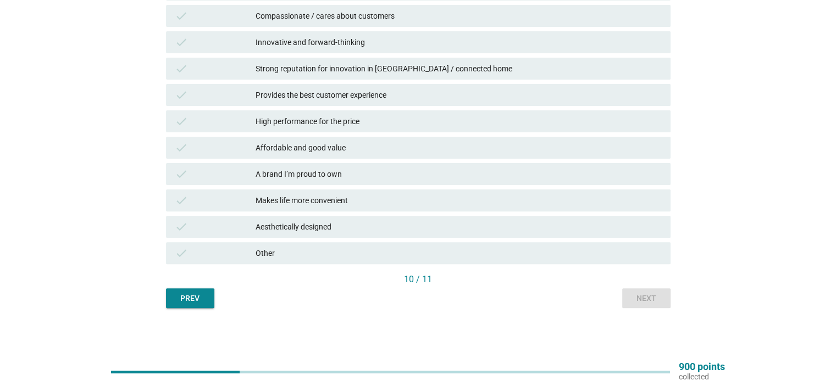
click at [200, 287] on div "10 / 11" at bounding box center [418, 280] width 504 height 15
click at [196, 309] on div "English arrow_drop_down Which of the following statements best describes your p…" at bounding box center [418, 13] width 522 height 608
click at [198, 304] on div "Prev" at bounding box center [190, 299] width 31 height 12
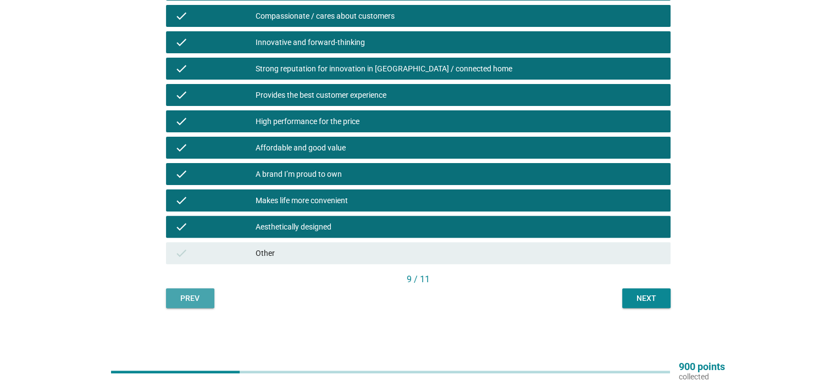
click at [192, 298] on div "Prev" at bounding box center [190, 299] width 31 height 12
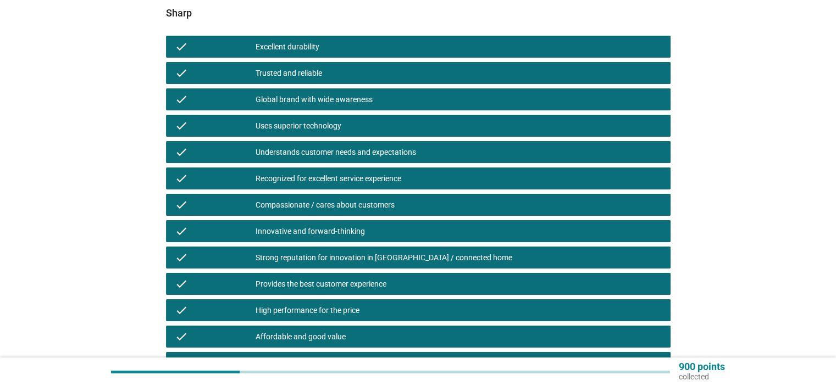
scroll to position [330, 0]
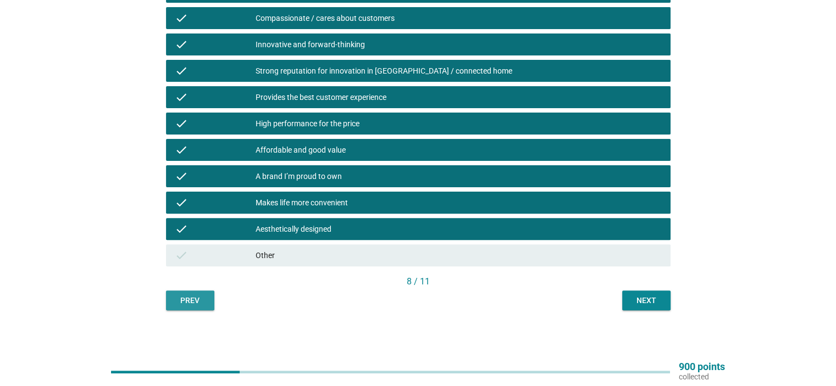
drag, startPoint x: 179, startPoint y: 300, endPoint x: 187, endPoint y: 298, distance: 8.5
click at [181, 301] on div "Prev" at bounding box center [190, 301] width 31 height 12
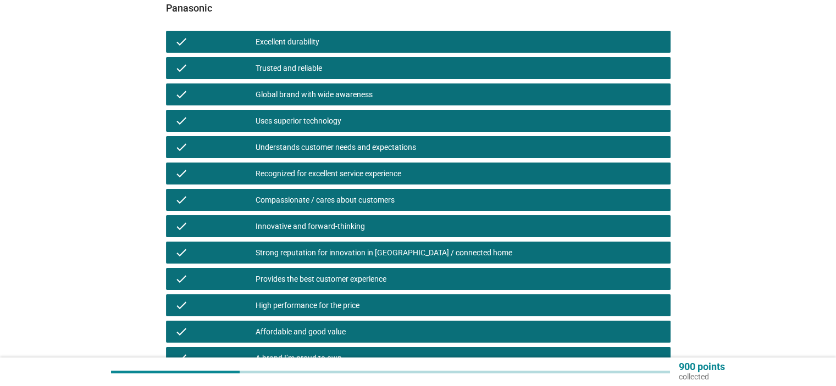
scroll to position [275, 0]
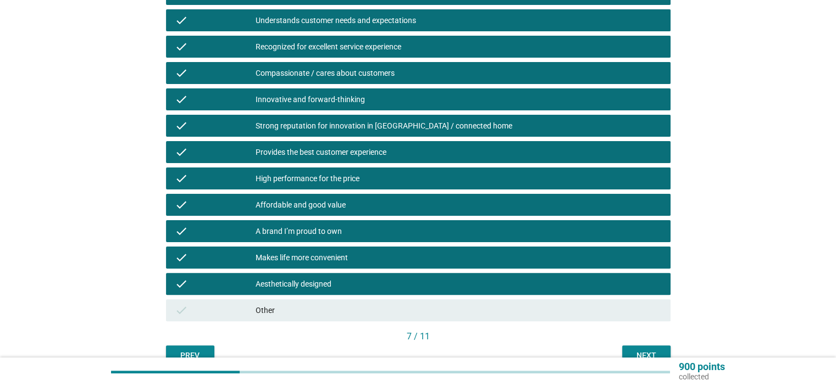
click at [178, 354] on div "Prev" at bounding box center [190, 356] width 31 height 12
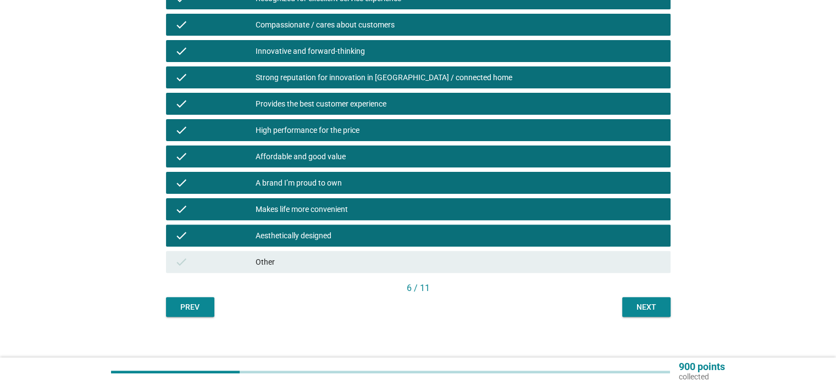
scroll to position [332, 0]
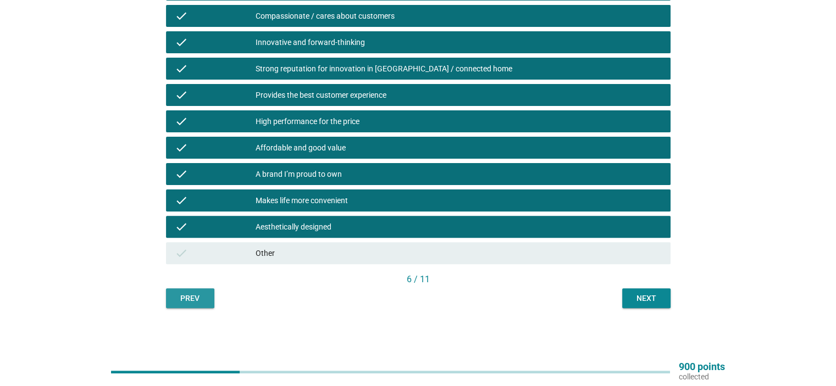
click at [198, 296] on div "Prev" at bounding box center [190, 299] width 31 height 12
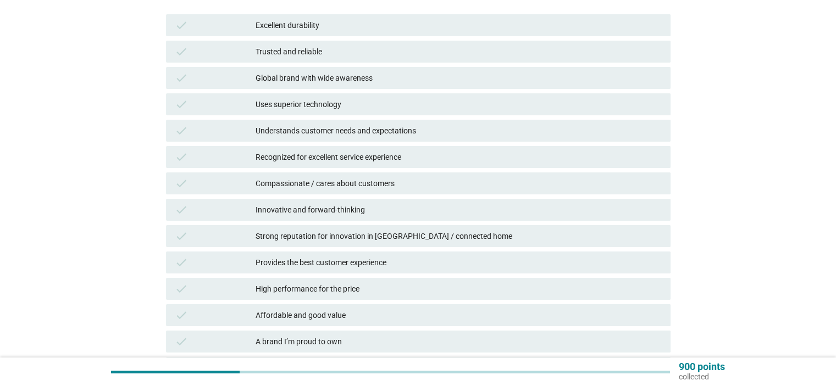
scroll to position [275, 0]
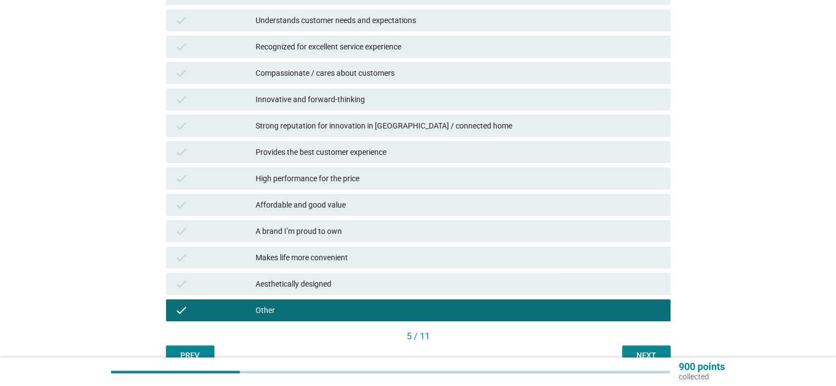
click at [648, 348] on button "Next" at bounding box center [646, 356] width 48 height 20
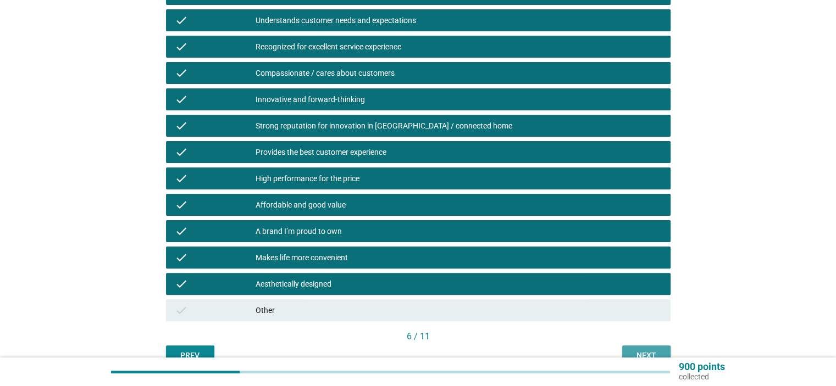
scroll to position [0, 0]
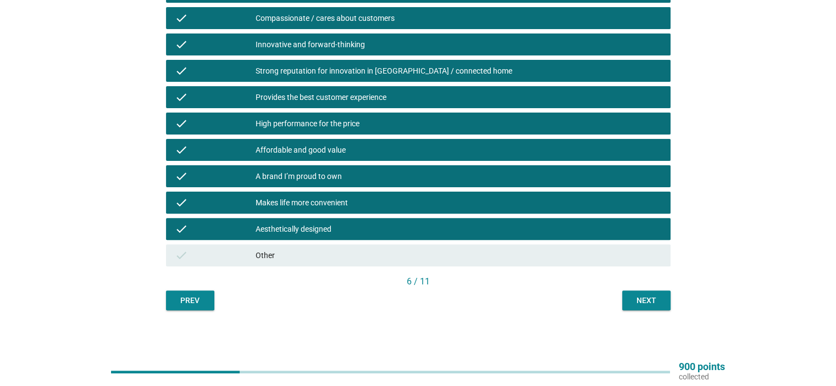
click at [658, 299] on div "Next" at bounding box center [646, 301] width 31 height 12
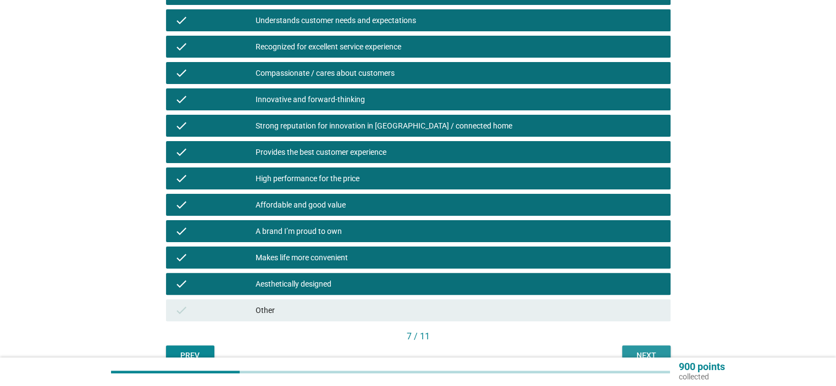
click at [638, 347] on button "Next" at bounding box center [646, 356] width 48 height 20
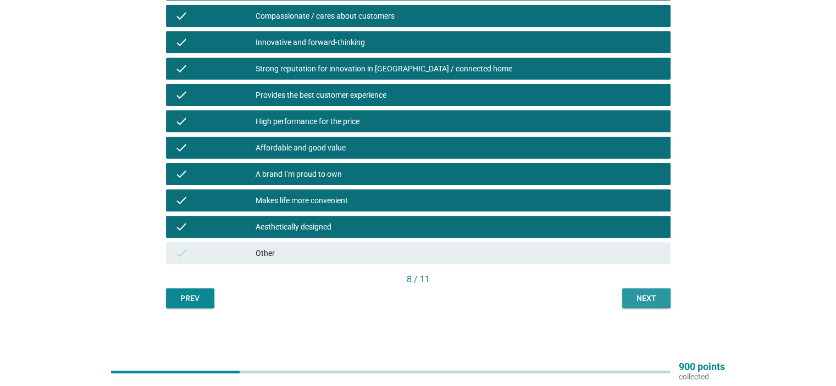
click at [652, 305] on button "Next" at bounding box center [646, 298] width 48 height 20
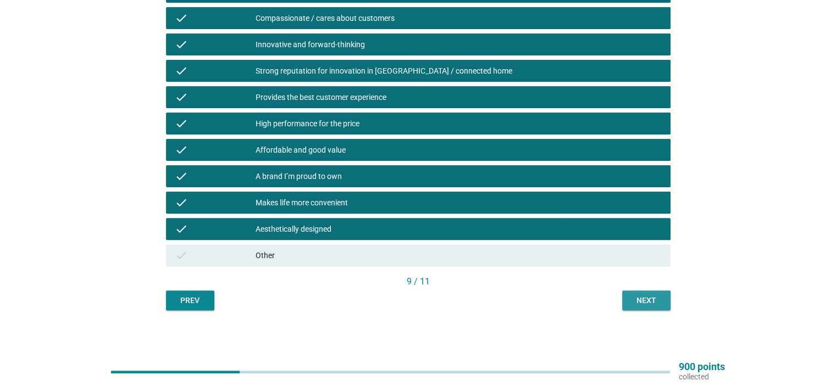
click at [652, 305] on div "Next" at bounding box center [646, 301] width 31 height 12
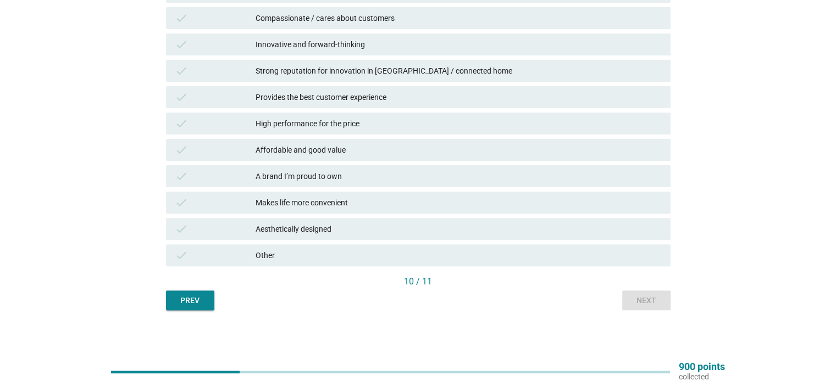
click at [652, 315] on div "English arrow_drop_down Which of the following statements best describes your p…" at bounding box center [418, 15] width 522 height 608
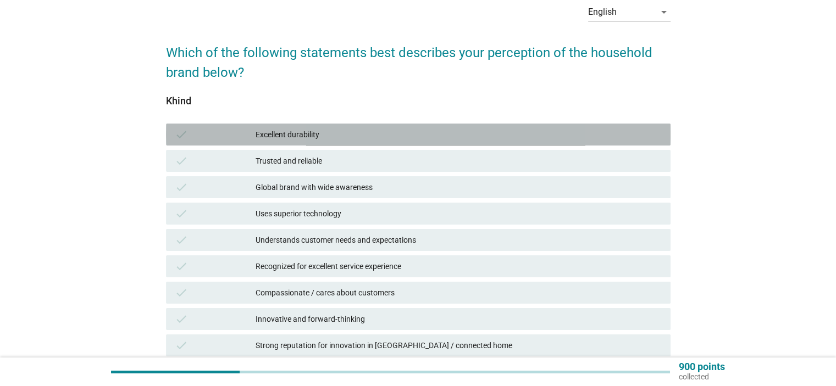
click at [367, 135] on div "Excellent durability" at bounding box center [457, 134] width 405 height 13
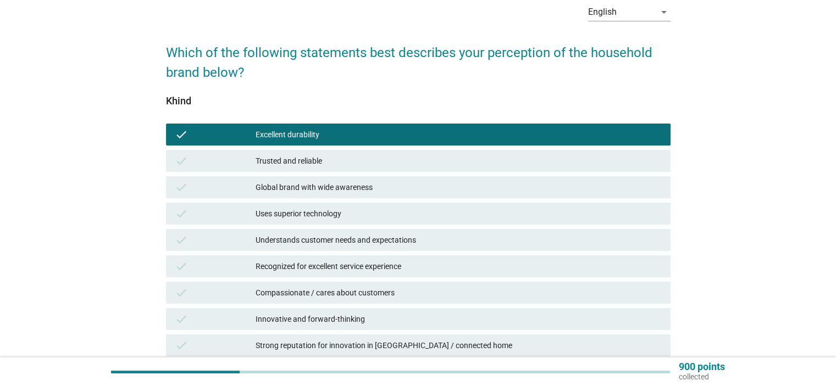
click at [348, 241] on div "Understands customer needs and expectations" at bounding box center [457, 239] width 405 height 13
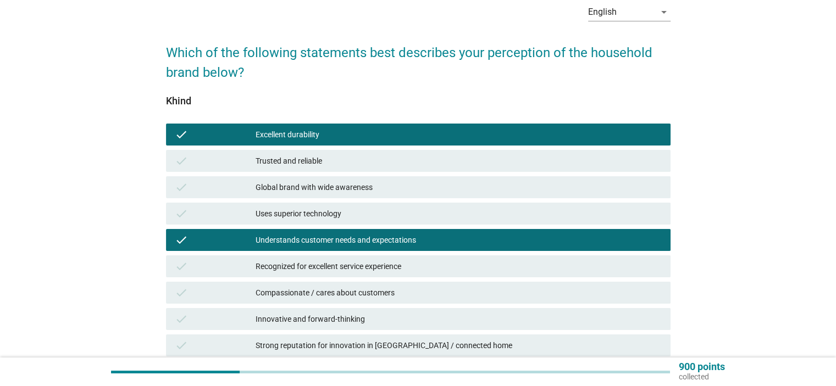
drag, startPoint x: 334, startPoint y: 272, endPoint x: 339, endPoint y: 295, distance: 23.1
click at [334, 272] on div "Recognized for excellent service experience" at bounding box center [457, 266] width 405 height 13
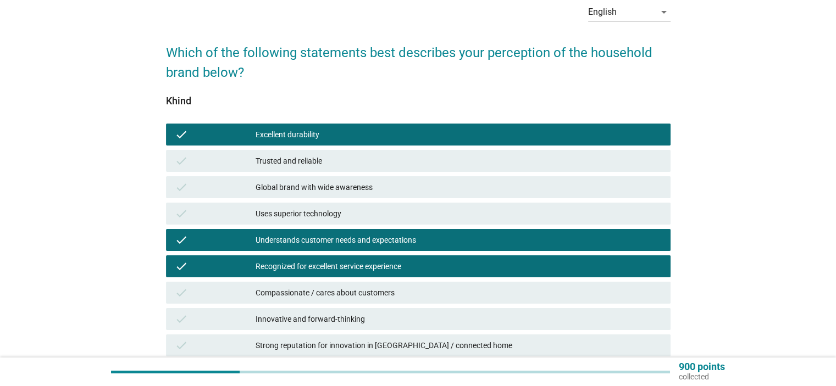
click at [343, 293] on div "Compassionate / cares about customers" at bounding box center [457, 292] width 405 height 13
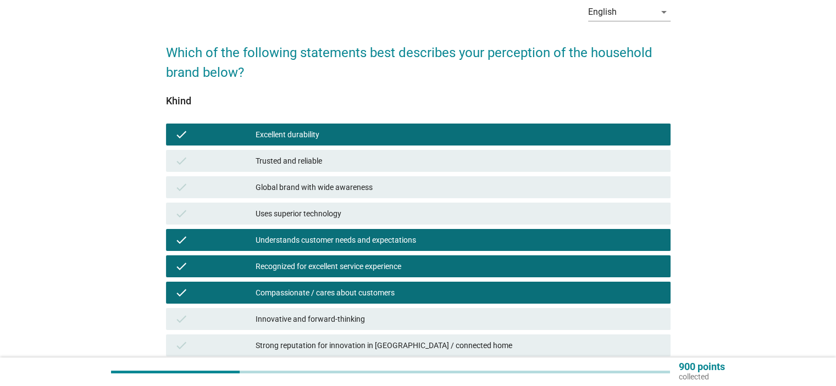
click at [331, 316] on div "Innovative and forward-thinking" at bounding box center [457, 319] width 405 height 13
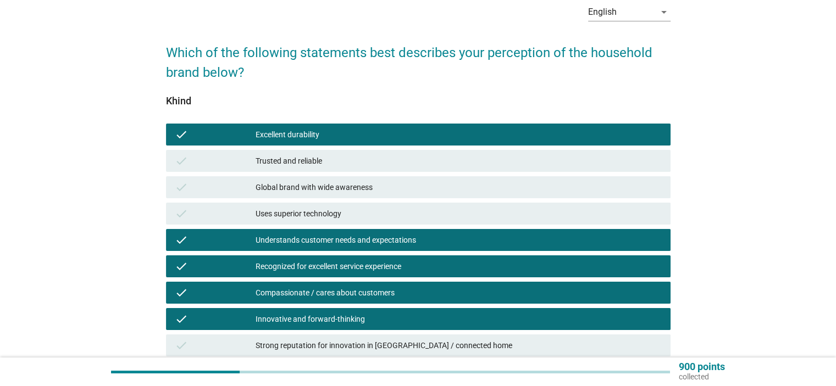
drag, startPoint x: 321, startPoint y: 350, endPoint x: 339, endPoint y: 344, distance: 19.1
click at [319, 350] on div "Strong reputation for innovation in [GEOGRAPHIC_DATA] / connected home" at bounding box center [457, 345] width 405 height 13
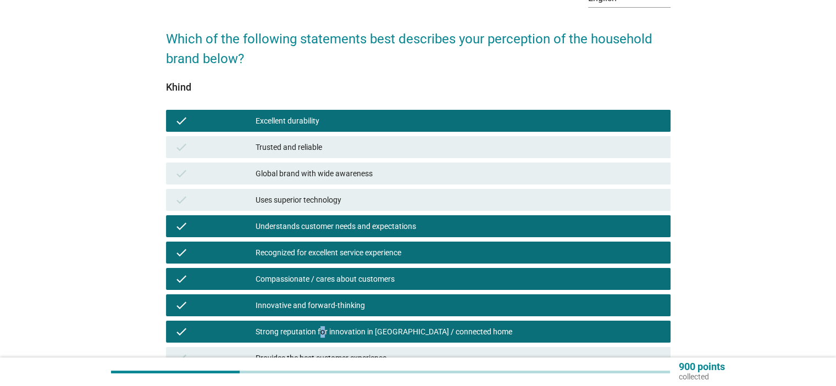
scroll to position [220, 0]
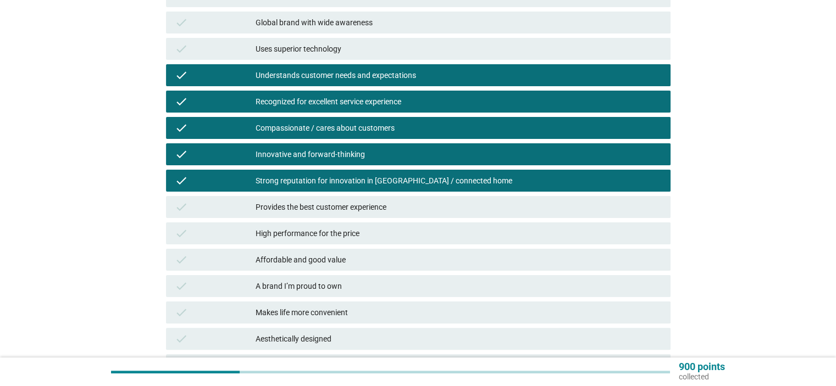
click at [373, 192] on div "check Strong reputation for innovation in [GEOGRAPHIC_DATA] / connected home" at bounding box center [418, 181] width 509 height 26
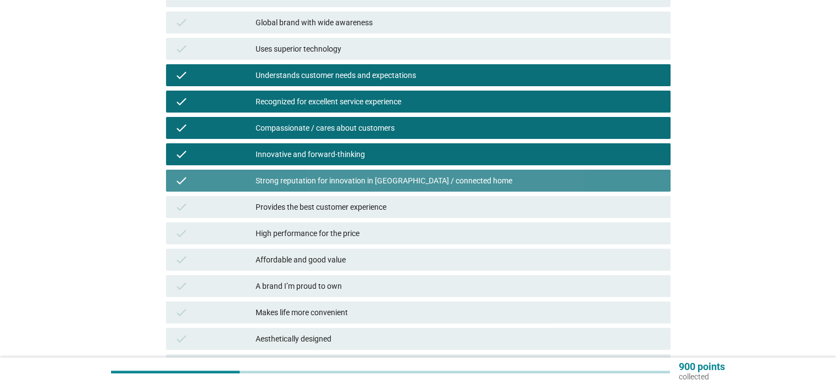
click at [330, 182] on div "Strong reputation for innovation in [GEOGRAPHIC_DATA] / connected home" at bounding box center [457, 180] width 405 height 13
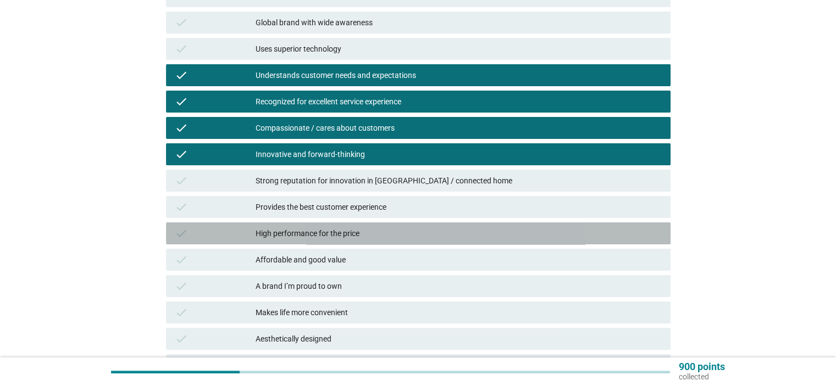
click at [319, 230] on div "High performance for the price" at bounding box center [457, 233] width 405 height 13
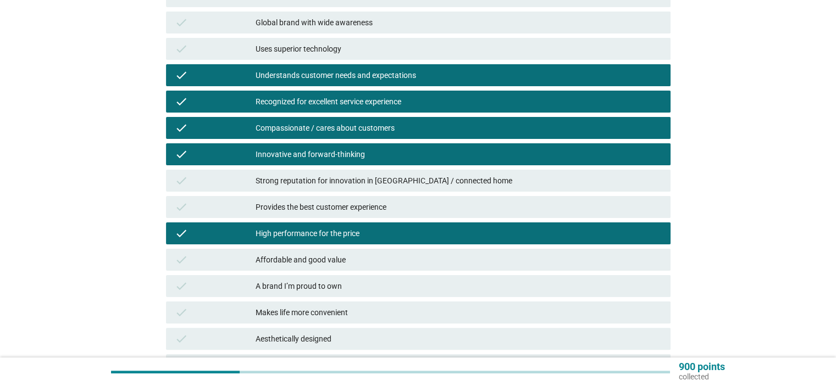
click at [310, 259] on div "Affordable and good value" at bounding box center [457, 259] width 405 height 13
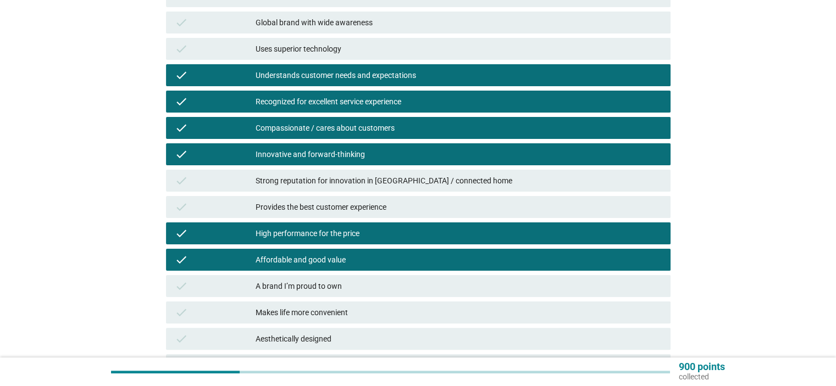
drag, startPoint x: 303, startPoint y: 290, endPoint x: 308, endPoint y: 299, distance: 10.3
click at [303, 289] on div "A brand I’m proud to own" at bounding box center [457, 286] width 405 height 13
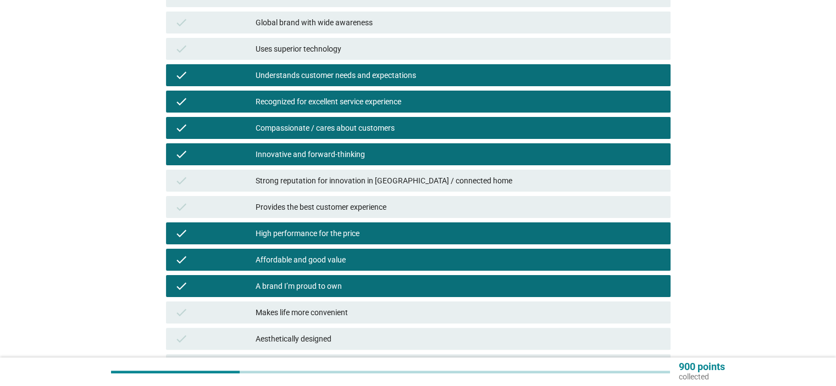
click at [299, 322] on div "check Makes life more convenient" at bounding box center [418, 313] width 504 height 22
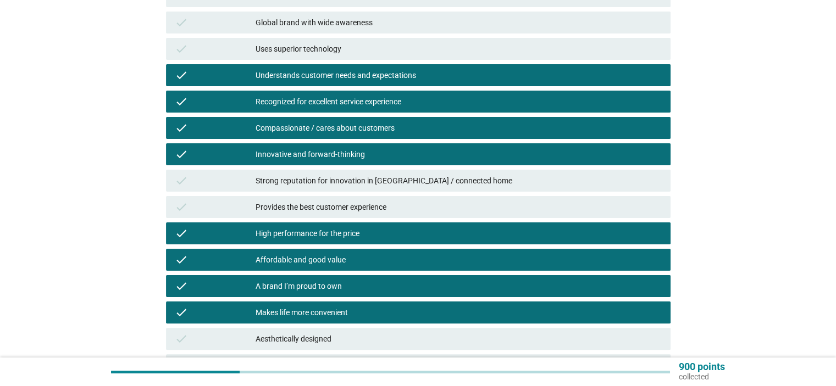
click at [318, 276] on div "check A brand I’m proud to own" at bounding box center [418, 286] width 504 height 22
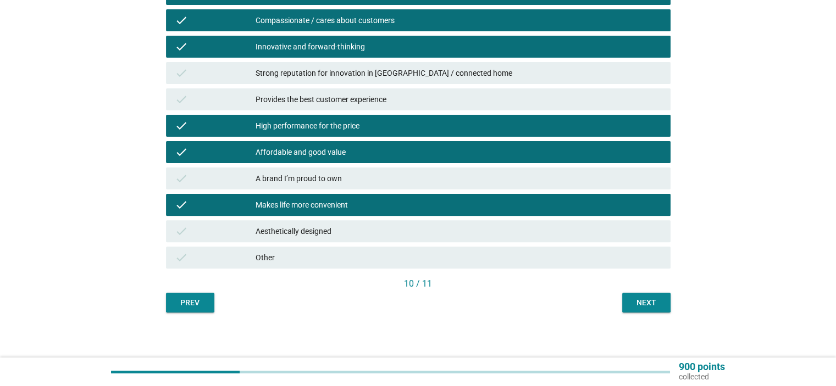
scroll to position [332, 0]
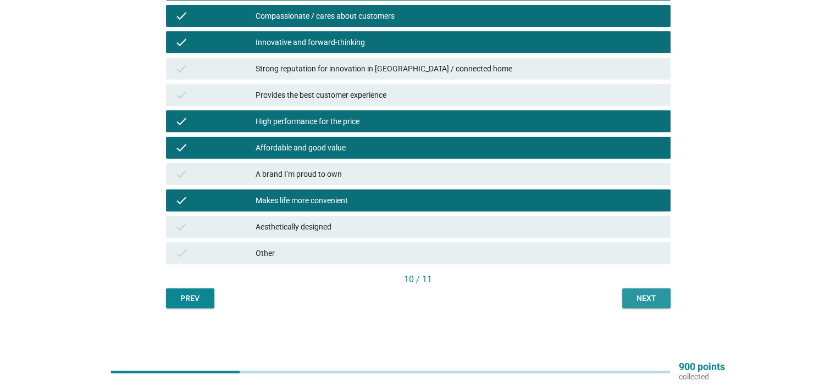
click at [639, 300] on div "Next" at bounding box center [646, 299] width 31 height 12
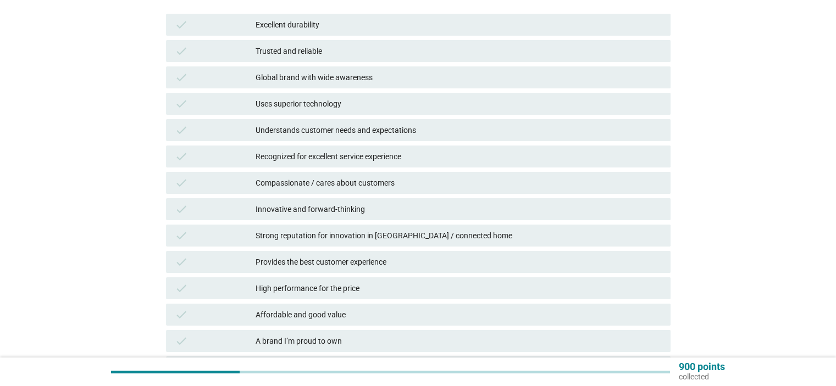
scroll to position [330, 0]
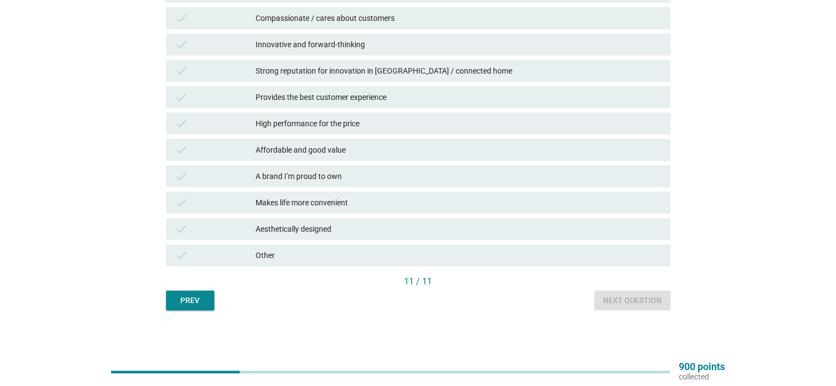
click at [291, 253] on div "Other" at bounding box center [457, 255] width 405 height 13
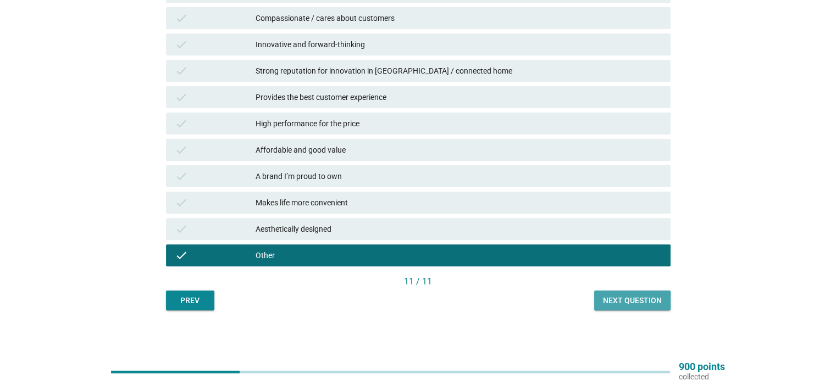
click at [628, 292] on button "Next question" at bounding box center [632, 301] width 76 height 20
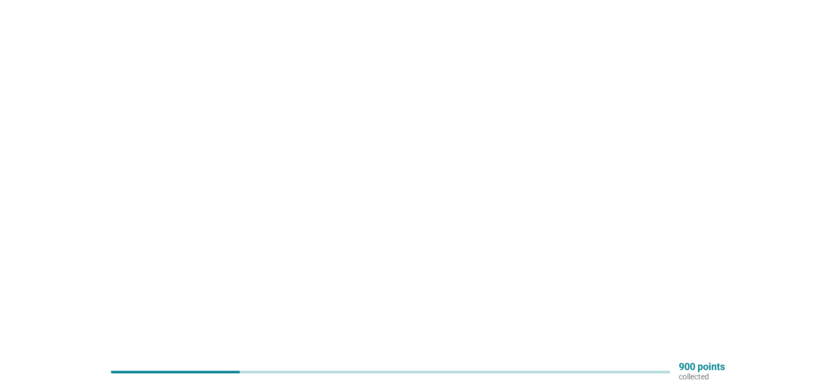
scroll to position [0, 0]
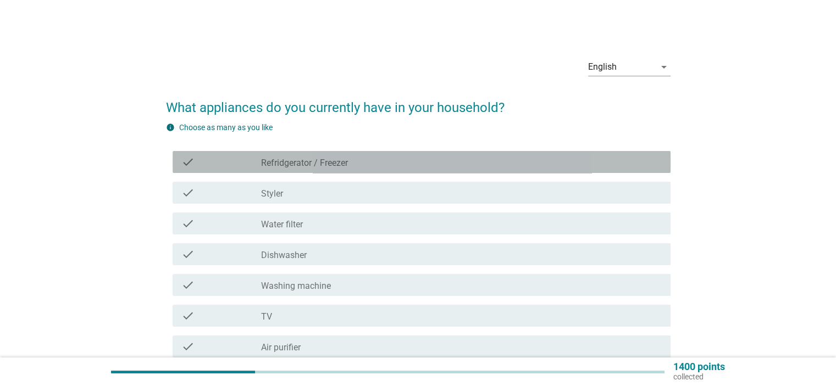
drag, startPoint x: 334, startPoint y: 158, endPoint x: 364, endPoint y: 231, distance: 78.6
click at [334, 158] on label "Refridgerator / Freezer" at bounding box center [304, 163] width 87 height 11
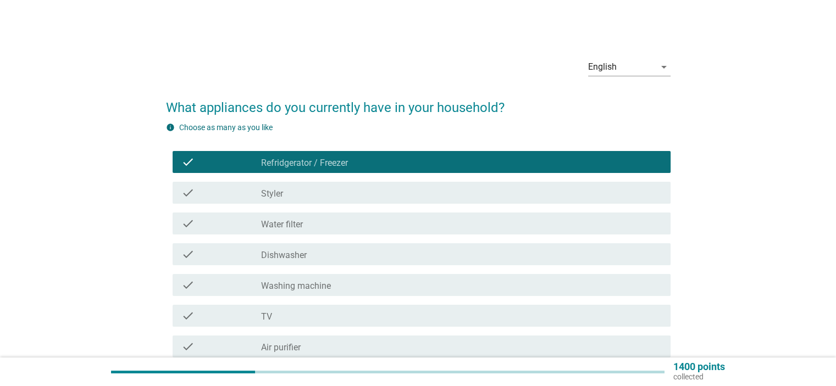
click at [338, 225] on div "check_box_outline_blank Water filter" at bounding box center [461, 223] width 400 height 13
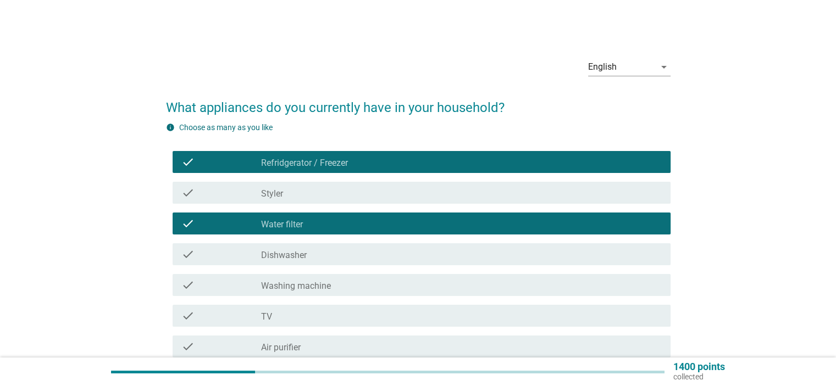
click at [337, 289] on div "check_box_outline_blank Washing machine" at bounding box center [461, 285] width 400 height 13
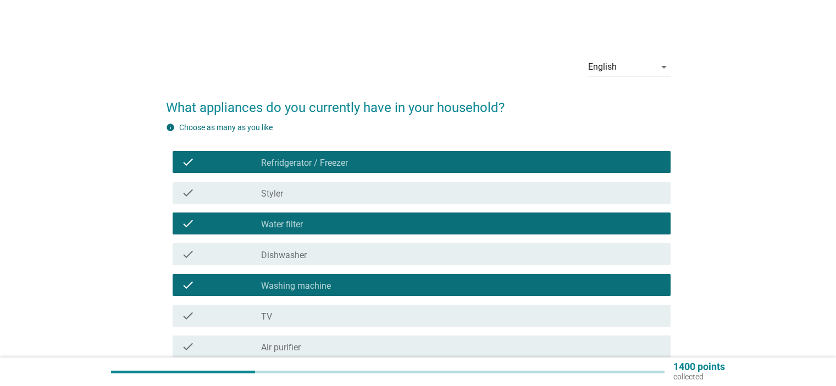
click at [326, 315] on div "check_box_outline_blank TV" at bounding box center [461, 315] width 400 height 13
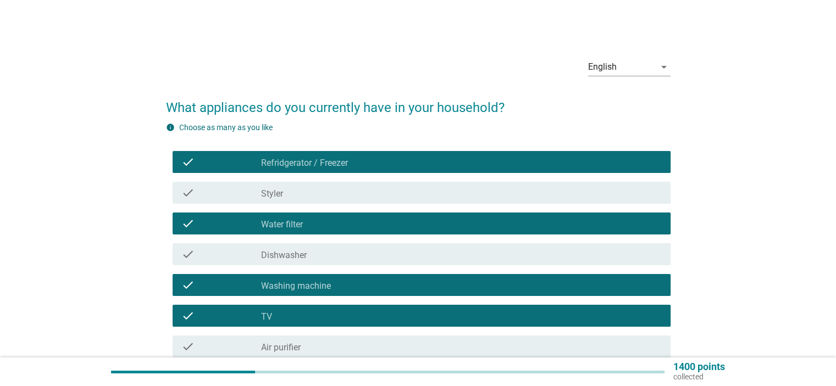
click at [334, 315] on div "check_box_outline_blank TV" at bounding box center [461, 315] width 400 height 13
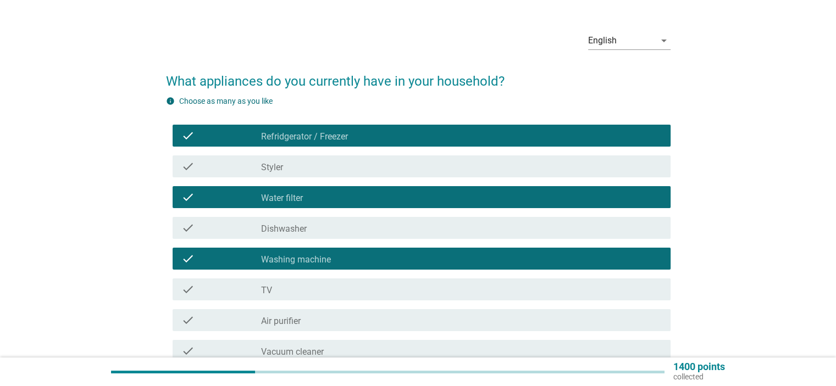
scroll to position [165, 0]
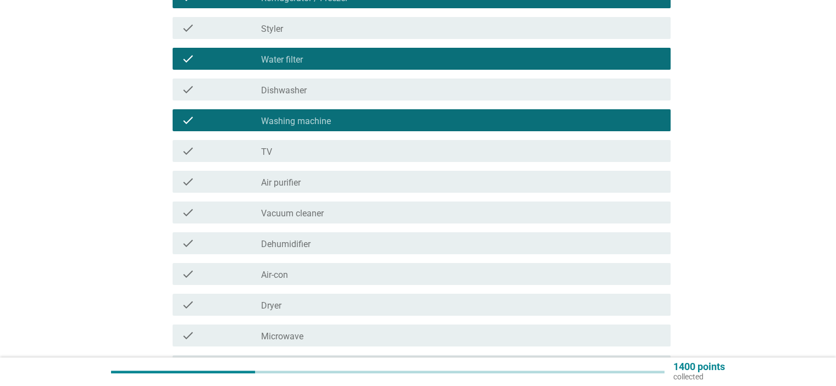
click at [327, 213] on div "check_box_outline_blank Vacuum cleaner" at bounding box center [461, 212] width 400 height 13
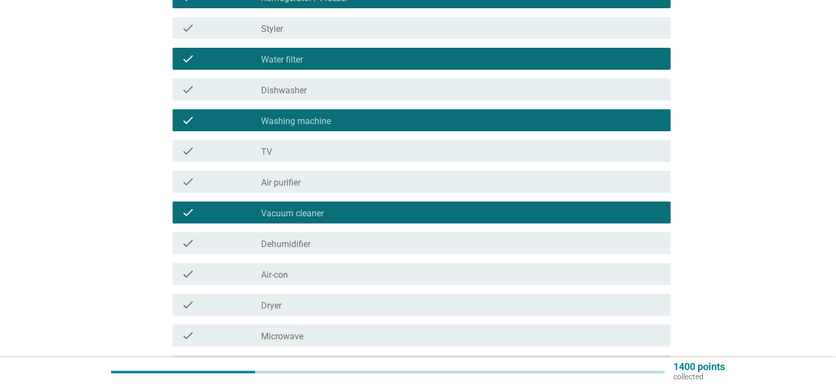
click at [316, 275] on div "check_box_outline_blank Air-con" at bounding box center [461, 274] width 400 height 13
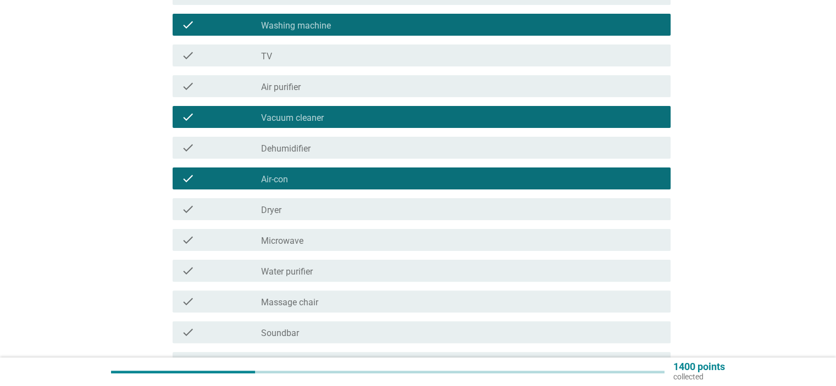
scroll to position [330, 0]
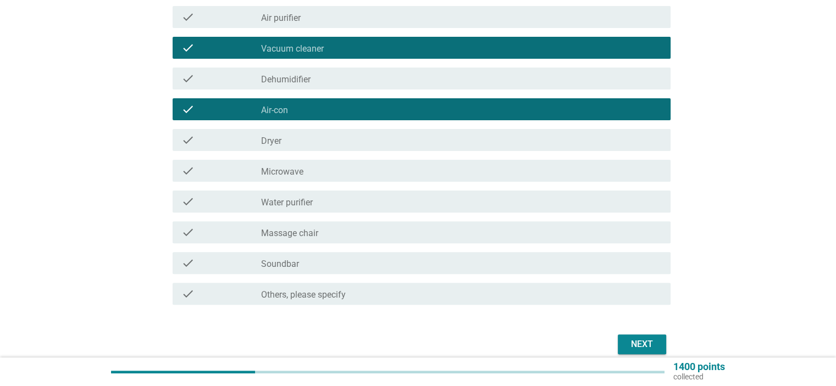
click at [316, 170] on div "check_box_outline_blank Microwave" at bounding box center [461, 170] width 400 height 13
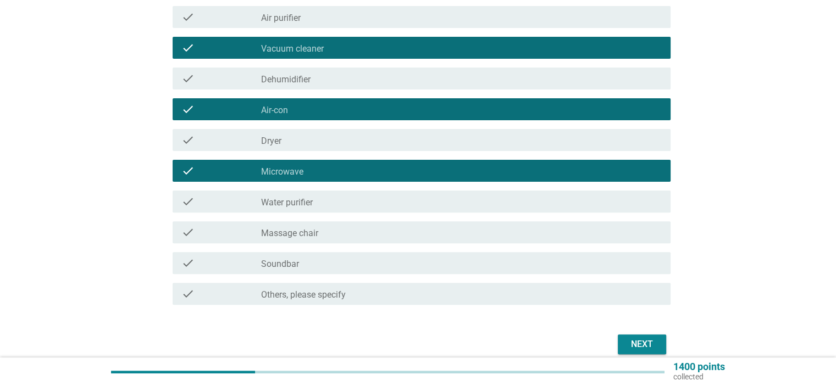
click at [645, 348] on div "Next" at bounding box center [641, 344] width 31 height 13
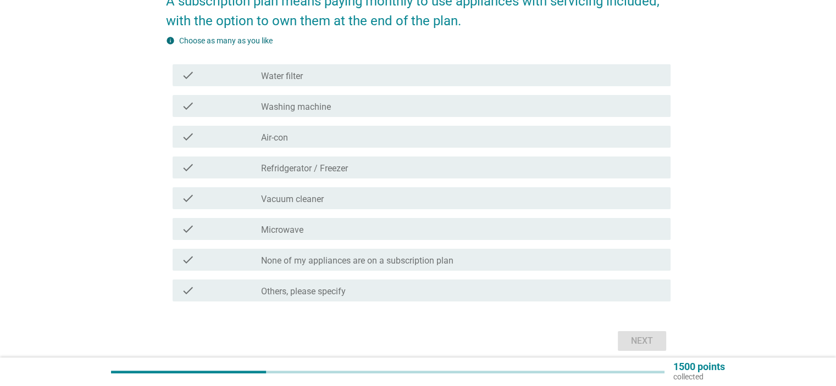
scroll to position [211, 0]
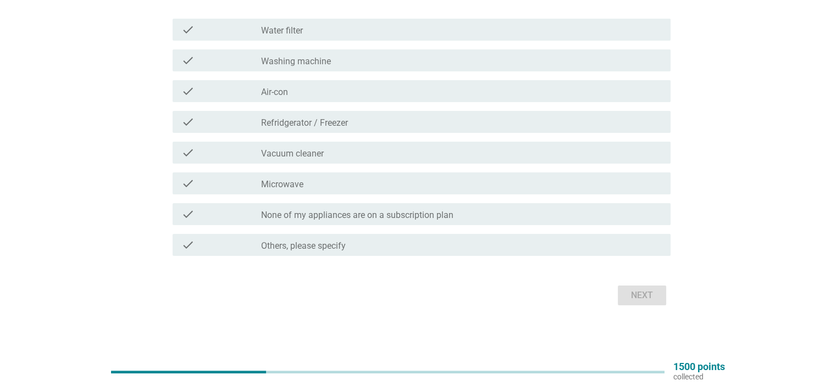
click at [383, 217] on label "None of my appliances are on a subscription plan" at bounding box center [357, 215] width 192 height 11
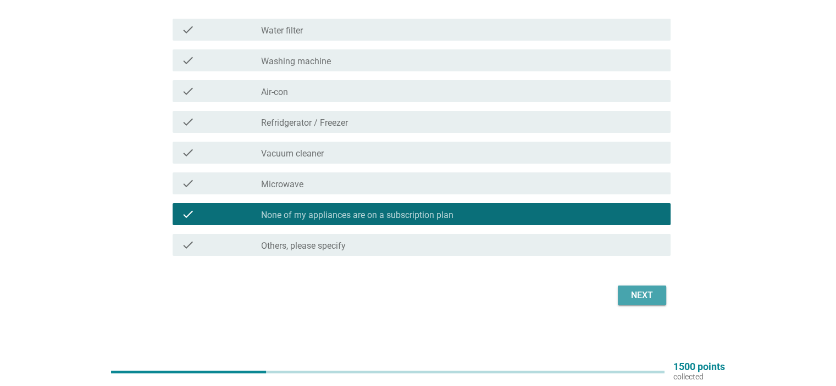
click at [627, 298] on div "Next" at bounding box center [641, 295] width 31 height 13
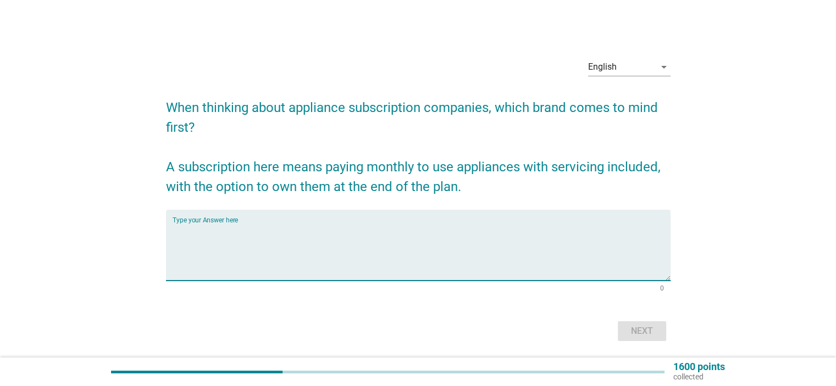
click at [525, 261] on textarea "Type your Answer here" at bounding box center [421, 252] width 498 height 58
type textarea "samsung"
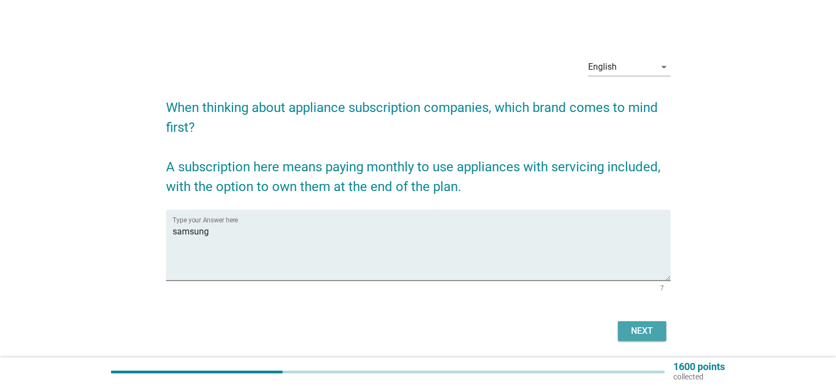
click at [646, 328] on div "Next" at bounding box center [641, 331] width 31 height 13
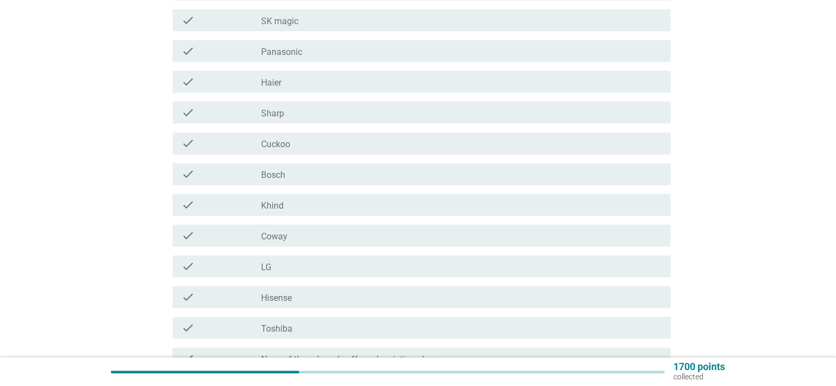
scroll to position [494, 0]
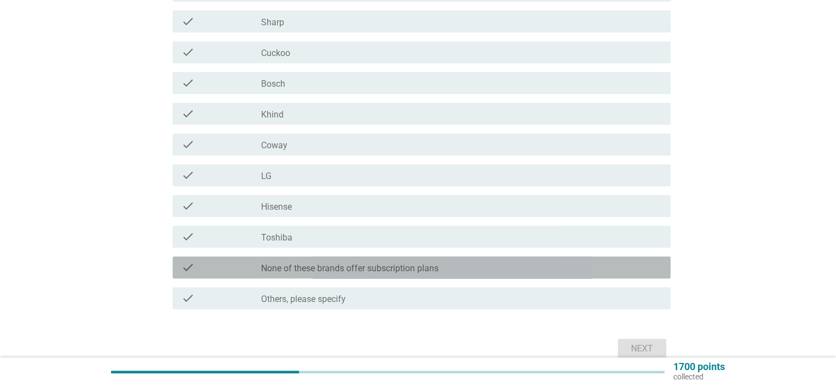
click at [329, 266] on label "None of these brands offer subscription plans" at bounding box center [349, 268] width 177 height 11
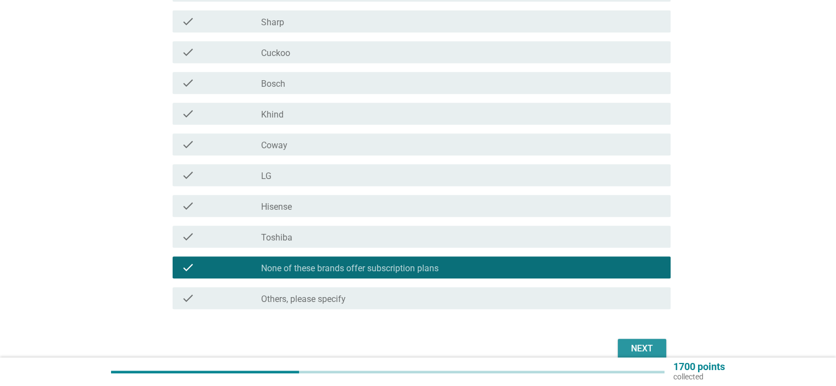
click at [631, 341] on button "Next" at bounding box center [641, 349] width 48 height 20
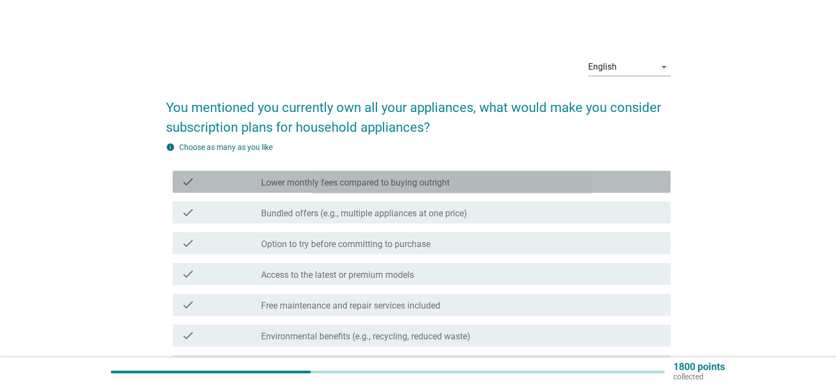
click at [449, 191] on div "check check_box_outline_blank Lower monthly fees compared to buying outright" at bounding box center [421, 182] width 498 height 22
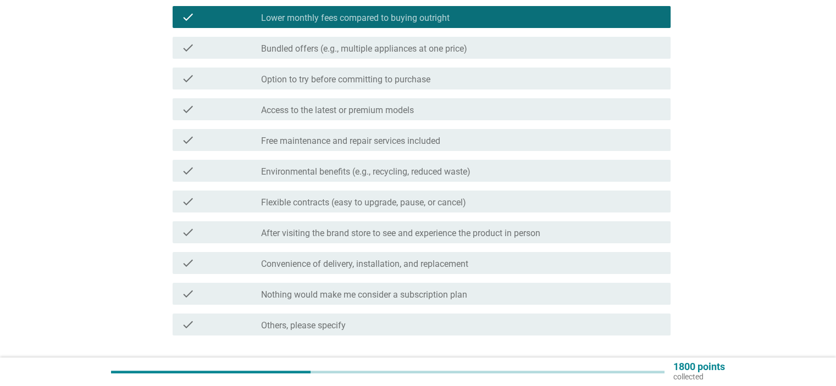
scroll to position [244, 0]
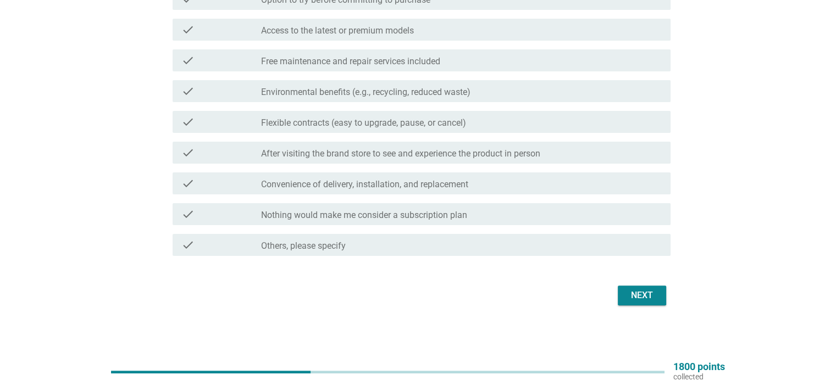
click at [623, 289] on button "Next" at bounding box center [641, 296] width 48 height 20
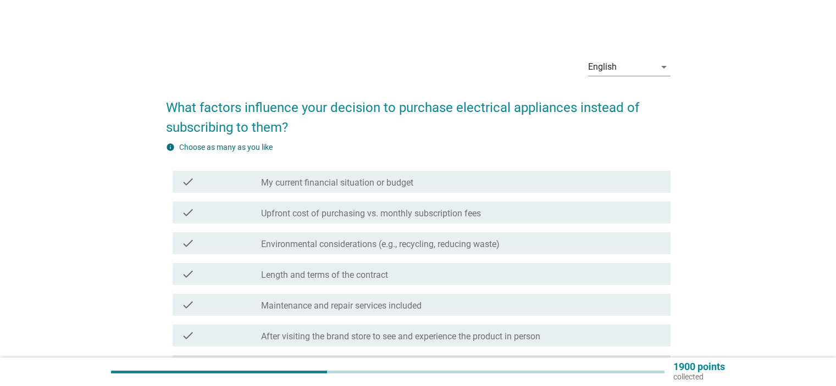
click at [390, 187] on label "My current financial situation or budget" at bounding box center [337, 182] width 152 height 11
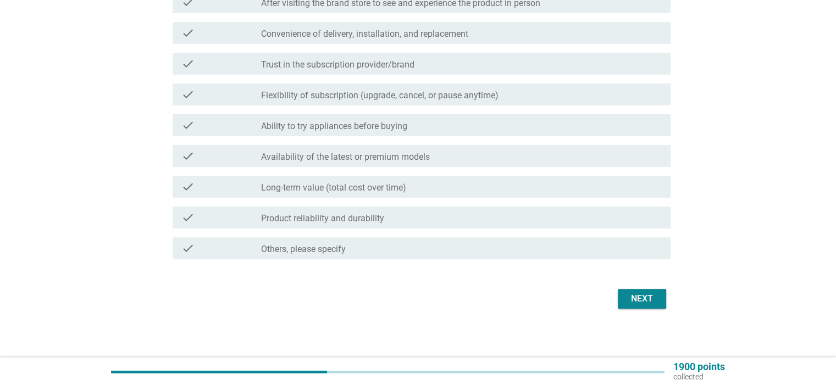
scroll to position [337, 0]
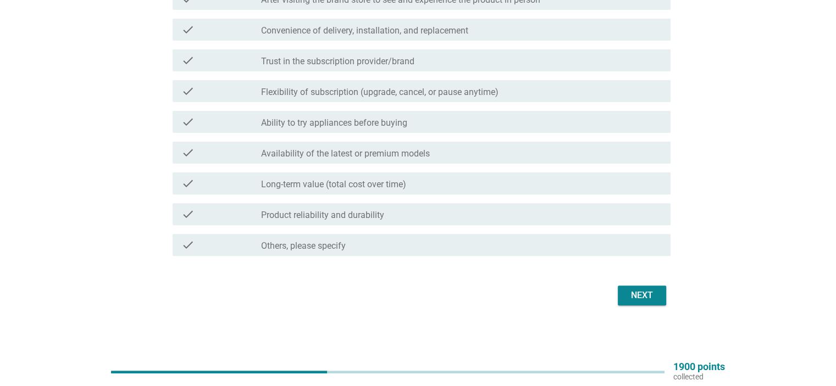
click at [648, 284] on div "Next" at bounding box center [418, 295] width 504 height 26
click at [645, 289] on div "Next" at bounding box center [641, 295] width 31 height 13
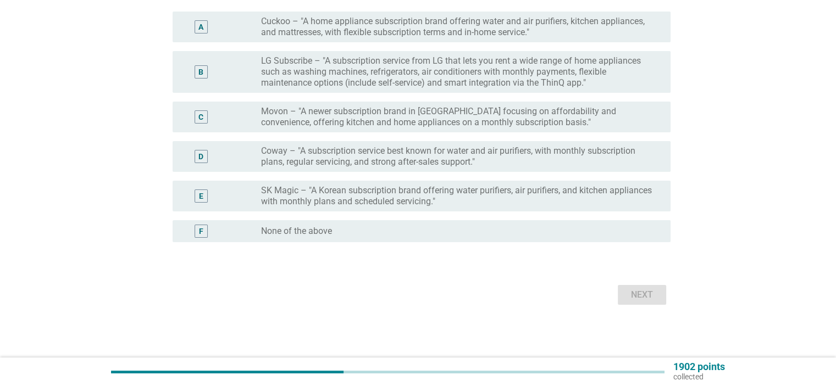
scroll to position [0, 0]
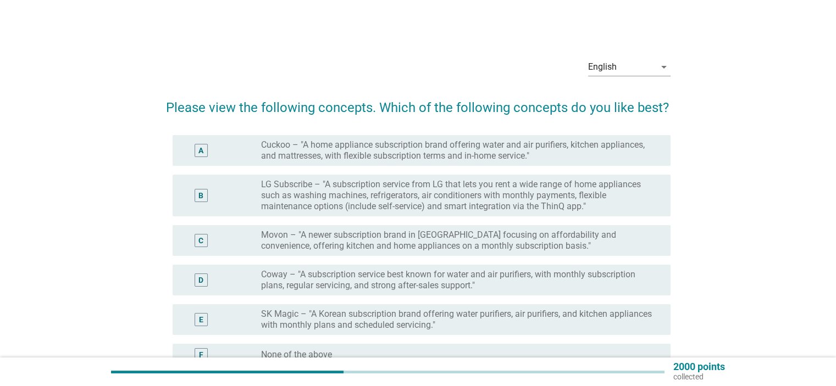
click at [536, 200] on label "LG Subscribe – "A subscription service from LG that lets you rent a wide range …" at bounding box center [456, 195] width 391 height 33
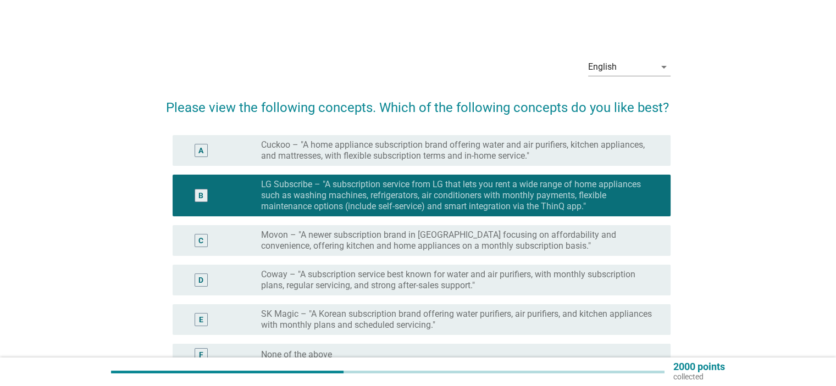
scroll to position [123, 0]
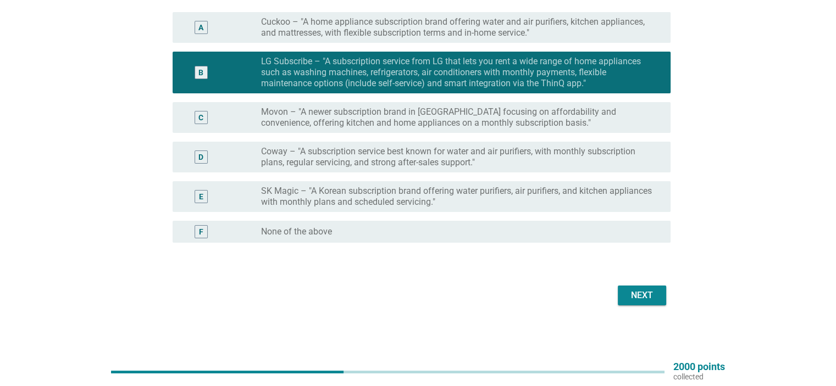
click at [649, 305] on div "Next" at bounding box center [418, 295] width 504 height 26
click at [645, 299] on div "Next" at bounding box center [641, 295] width 31 height 13
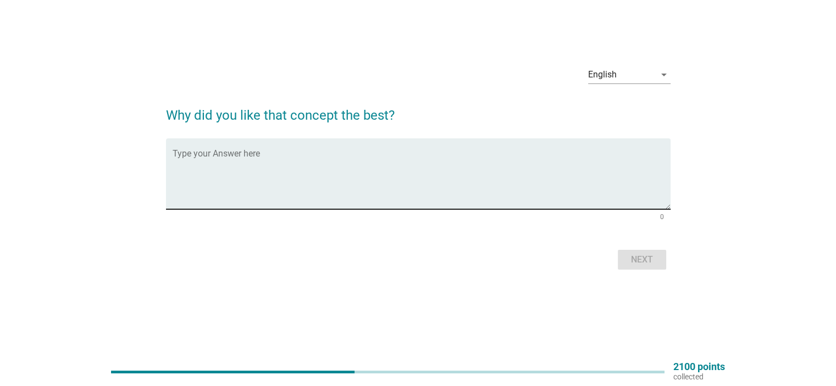
scroll to position [29, 0]
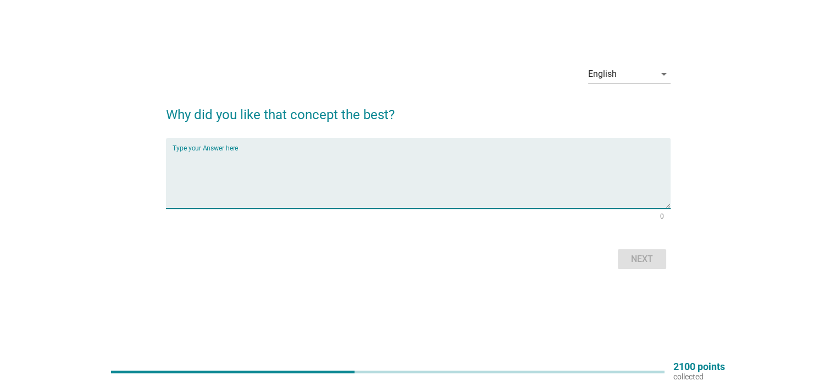
click at [410, 171] on textarea "Type your Answer here" at bounding box center [421, 180] width 498 height 58
type textarea "easy and convenient"
click at [636, 260] on div "Next" at bounding box center [641, 259] width 31 height 13
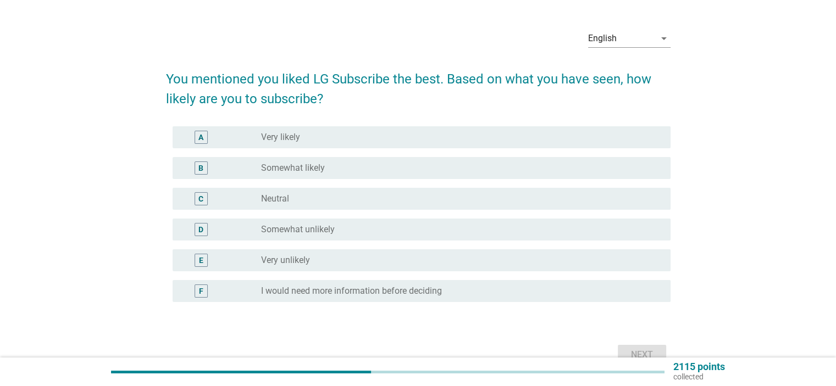
scroll to position [0, 0]
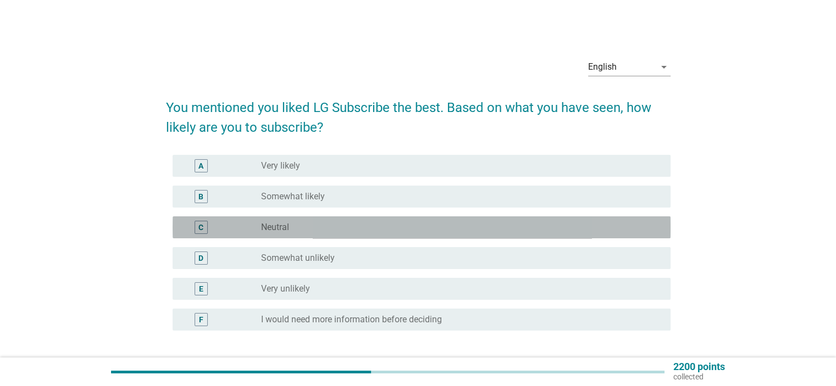
drag, startPoint x: 303, startPoint y: 226, endPoint x: 315, endPoint y: 222, distance: 12.7
click at [303, 226] on div "radio_button_unchecked Neutral" at bounding box center [456, 227] width 391 height 11
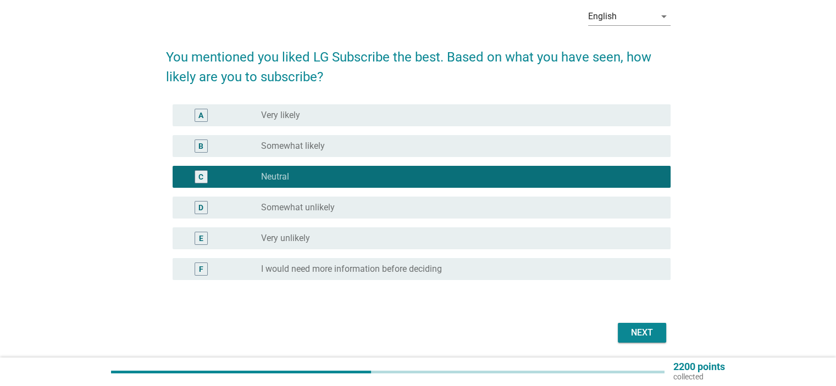
scroll to position [88, 0]
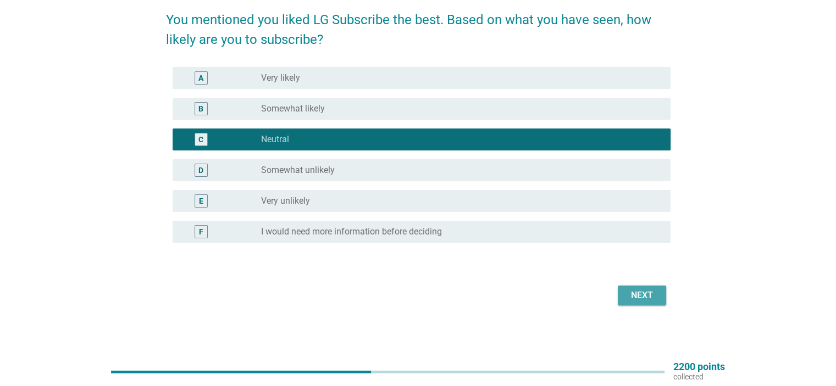
click at [662, 294] on button "Next" at bounding box center [641, 296] width 48 height 20
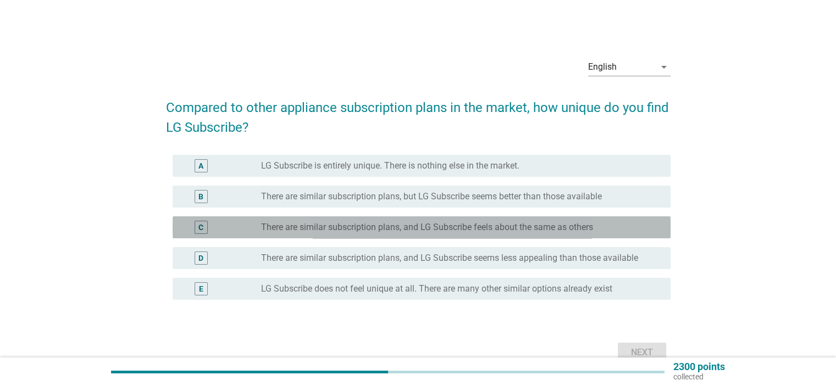
click at [461, 222] on label "There are similar subscription plans, and LG Subscribe feels about the same as …" at bounding box center [427, 227] width 332 height 11
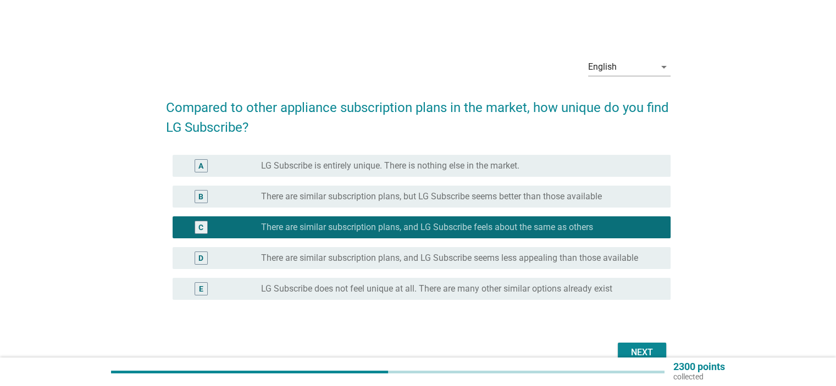
click at [661, 348] on button "Next" at bounding box center [641, 353] width 48 height 20
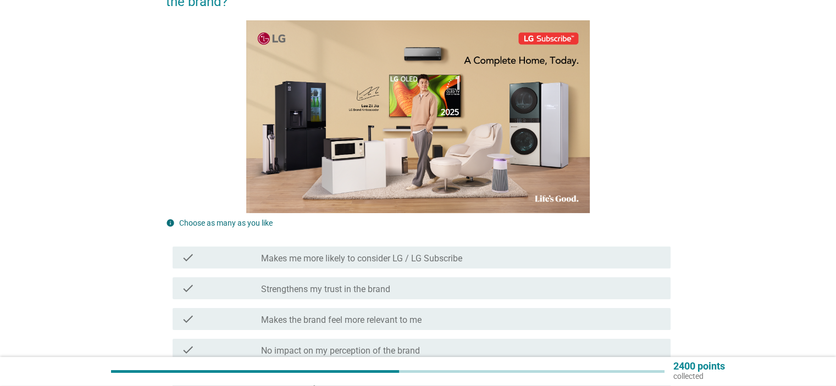
scroll to position [165, 0]
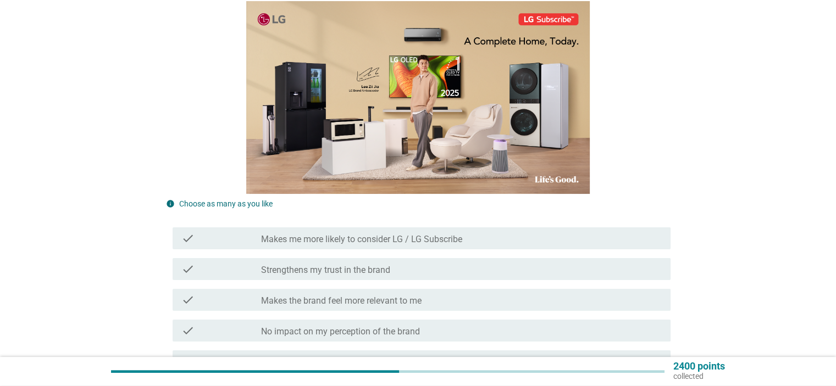
click at [365, 301] on label "Makes the brand feel more relevant to me" at bounding box center [341, 301] width 160 height 11
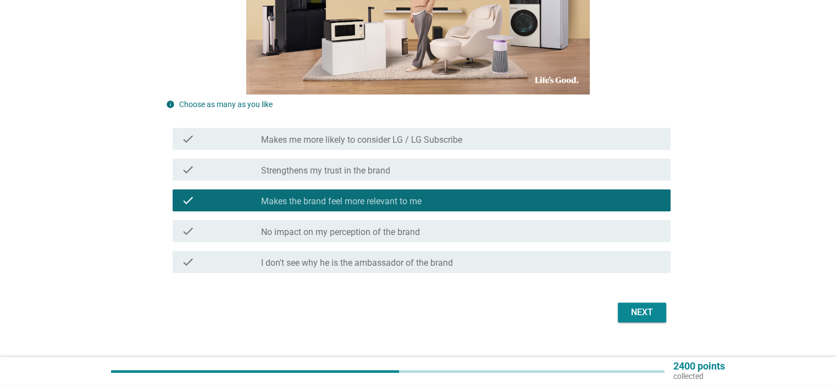
scroll to position [275, 0]
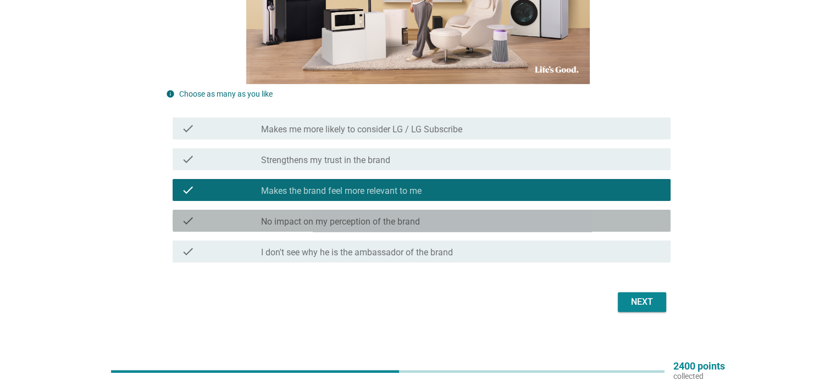
drag, startPoint x: 389, startPoint y: 218, endPoint x: 676, endPoint y: 316, distance: 303.5
click at [388, 218] on label "No impact on my perception of the brand" at bounding box center [340, 221] width 159 height 11
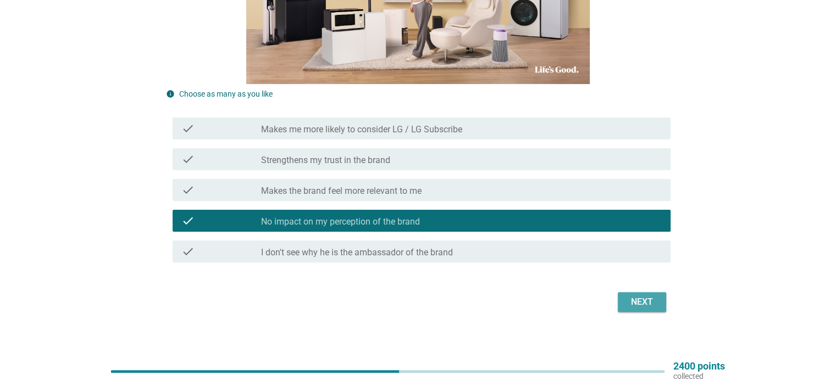
click at [655, 303] on div "Next" at bounding box center [641, 302] width 31 height 13
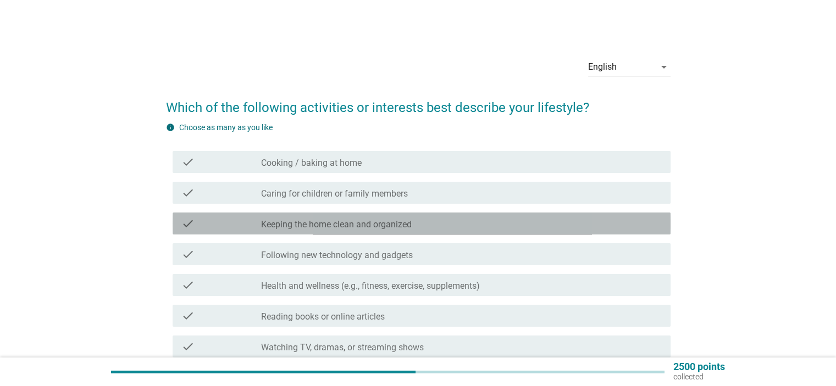
click at [402, 224] on label "Keeping the home clean and organized" at bounding box center [336, 224] width 151 height 11
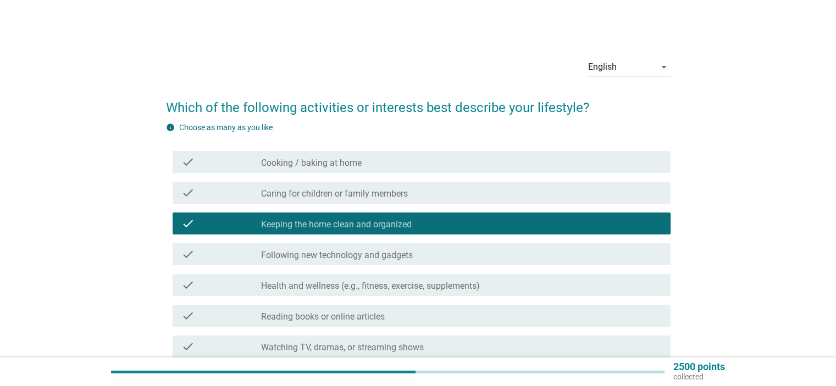
click at [398, 281] on label "Health and wellness (e.g., fitness, exercise, supplements)" at bounding box center [370, 286] width 219 height 11
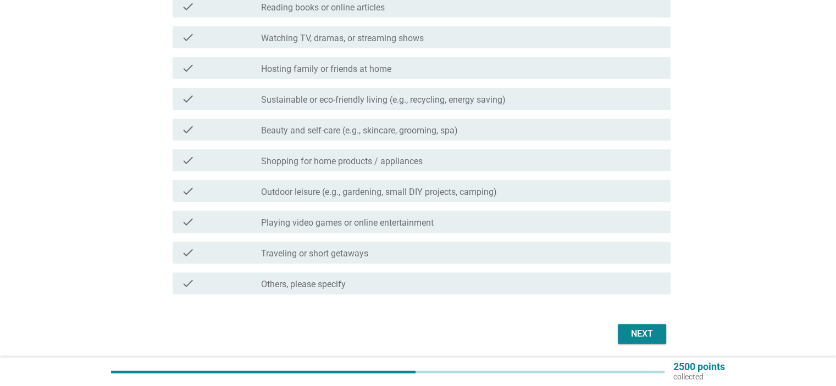
scroll to position [348, 0]
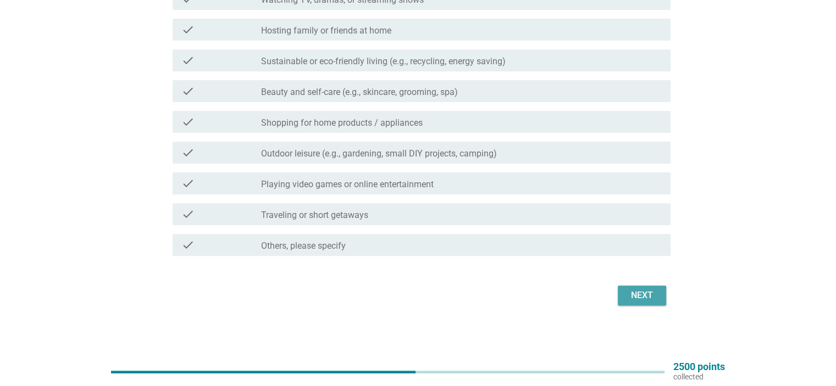
click at [650, 297] on div "Next" at bounding box center [641, 295] width 31 height 13
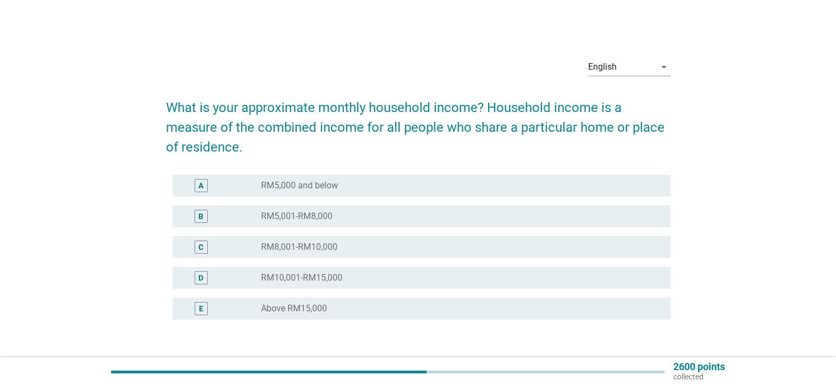
click at [318, 188] on label "RM5,000 and below" at bounding box center [299, 185] width 77 height 11
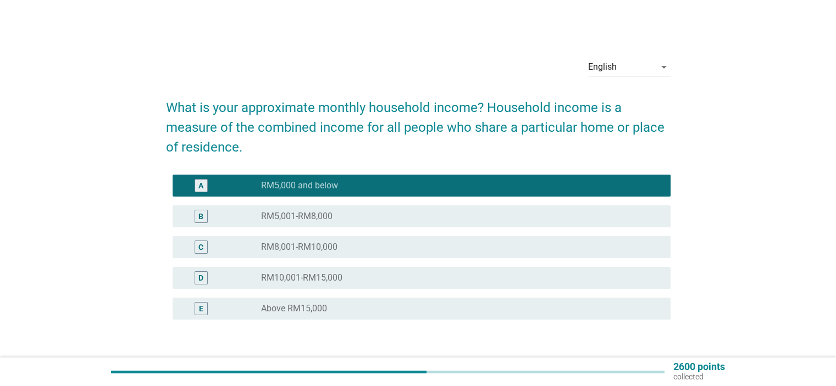
click at [262, 209] on div "B radio_button_unchecked RM5,001-RM8,000" at bounding box center [421, 216] width 498 height 22
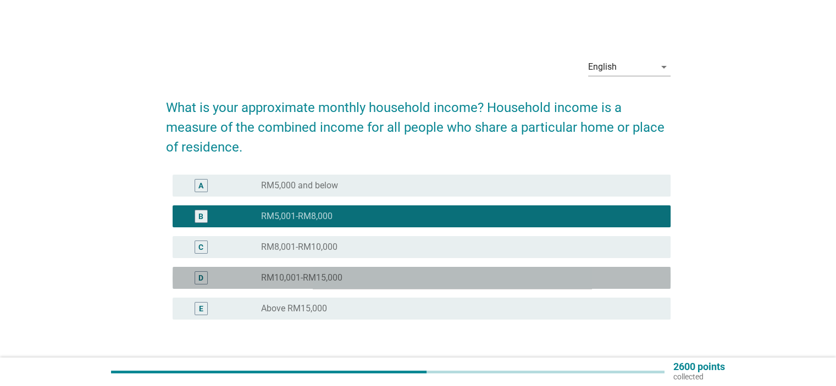
click at [330, 276] on label "RM10,001-RM15,000" at bounding box center [301, 277] width 81 height 11
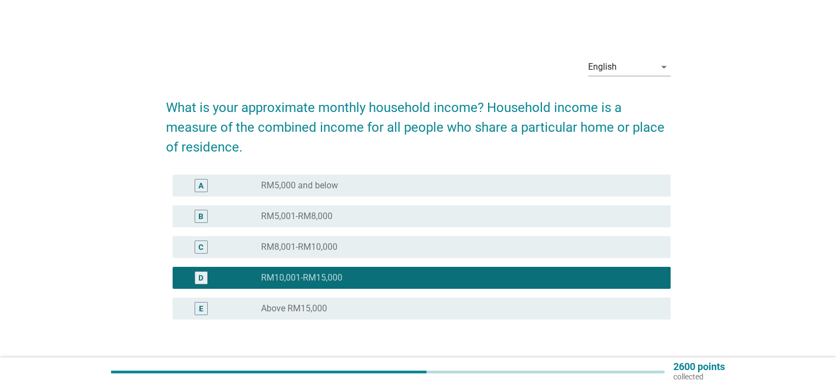
scroll to position [77, 0]
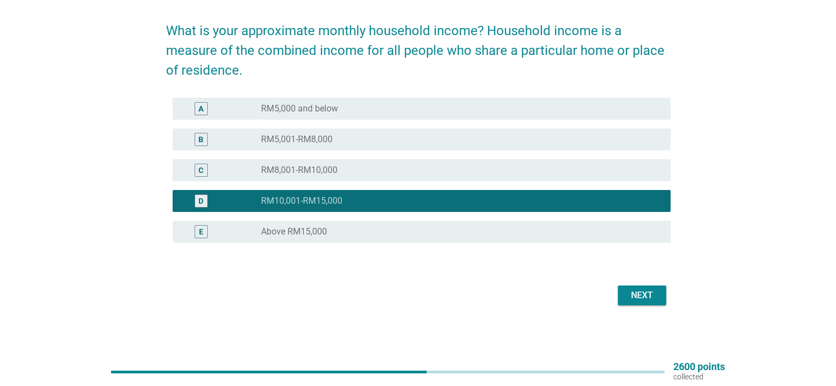
click at [650, 280] on form "What is your approximate monthly household income? Household income is a measur…" at bounding box center [418, 159] width 504 height 299
click at [645, 294] on div "Next" at bounding box center [641, 295] width 31 height 13
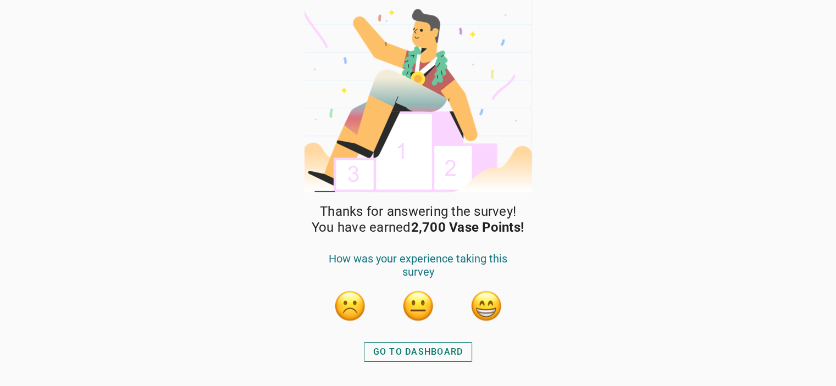
click at [495, 304] on button "button" at bounding box center [486, 305] width 33 height 33
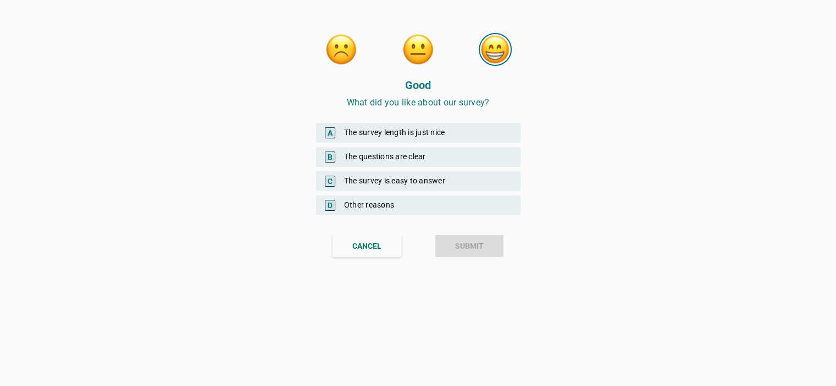
click at [447, 127] on div "A The survey length is just nice" at bounding box center [418, 133] width 204 height 20
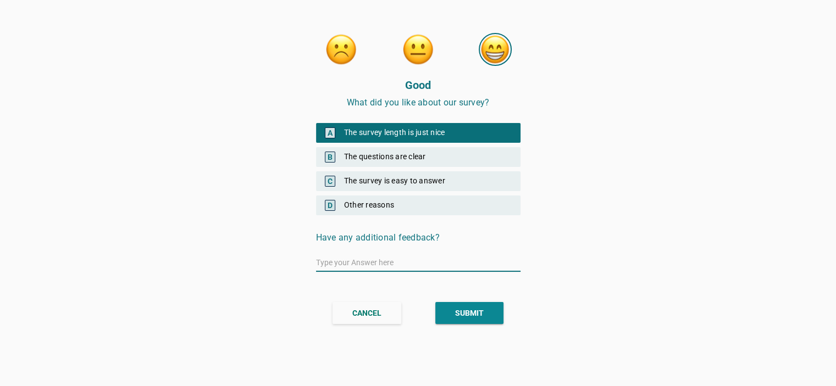
click at [475, 309] on div "SUBMIT" at bounding box center [469, 314] width 29 height 12
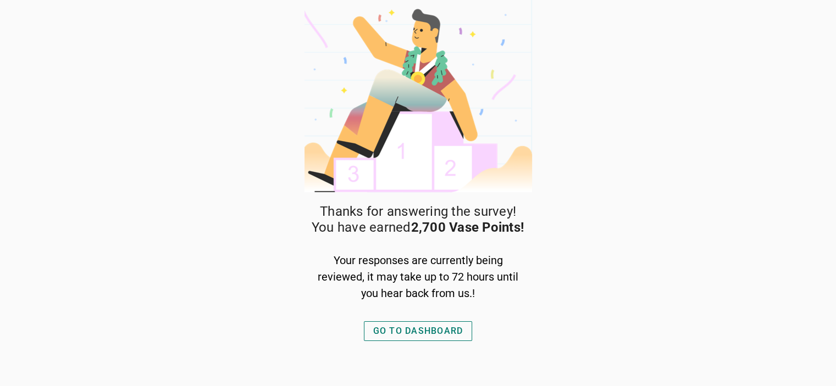
click at [431, 327] on div "GO TO DASHBOARD" at bounding box center [418, 331] width 90 height 13
